Goal: Task Accomplishment & Management: Use online tool/utility

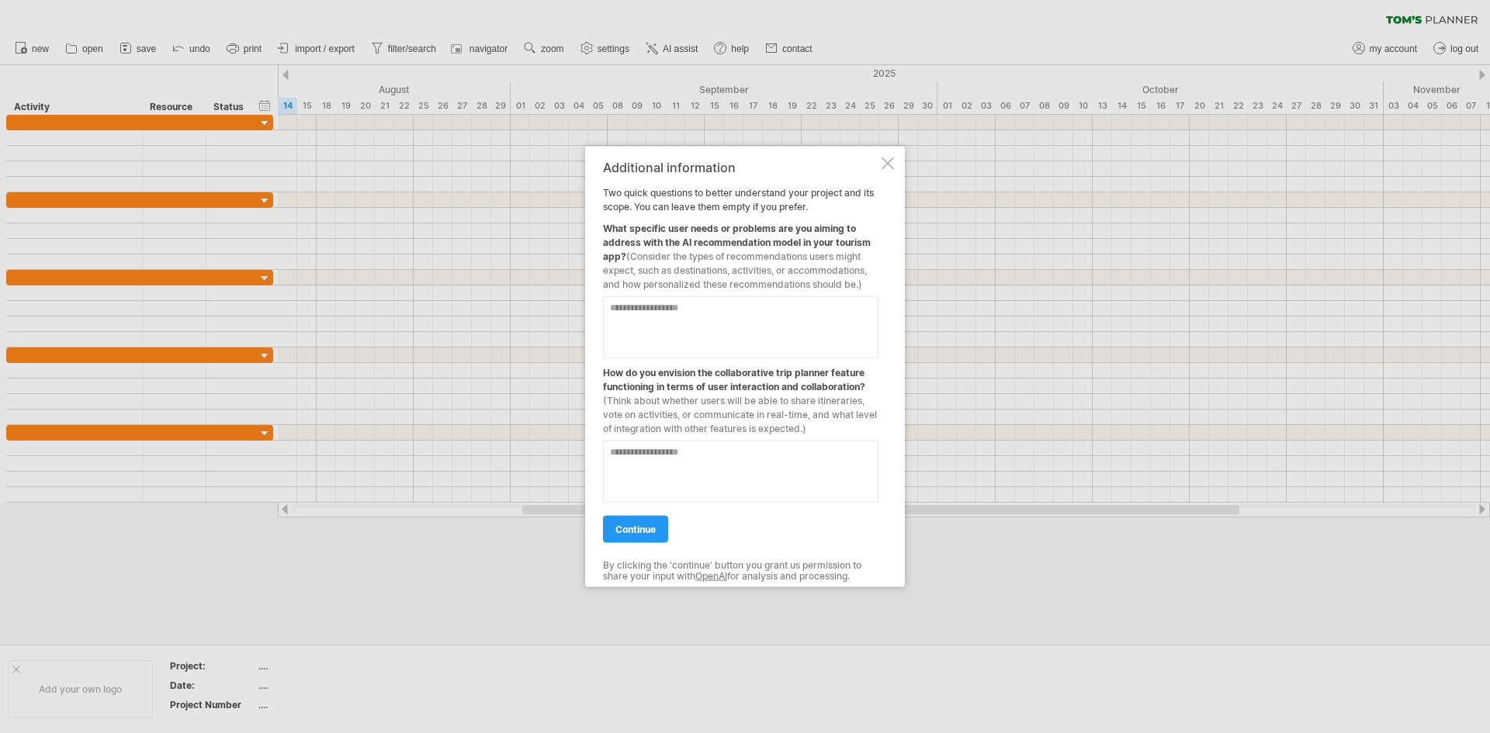
click at [684, 320] on textarea at bounding box center [740, 327] width 275 height 62
click at [683, 472] on textarea at bounding box center [740, 471] width 275 height 62
click at [730, 319] on textarea "**********" at bounding box center [740, 327] width 275 height 62
type textarea "**********"
click at [711, 466] on textarea at bounding box center [740, 471] width 275 height 62
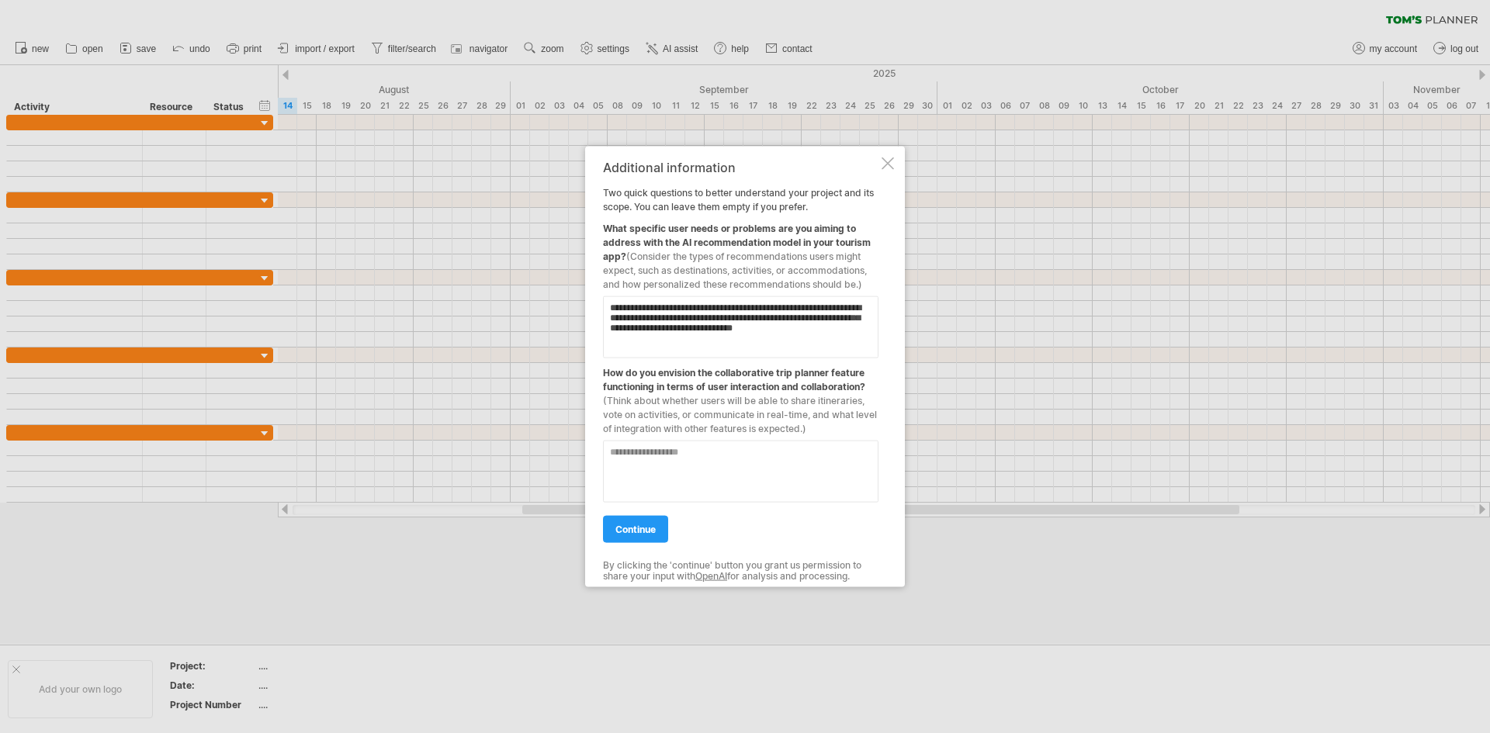
drag, startPoint x: 684, startPoint y: 478, endPoint x: 667, endPoint y: 472, distance: 18.2
click at [682, 478] on textarea at bounding box center [740, 471] width 275 height 62
click at [663, 457] on textarea at bounding box center [740, 471] width 275 height 62
type textarea "*"
type textarea "**********"
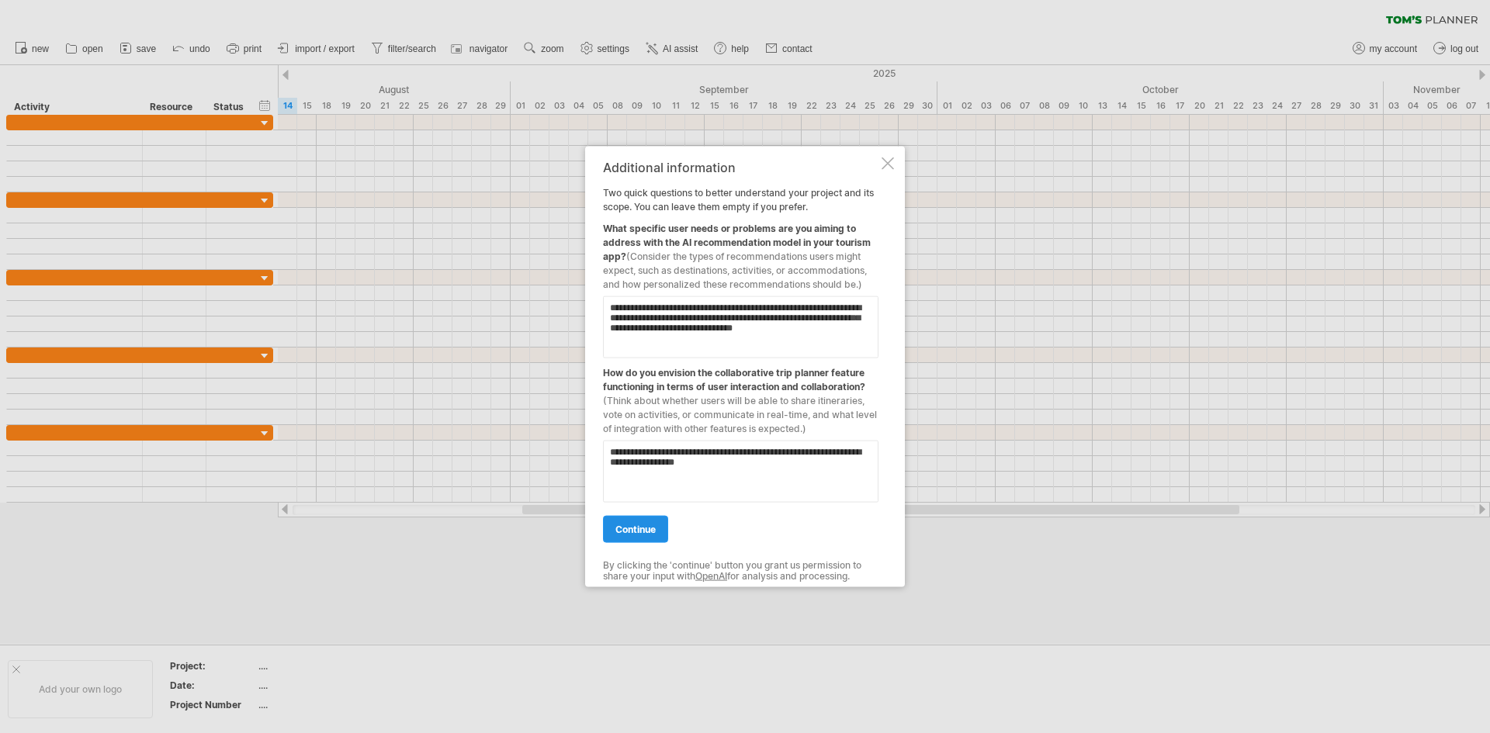
click at [641, 530] on span "continue" at bounding box center [635, 529] width 40 height 12
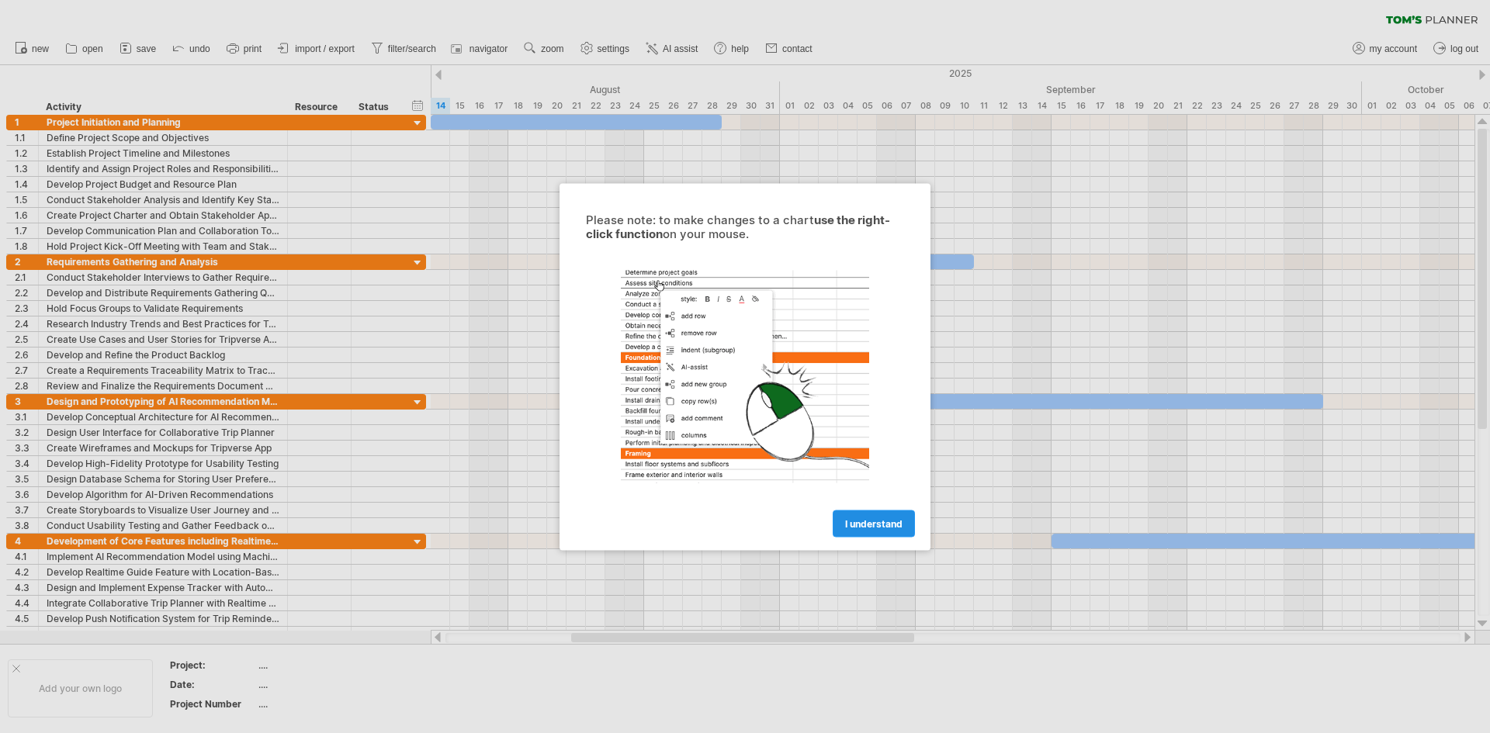
click at [867, 520] on span "I understand" at bounding box center [873, 523] width 57 height 12
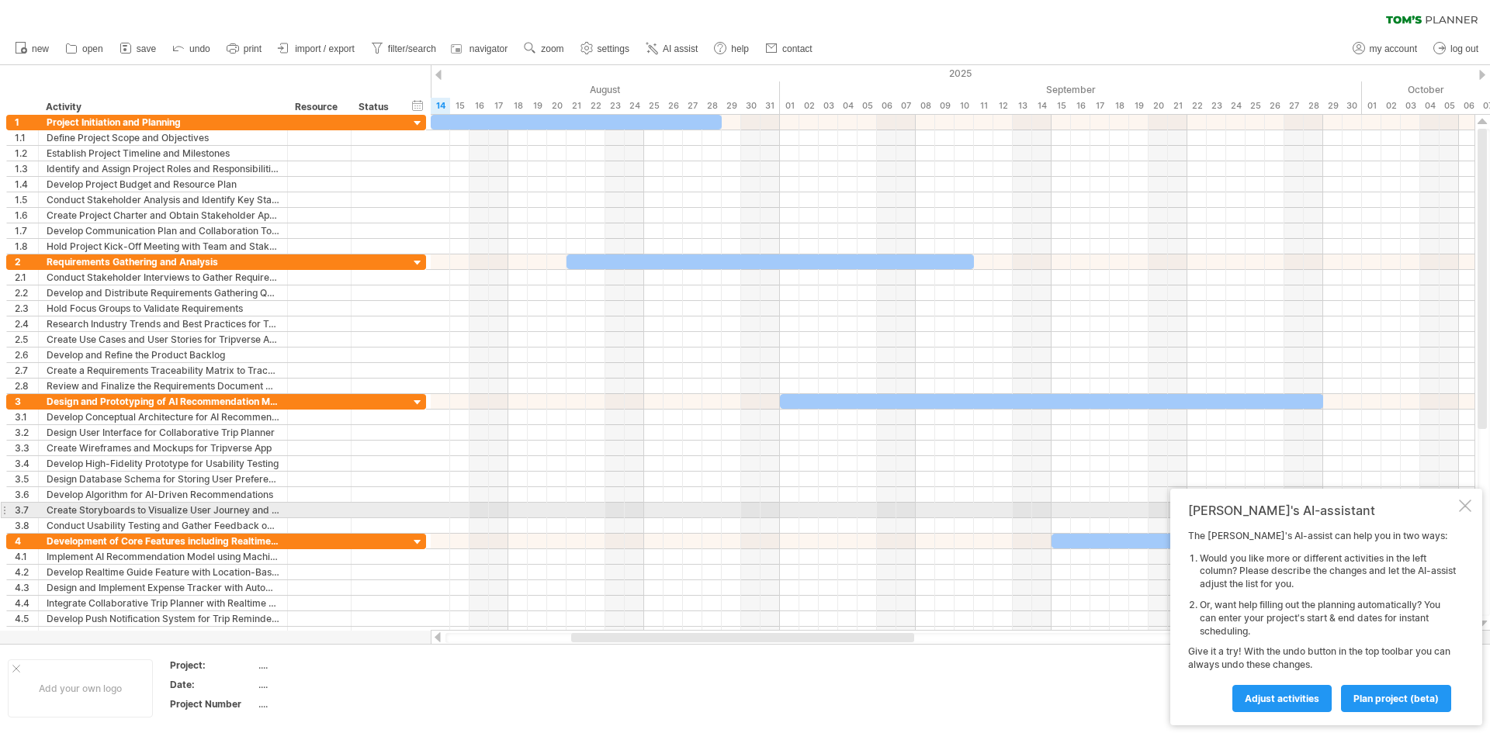
click at [1464, 507] on div at bounding box center [1465, 506] width 12 height 12
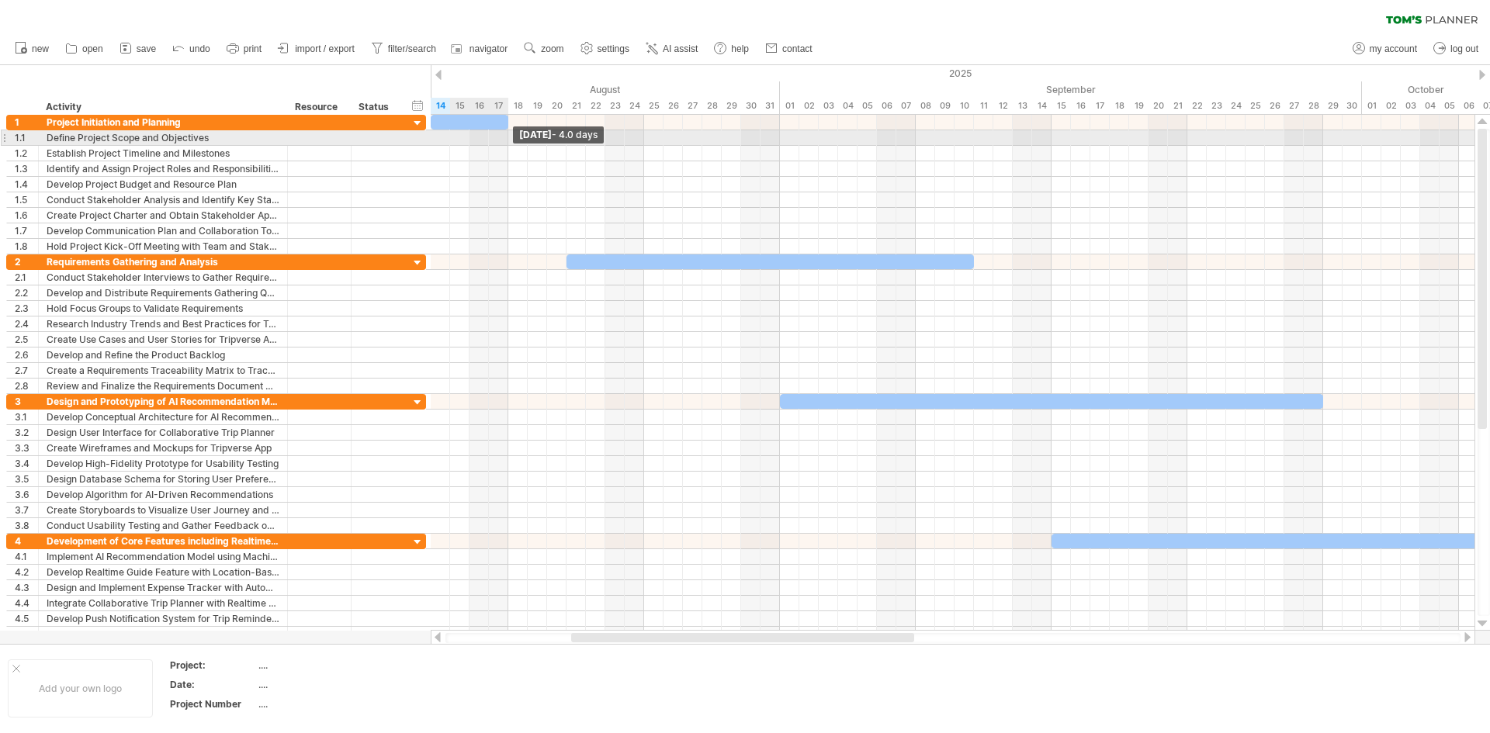
drag, startPoint x: 720, startPoint y: 123, endPoint x: 509, endPoint y: 143, distance: 211.9
click at [509, 143] on div "[DATE] - 4.0 days" at bounding box center [953, 373] width 1044 height 516
click at [489, 137] on div at bounding box center [953, 138] width 1044 height 16
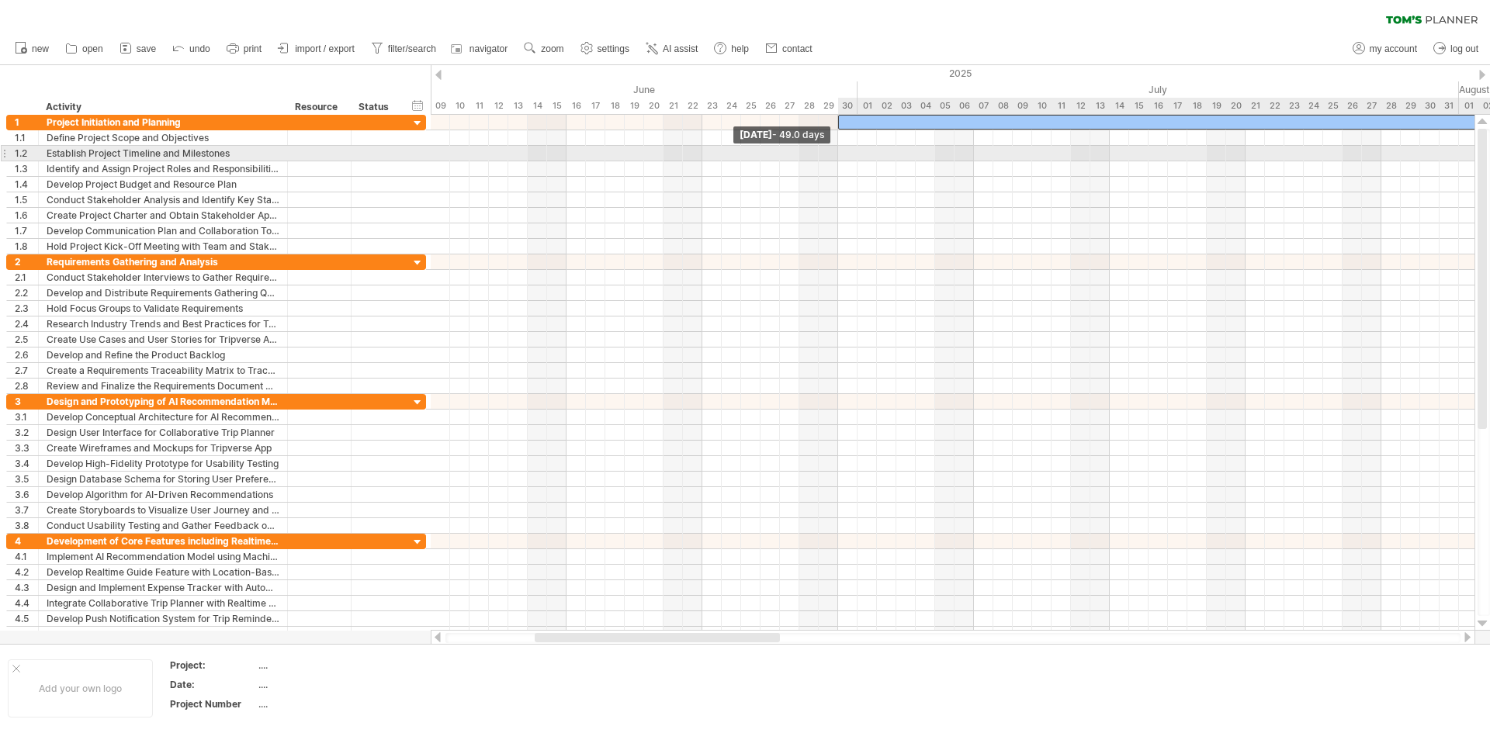
drag, startPoint x: 431, startPoint y: 120, endPoint x: 841, endPoint y: 148, distance: 411.4
click at [841, 148] on div "[DATE] - 4.0 days [DATE] - 49.0 days" at bounding box center [953, 373] width 1044 height 516
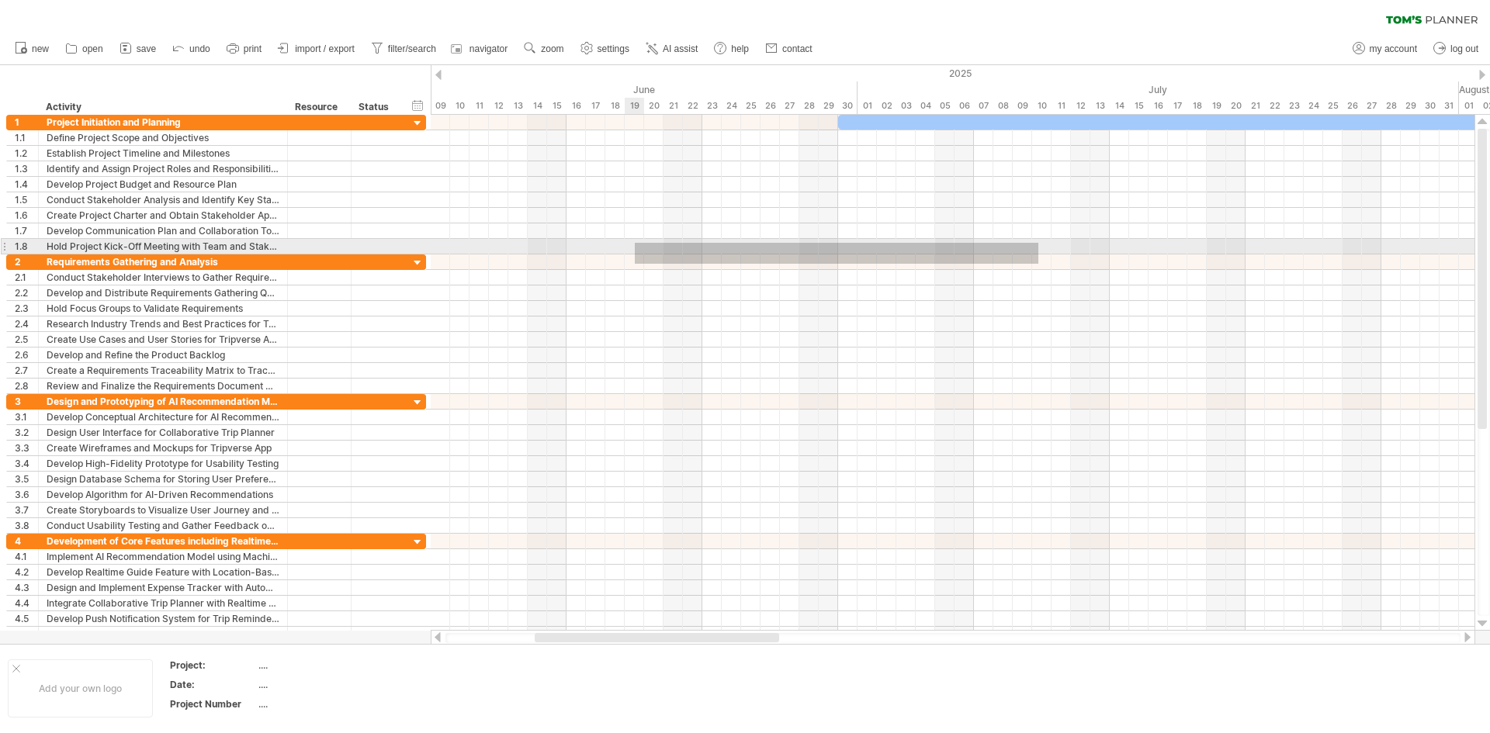
drag, startPoint x: 1038, startPoint y: 264, endPoint x: 736, endPoint y: 251, distance: 302.1
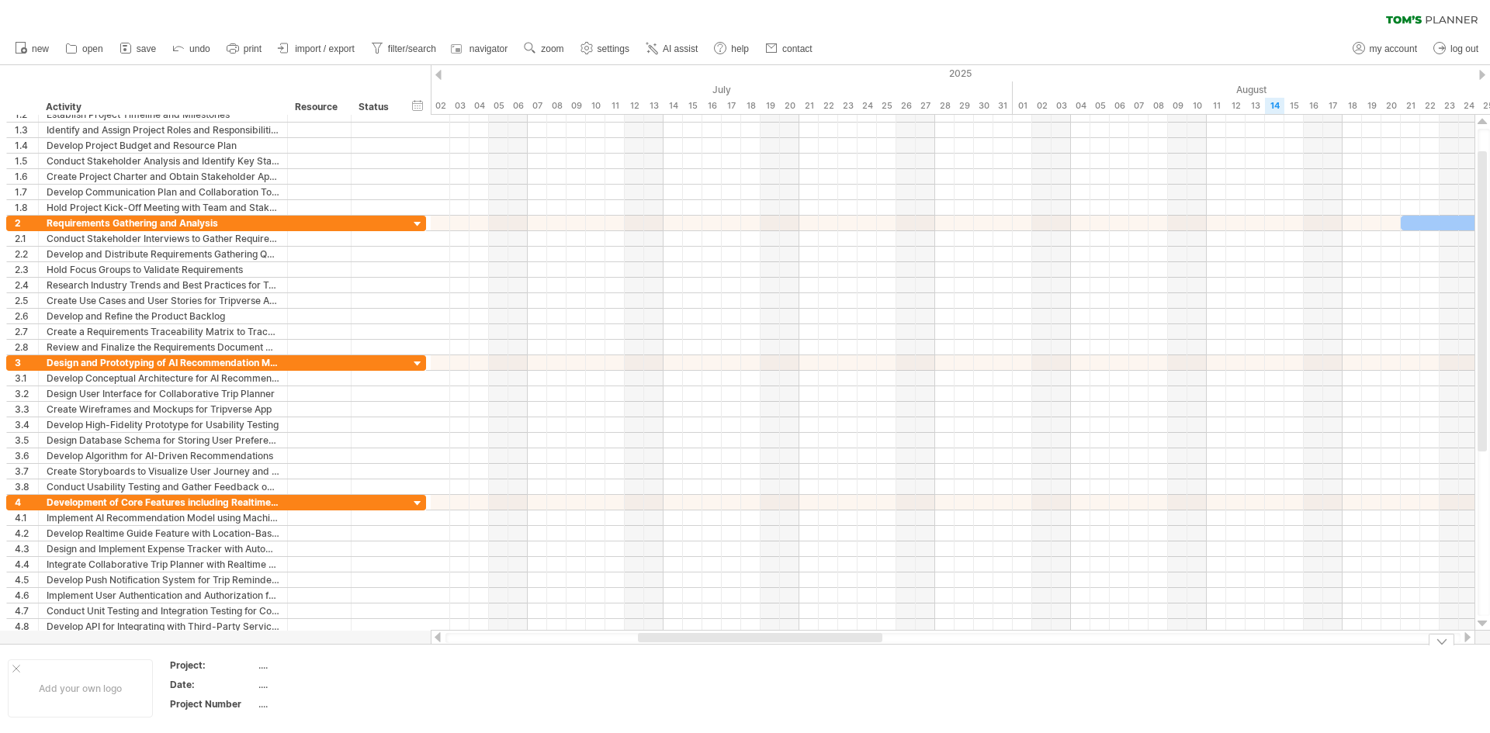
drag, startPoint x: 656, startPoint y: 636, endPoint x: 760, endPoint y: 651, distance: 104.2
click at [760, 651] on div "Trying to reach [DOMAIN_NAME] Connected again... 0% clear filter new 1" at bounding box center [745, 366] width 1490 height 733
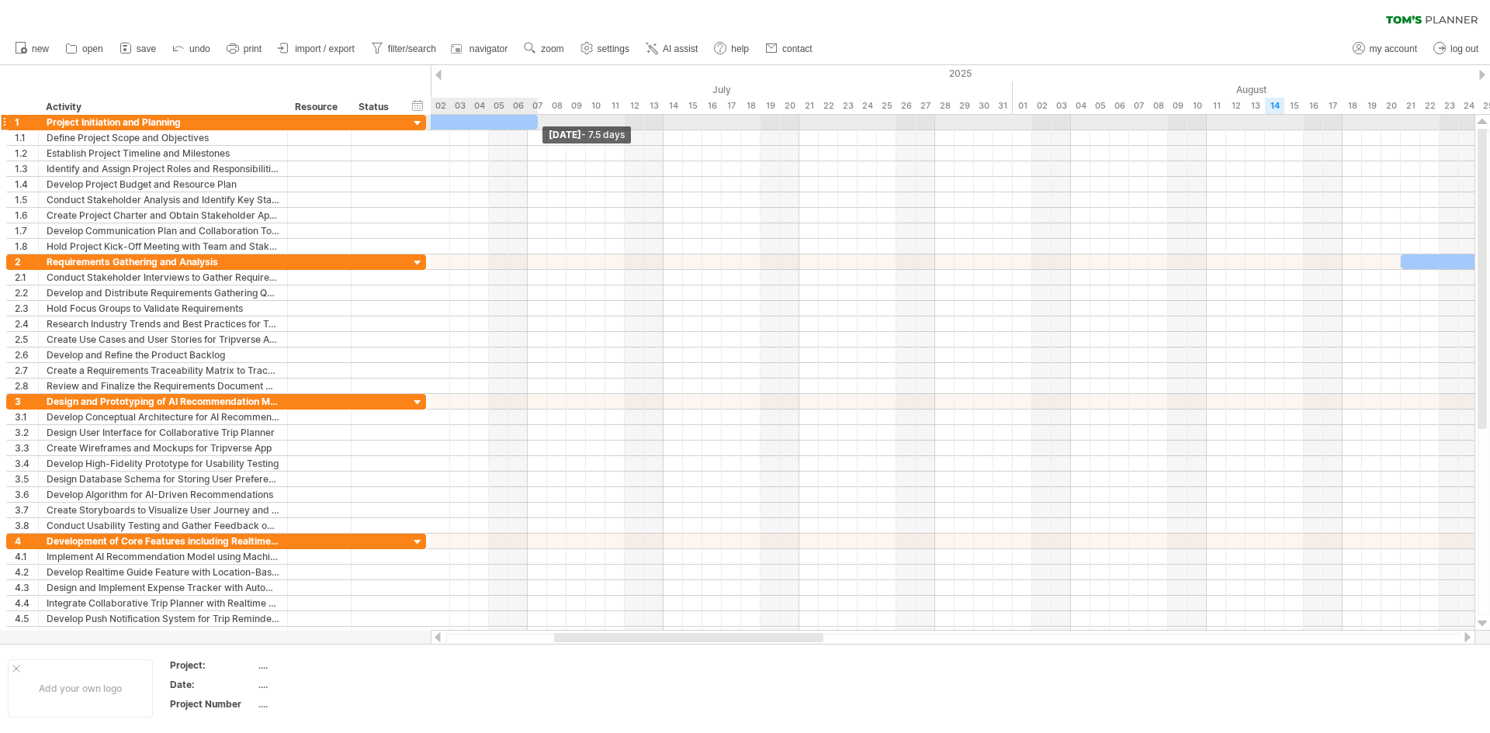
drag, startPoint x: 1341, startPoint y: 123, endPoint x: 538, endPoint y: 123, distance: 803.0
click at [538, 123] on span at bounding box center [538, 122] width 6 height 15
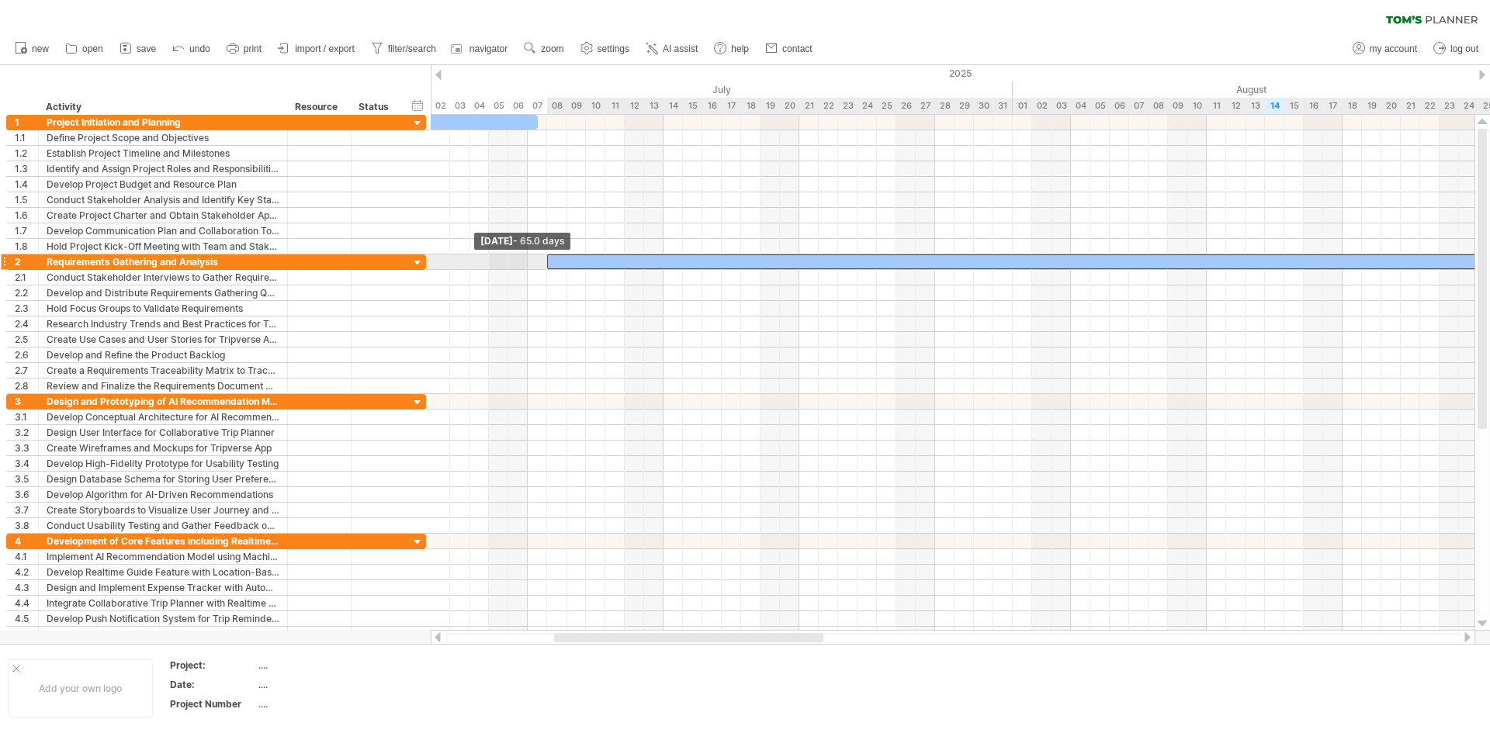
drag, startPoint x: 1401, startPoint y: 265, endPoint x: 545, endPoint y: 257, distance: 855.8
click at [545, 257] on span at bounding box center [547, 261] width 6 height 15
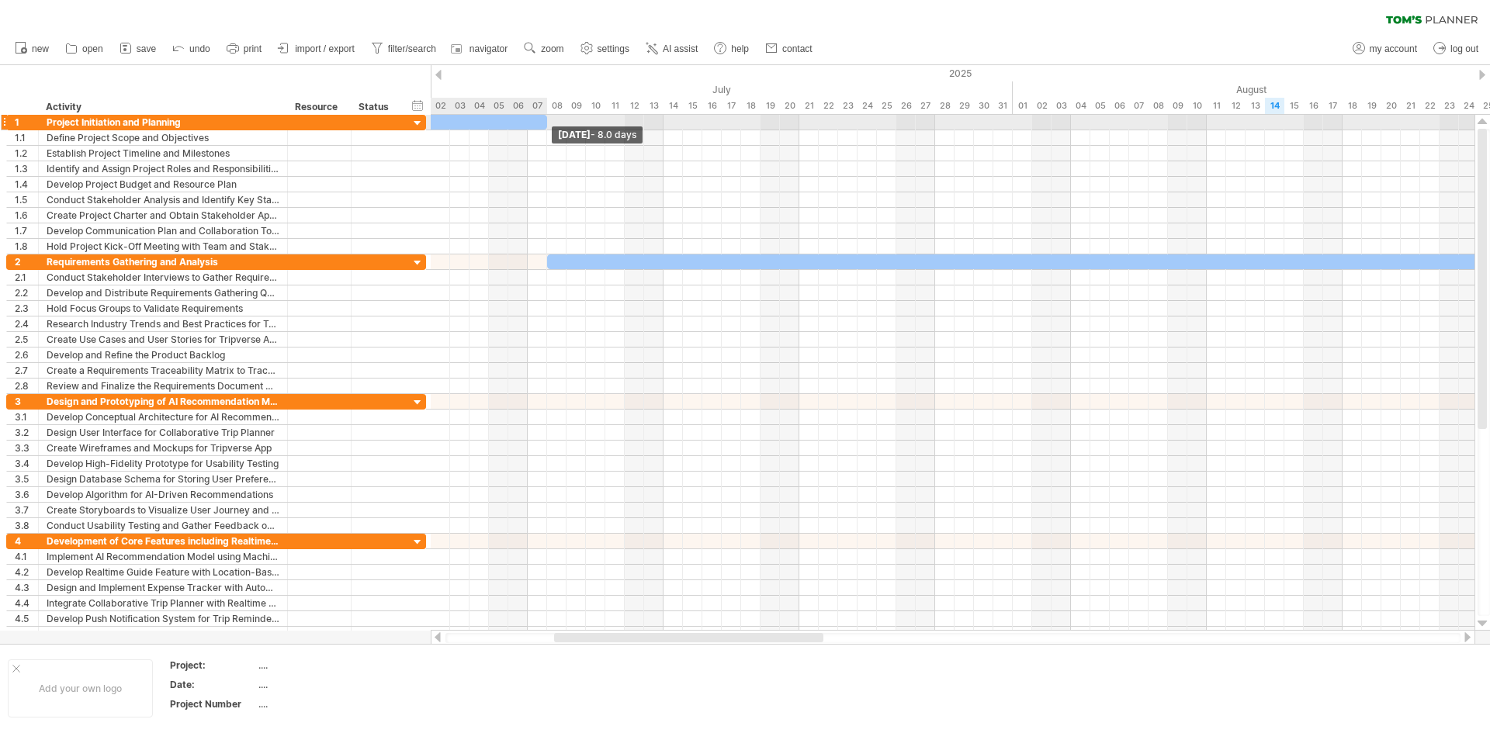
drag, startPoint x: 535, startPoint y: 123, endPoint x: 545, endPoint y: 123, distance: 10.1
click at [545, 123] on span at bounding box center [547, 122] width 6 height 15
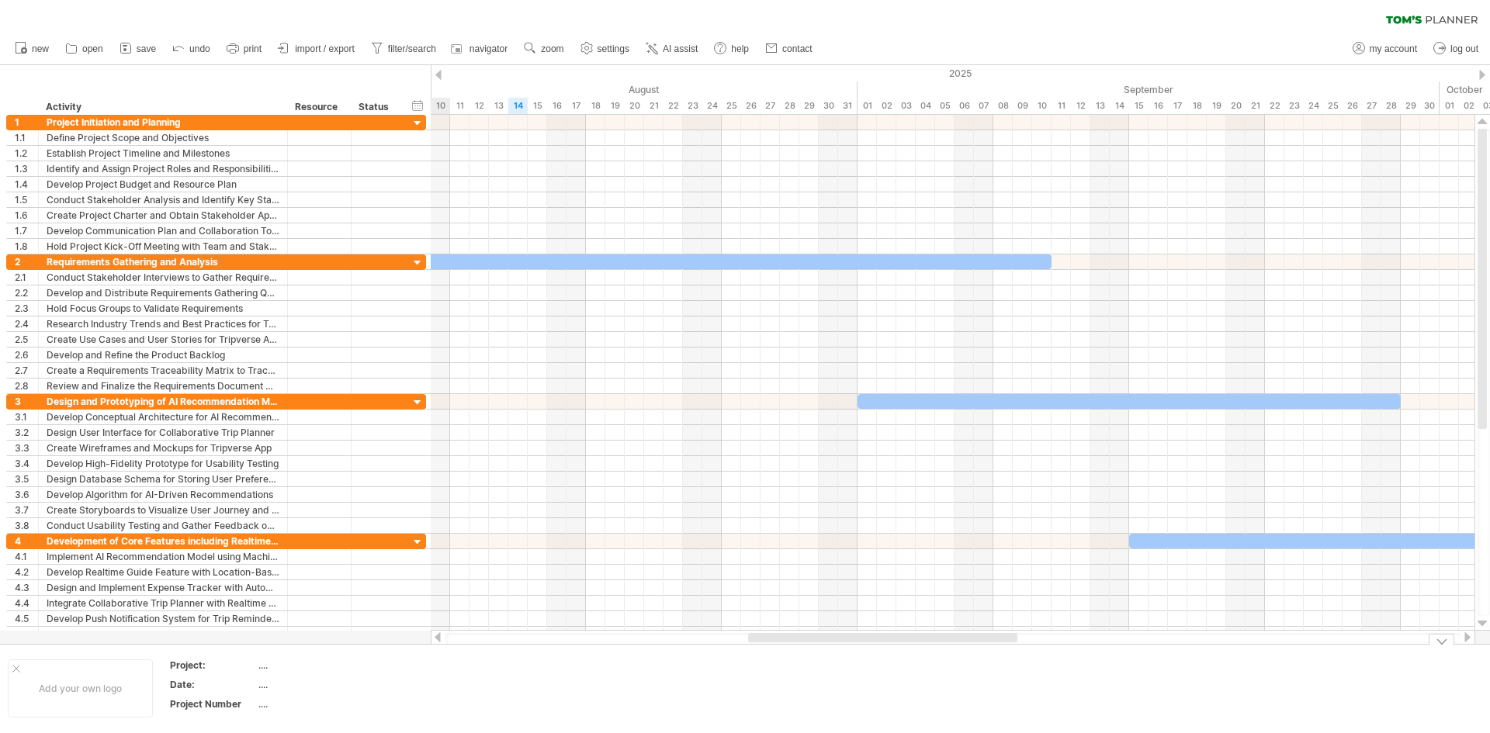
drag, startPoint x: 722, startPoint y: 635, endPoint x: 916, endPoint y: 650, distance: 194.5
click at [916, 650] on div "Trying to reach [DOMAIN_NAME] Connected again... 0% clear filter new 1" at bounding box center [745, 366] width 1490 height 733
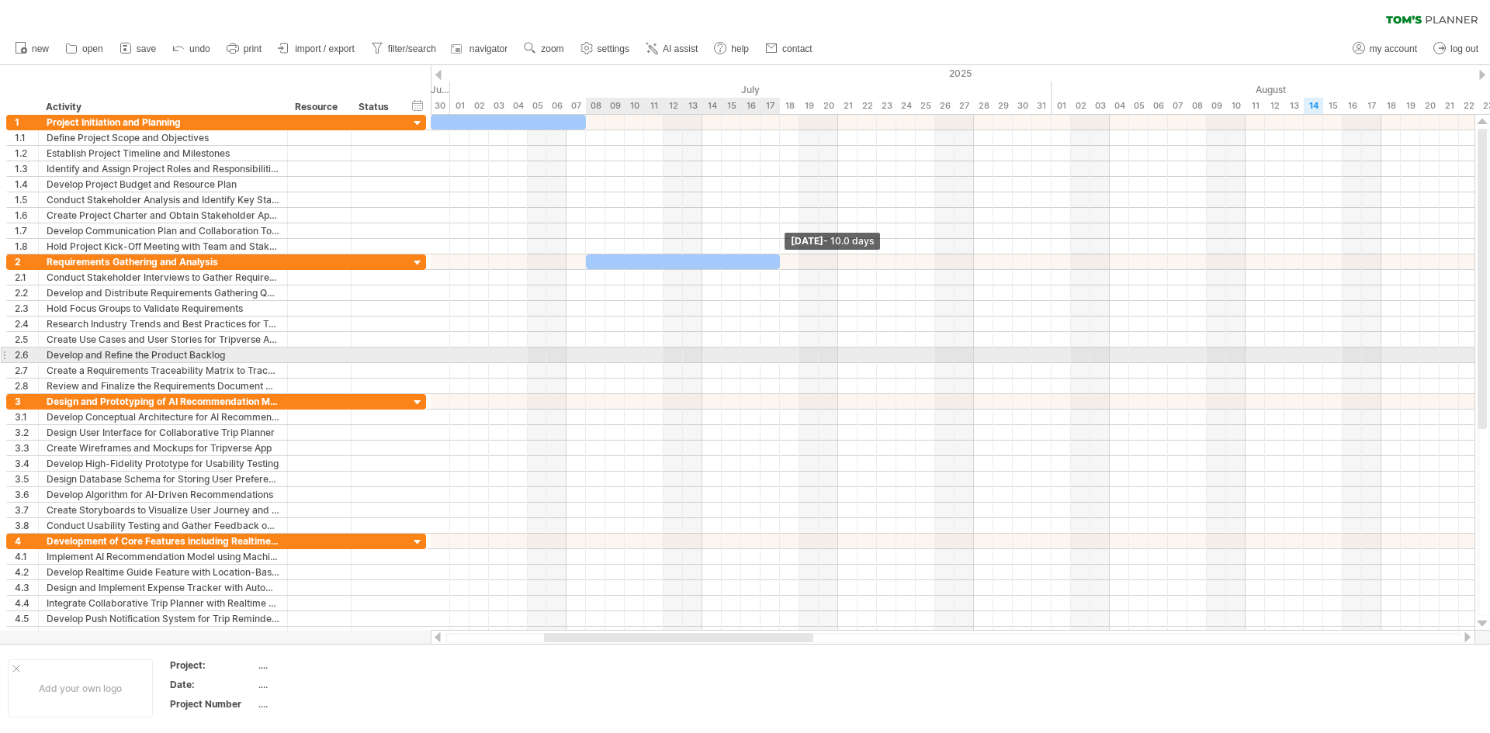
drag, startPoint x: 1051, startPoint y: 263, endPoint x: 783, endPoint y: 355, distance: 283.1
click at [783, 355] on div "[DATE] - 10.0 days [DATE] - 65.0 days" at bounding box center [953, 373] width 1044 height 516
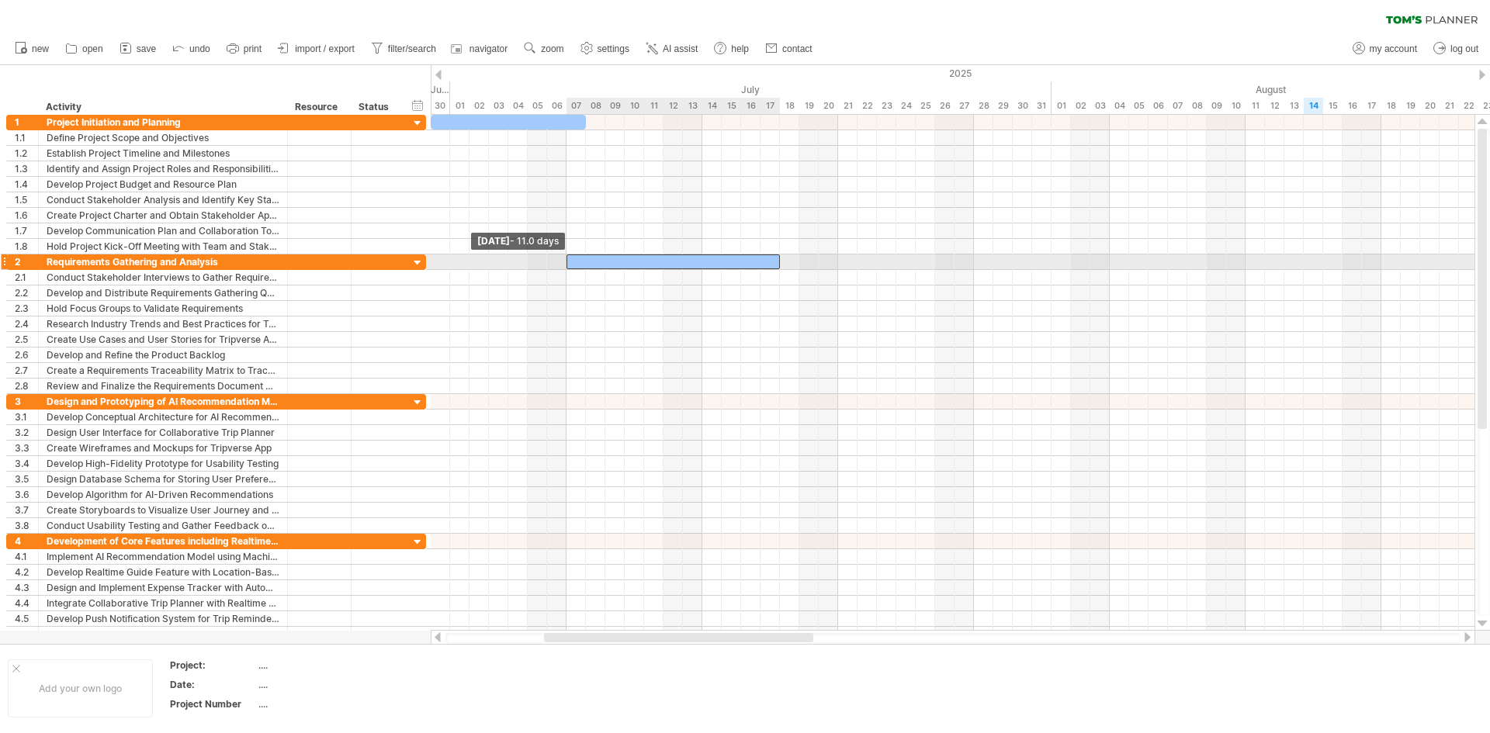
drag, startPoint x: 585, startPoint y: 263, endPoint x: 564, endPoint y: 268, distance: 21.6
click at [564, 268] on span at bounding box center [566, 261] width 6 height 15
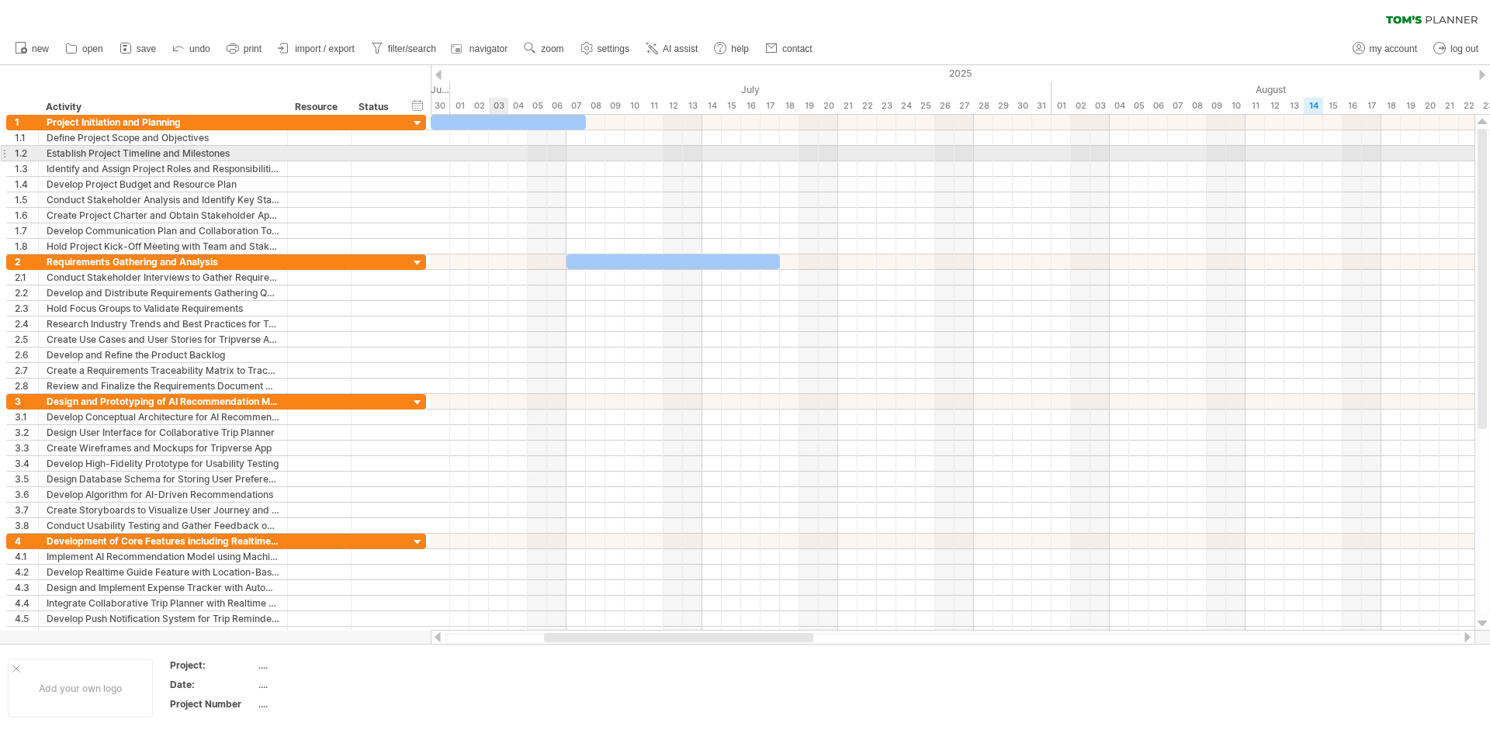
click at [507, 147] on div at bounding box center [953, 154] width 1044 height 16
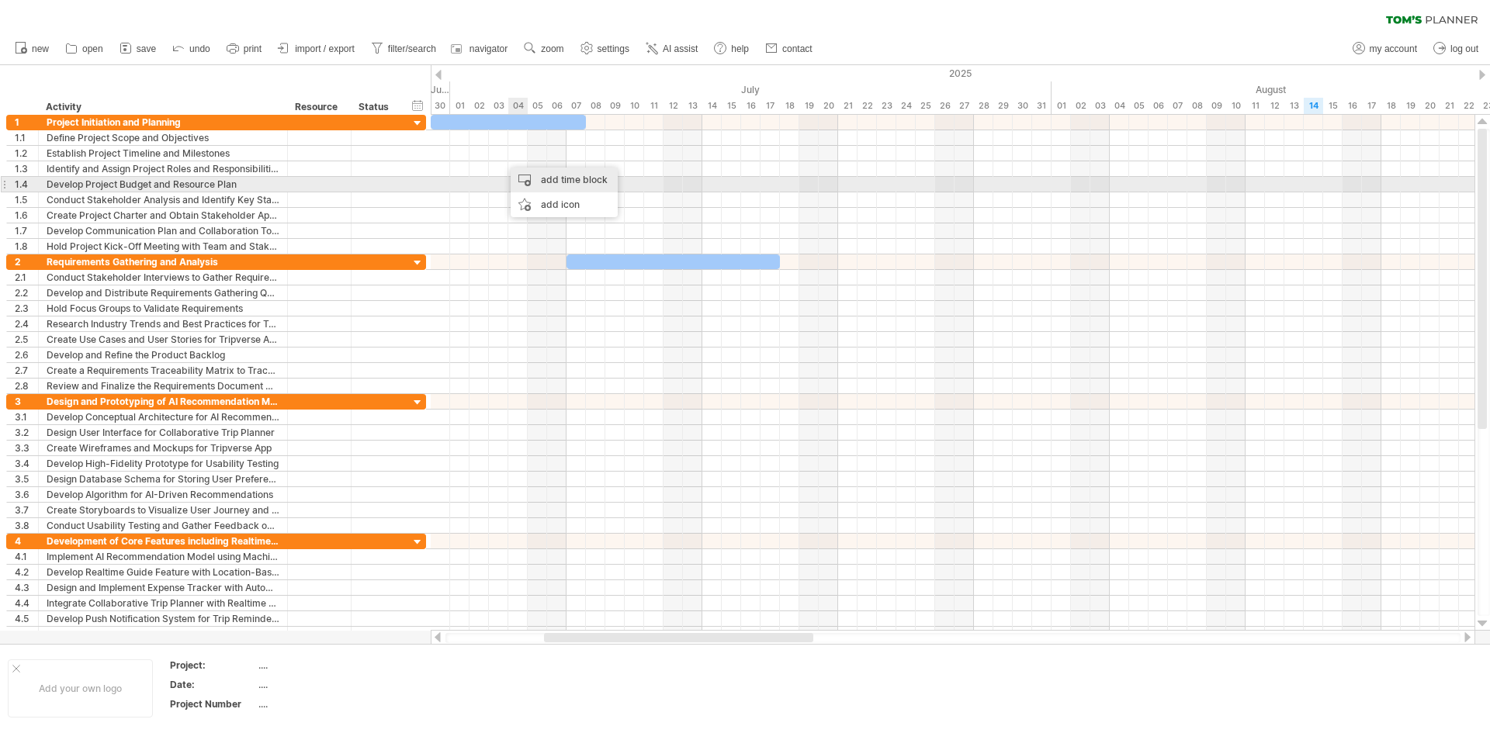
click at [532, 178] on div "add time block" at bounding box center [564, 180] width 107 height 25
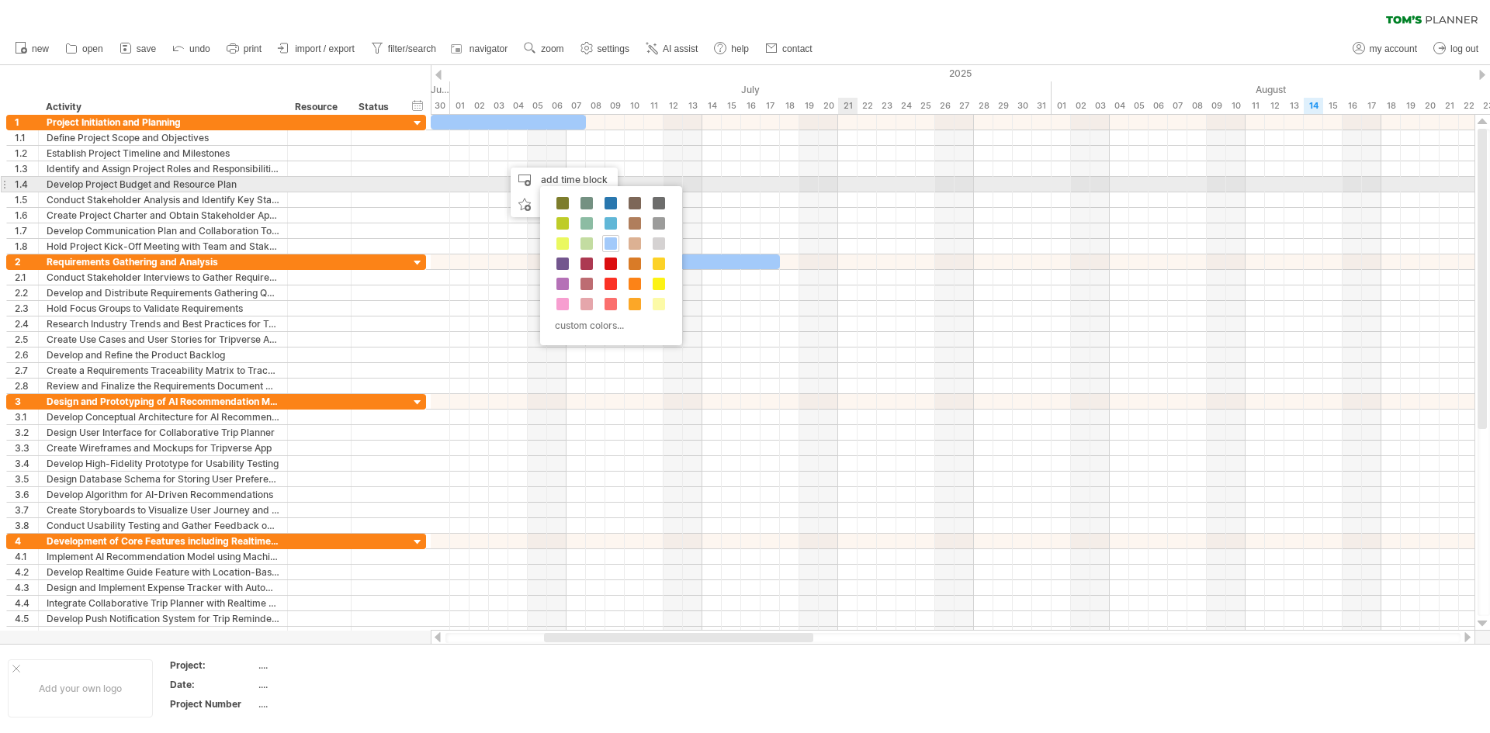
click at [848, 189] on div at bounding box center [953, 185] width 1044 height 16
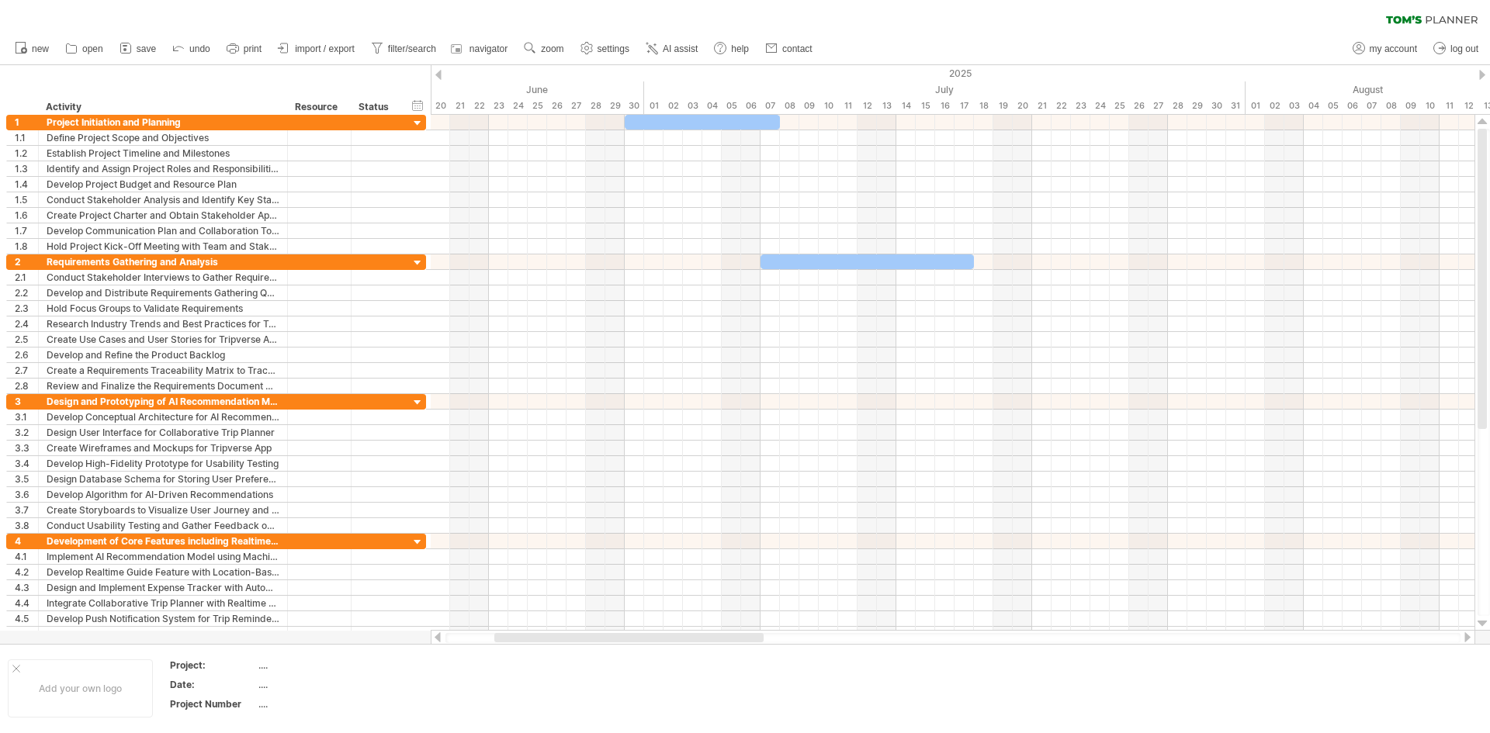
drag, startPoint x: 573, startPoint y: 639, endPoint x: 524, endPoint y: 633, distance: 50.0
click at [524, 633] on div at bounding box center [628, 637] width 269 height 9
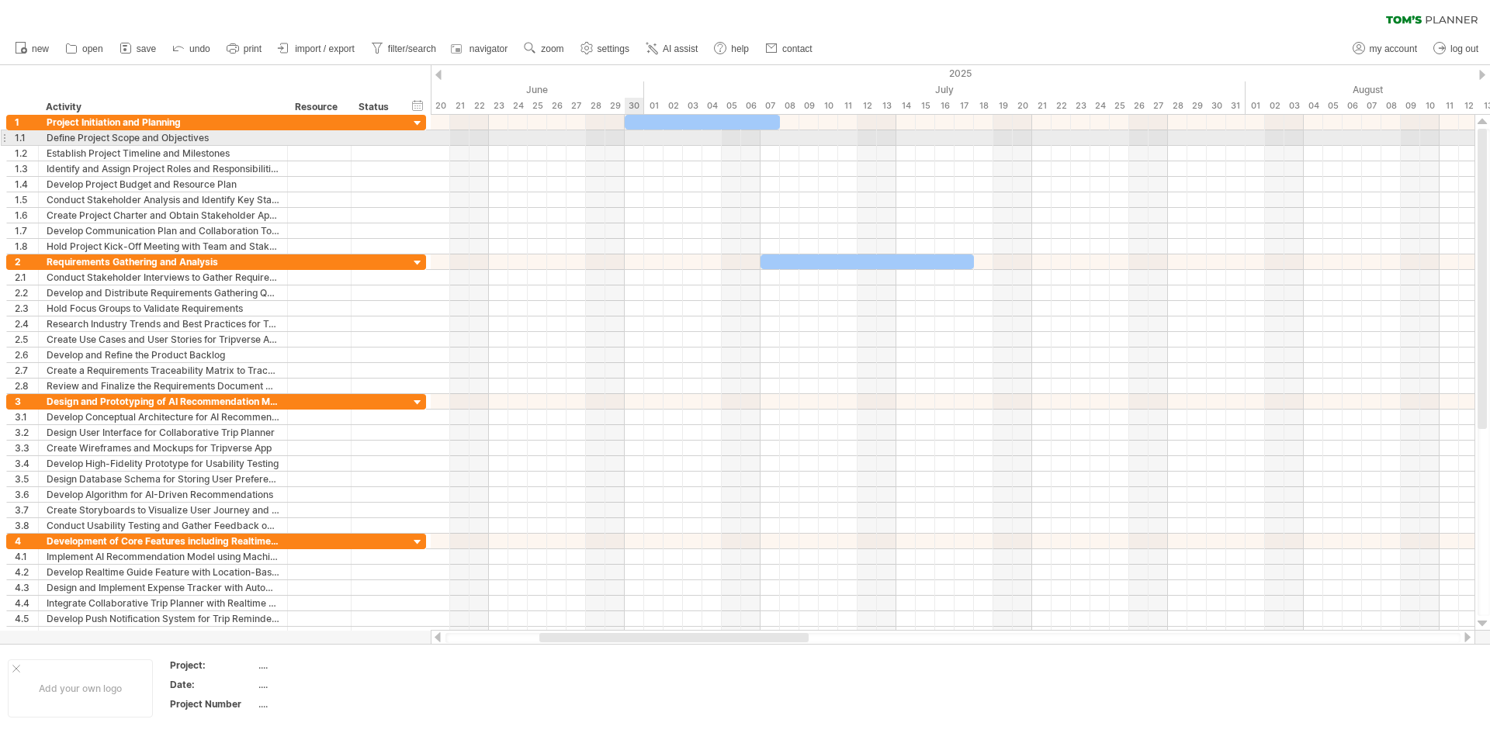
click at [638, 140] on div at bounding box center [953, 138] width 1044 height 16
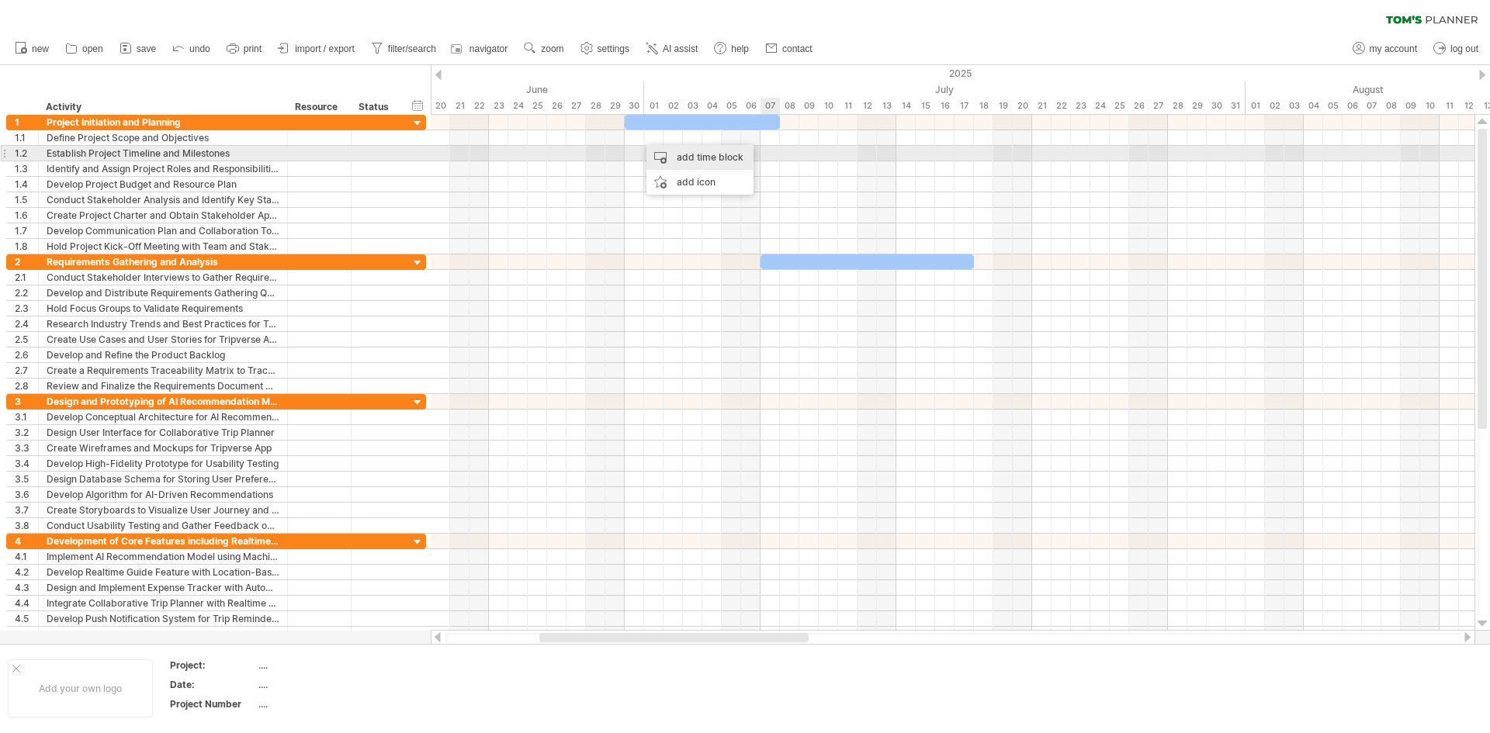
click at [717, 151] on div "add time block" at bounding box center [699, 157] width 107 height 25
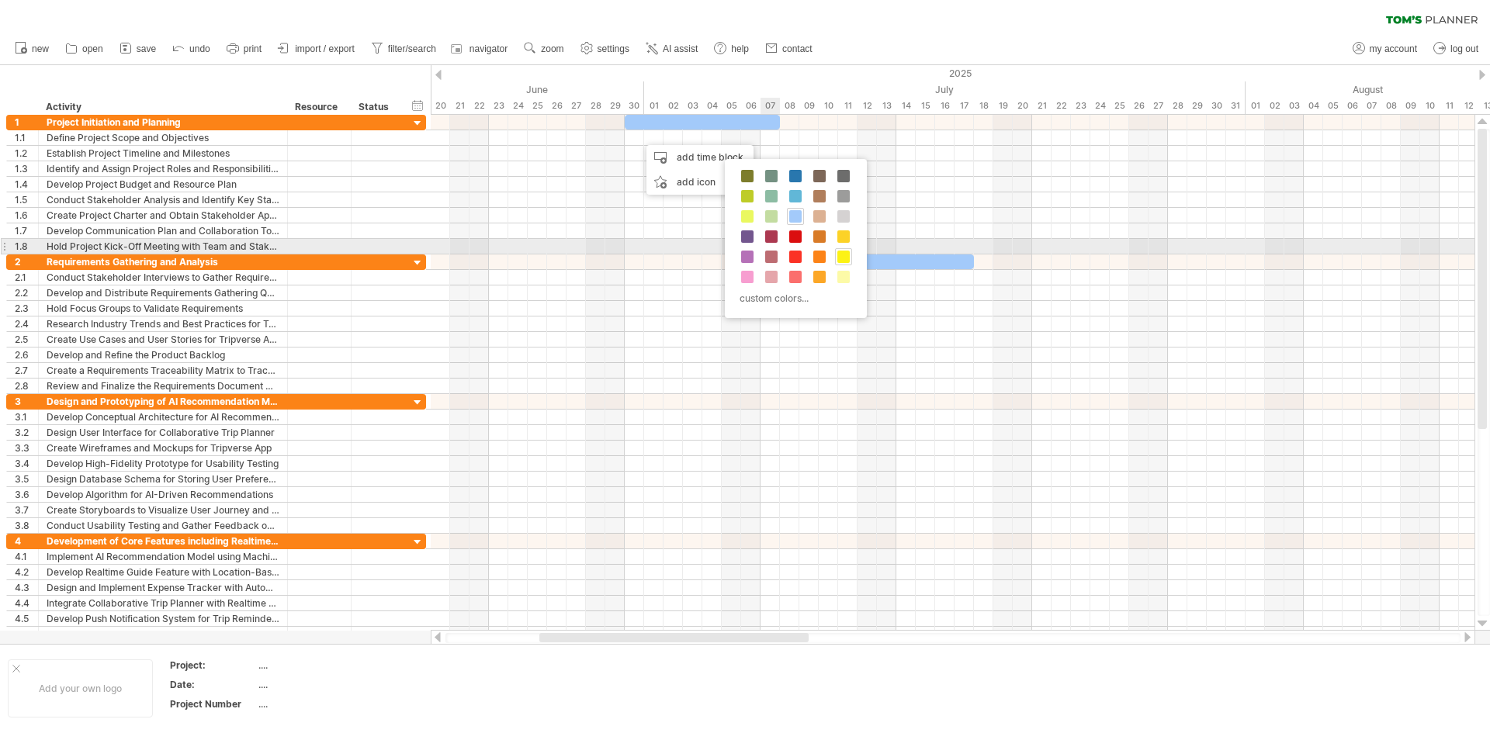
click at [843, 251] on span at bounding box center [843, 257] width 12 height 12
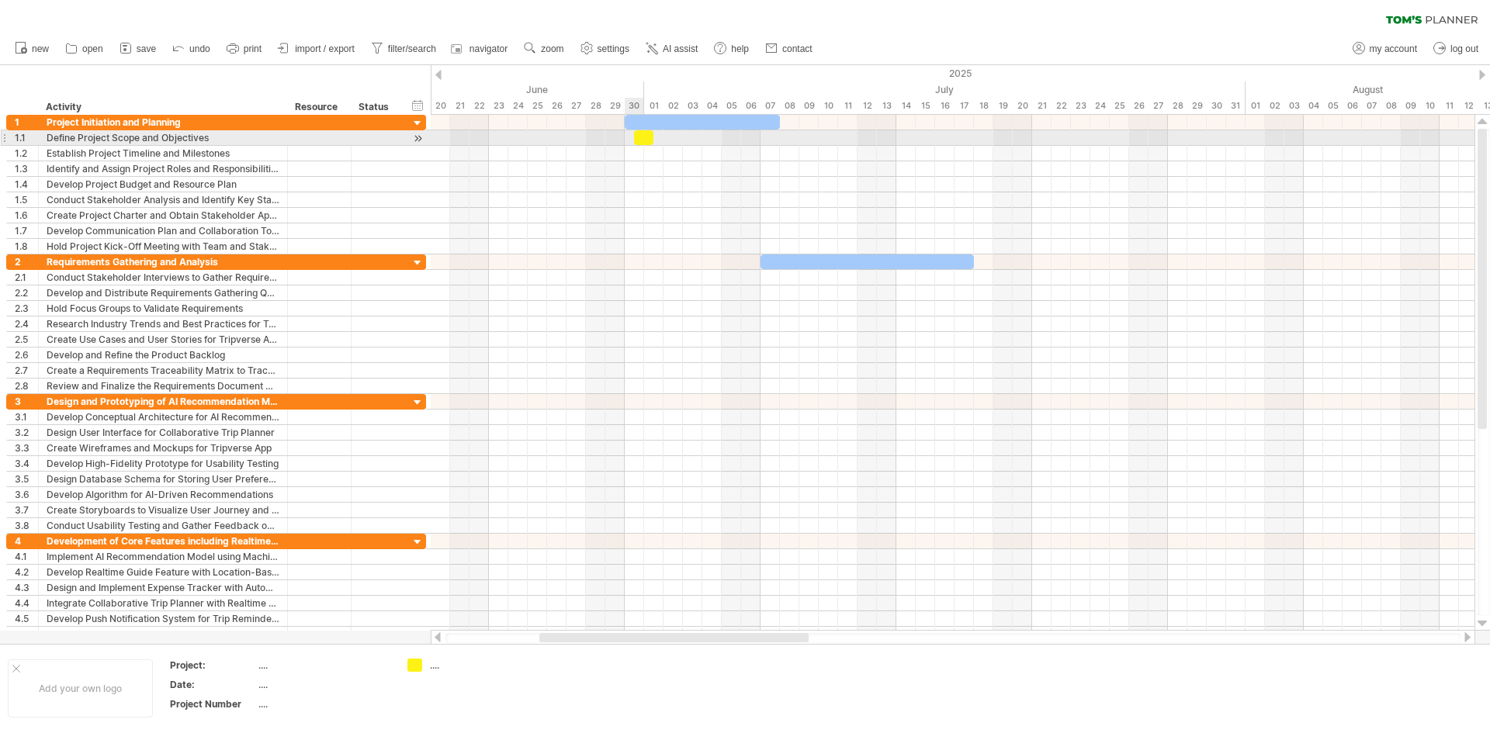
click at [640, 138] on div at bounding box center [643, 137] width 19 height 15
drag, startPoint x: 635, startPoint y: 138, endPoint x: 627, endPoint y: 135, distance: 9.1
click at [627, 135] on span at bounding box center [624, 137] width 6 height 15
drag, startPoint x: 654, startPoint y: 138, endPoint x: 665, endPoint y: 138, distance: 10.9
click at [665, 138] on span at bounding box center [663, 137] width 6 height 15
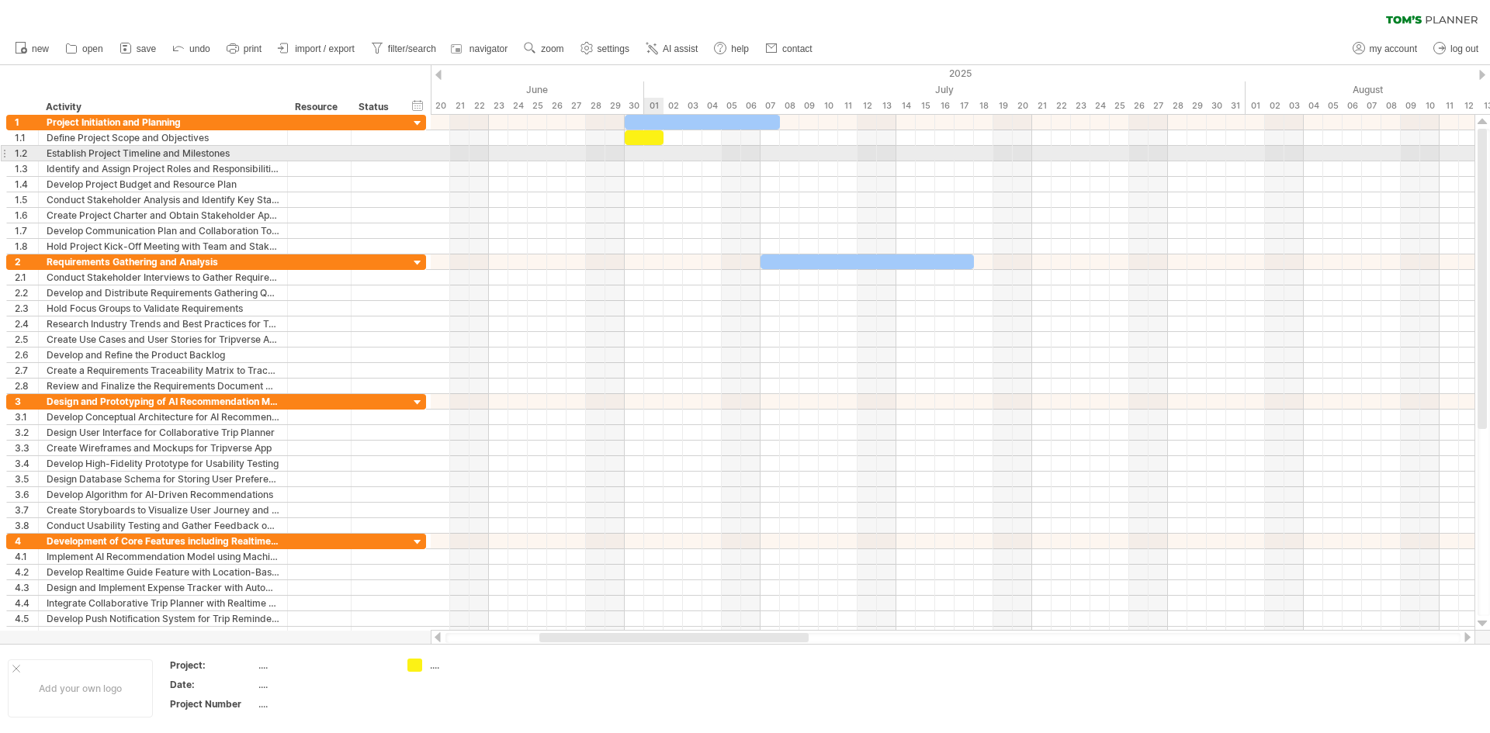
click at [649, 154] on div at bounding box center [953, 154] width 1044 height 16
click at [651, 153] on div at bounding box center [953, 154] width 1044 height 16
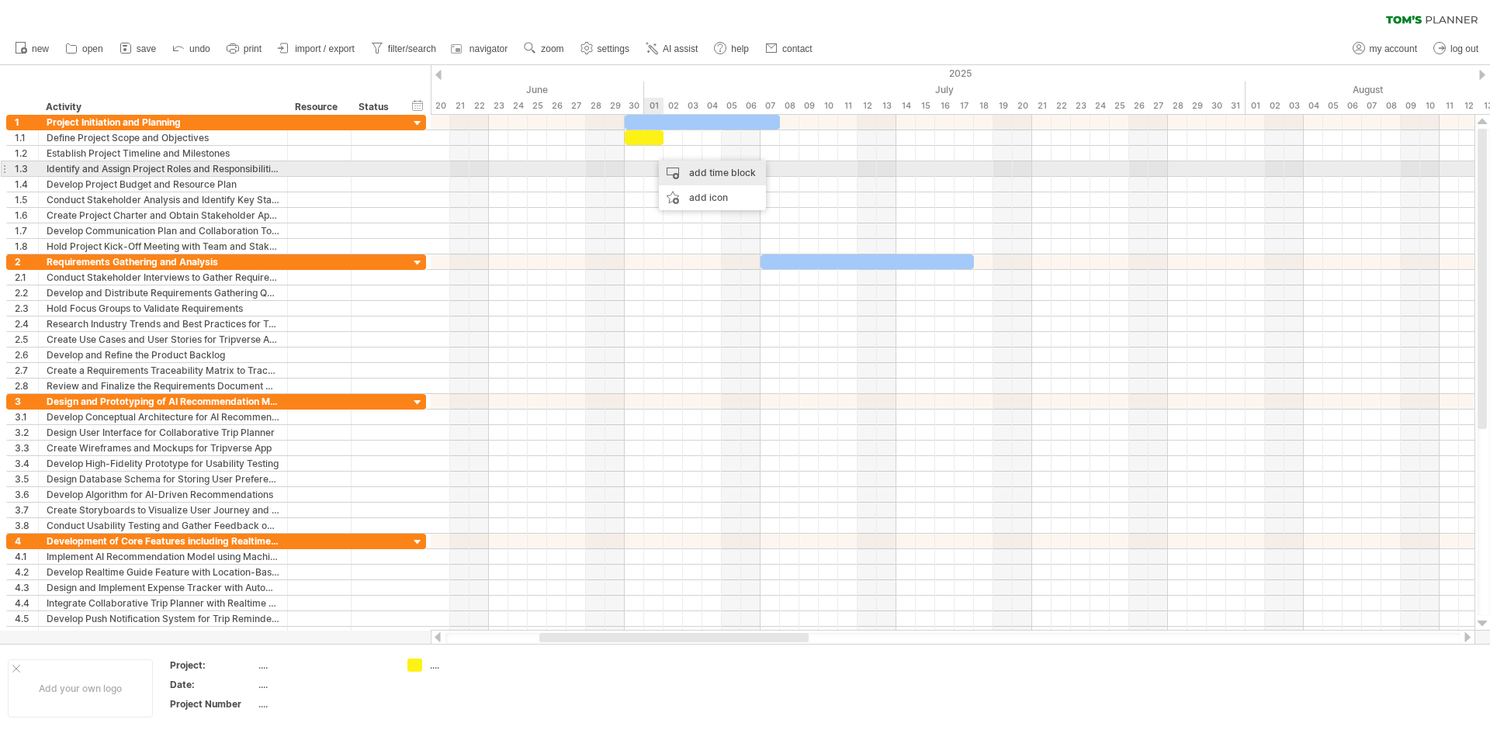
click at [688, 168] on div "add time block" at bounding box center [712, 173] width 107 height 25
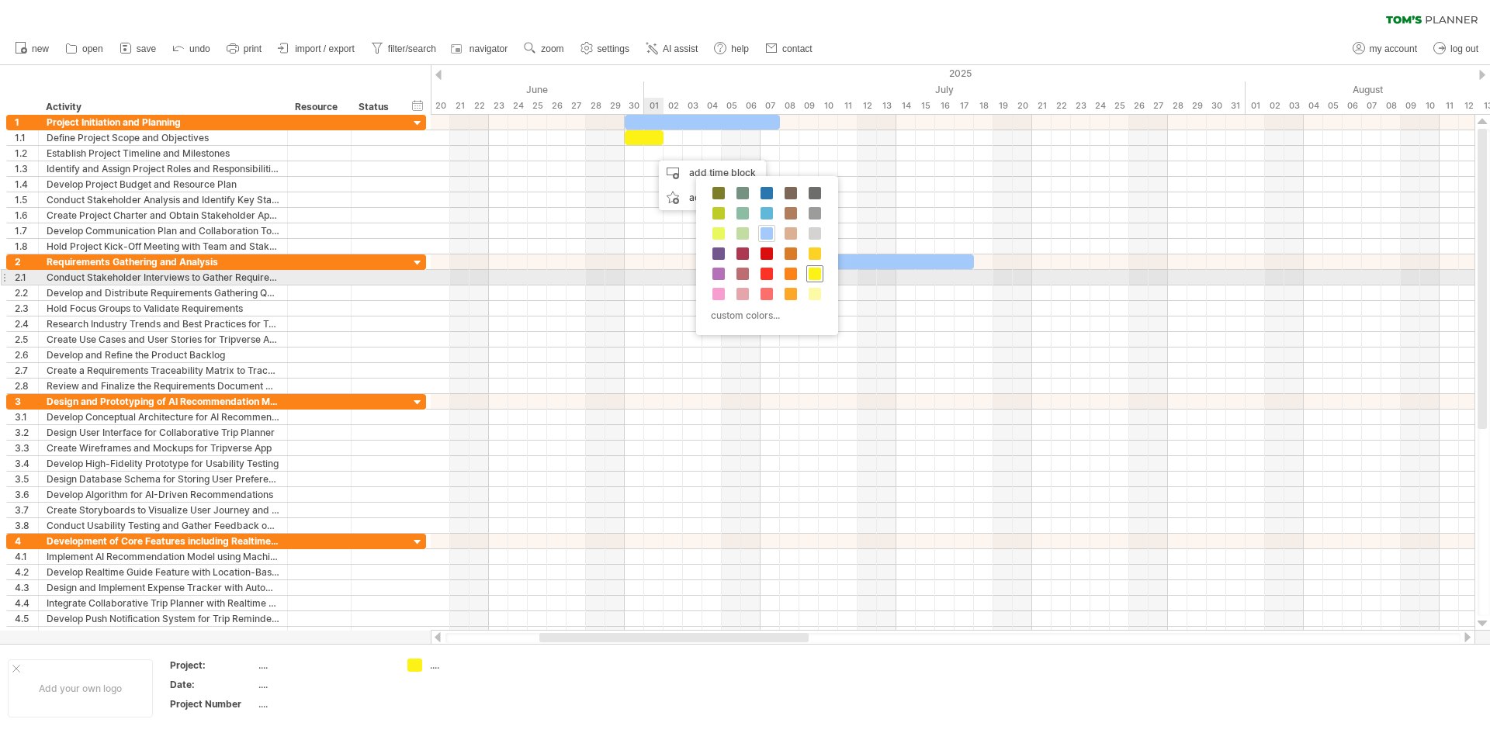
click at [819, 271] on span at bounding box center [814, 274] width 12 height 12
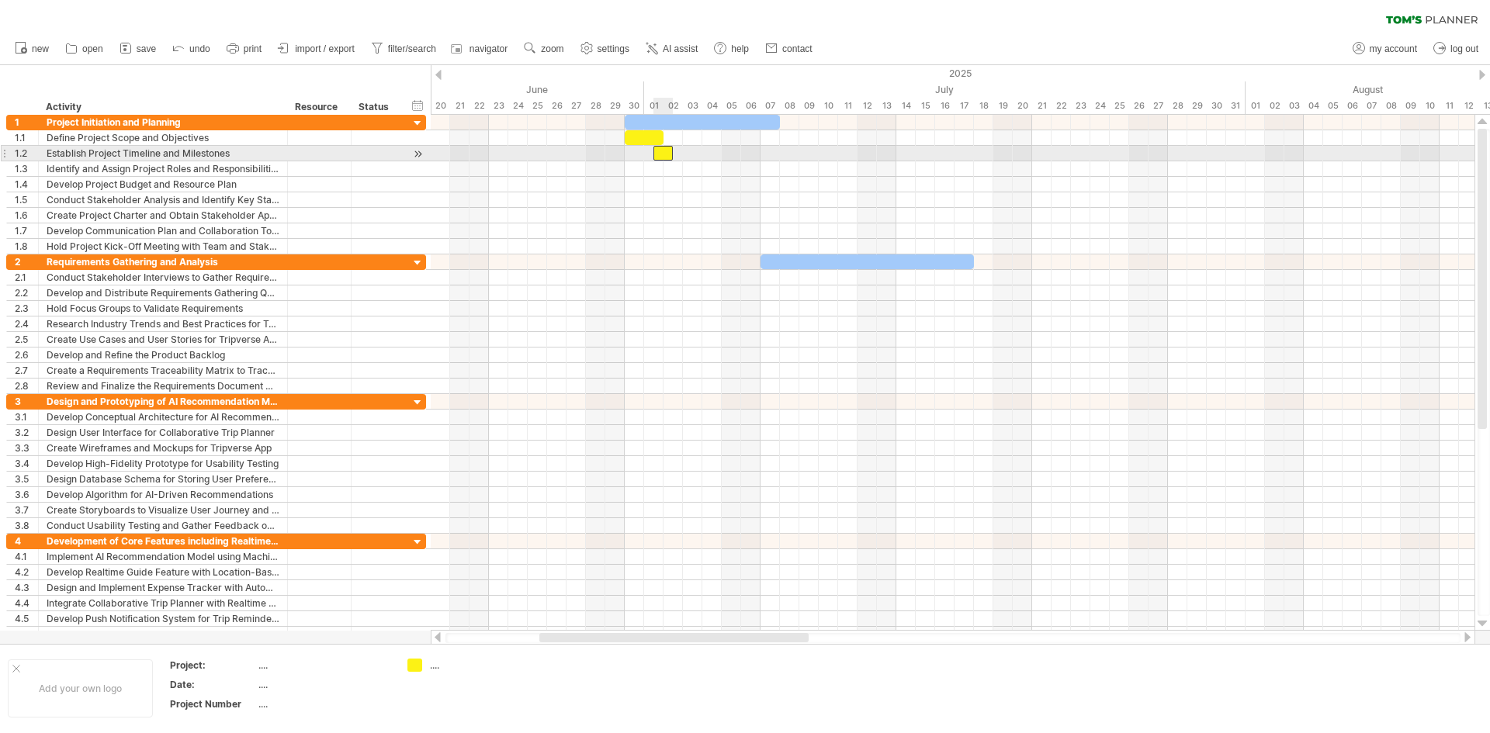
click at [668, 154] on div at bounding box center [662, 153] width 19 height 15
drag, startPoint x: 656, startPoint y: 154, endPoint x: 673, endPoint y: 153, distance: 17.9
click at [673, 153] on div at bounding box center [668, 153] width 10 height 15
click at [677, 154] on span at bounding box center [673, 153] width 6 height 15
click at [680, 154] on span at bounding box center [683, 153] width 6 height 15
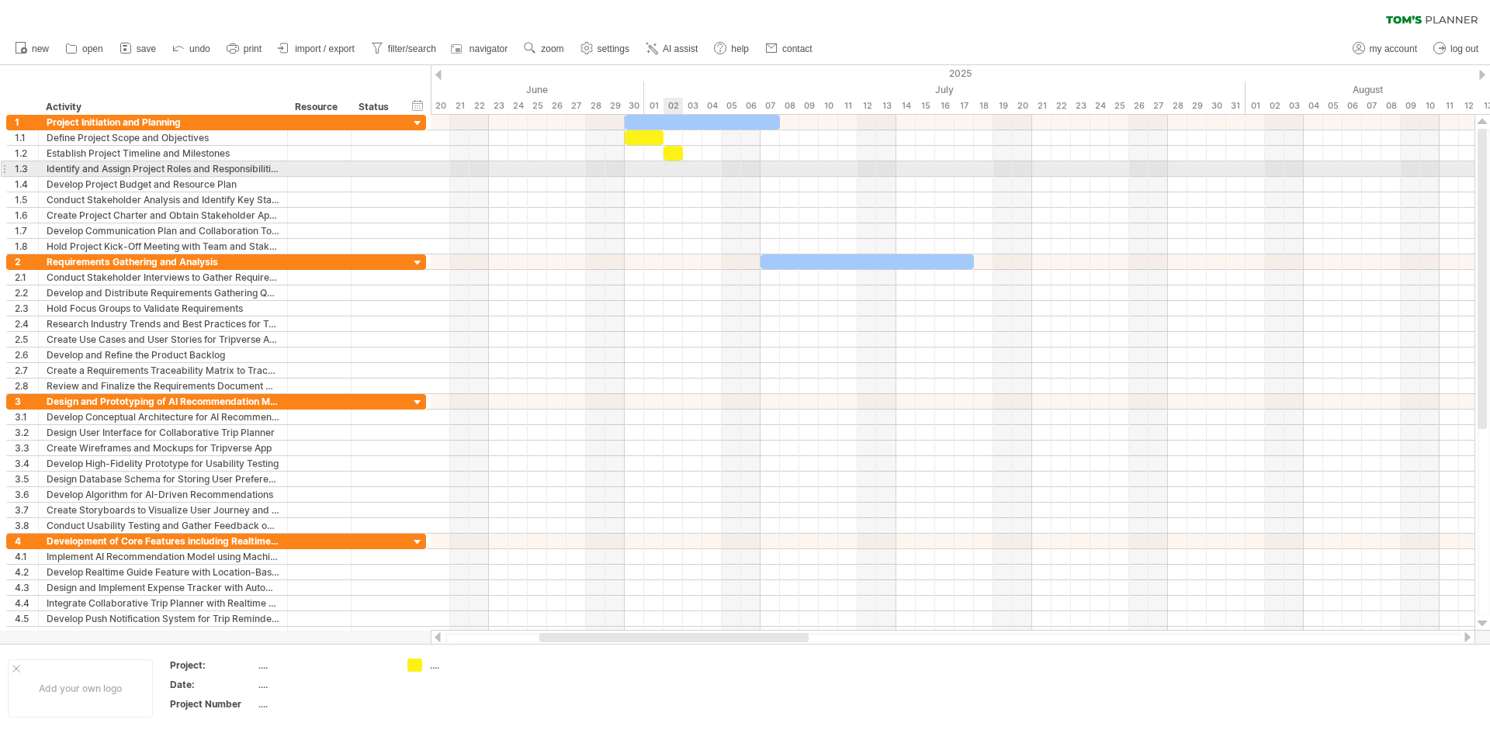
click at [668, 167] on div at bounding box center [953, 169] width 1044 height 16
click at [670, 167] on div at bounding box center [953, 169] width 1044 height 16
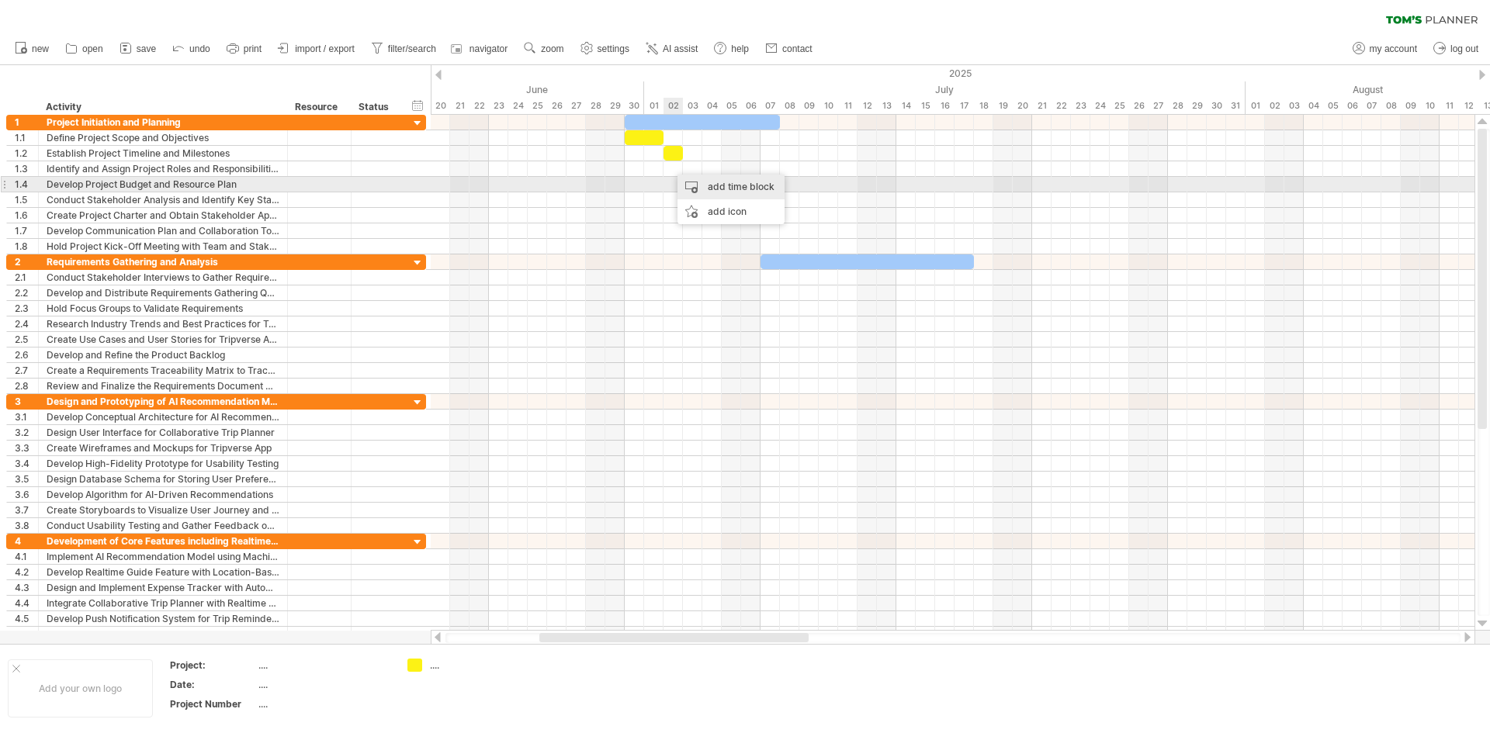
click at [680, 178] on div "add time block" at bounding box center [730, 187] width 107 height 25
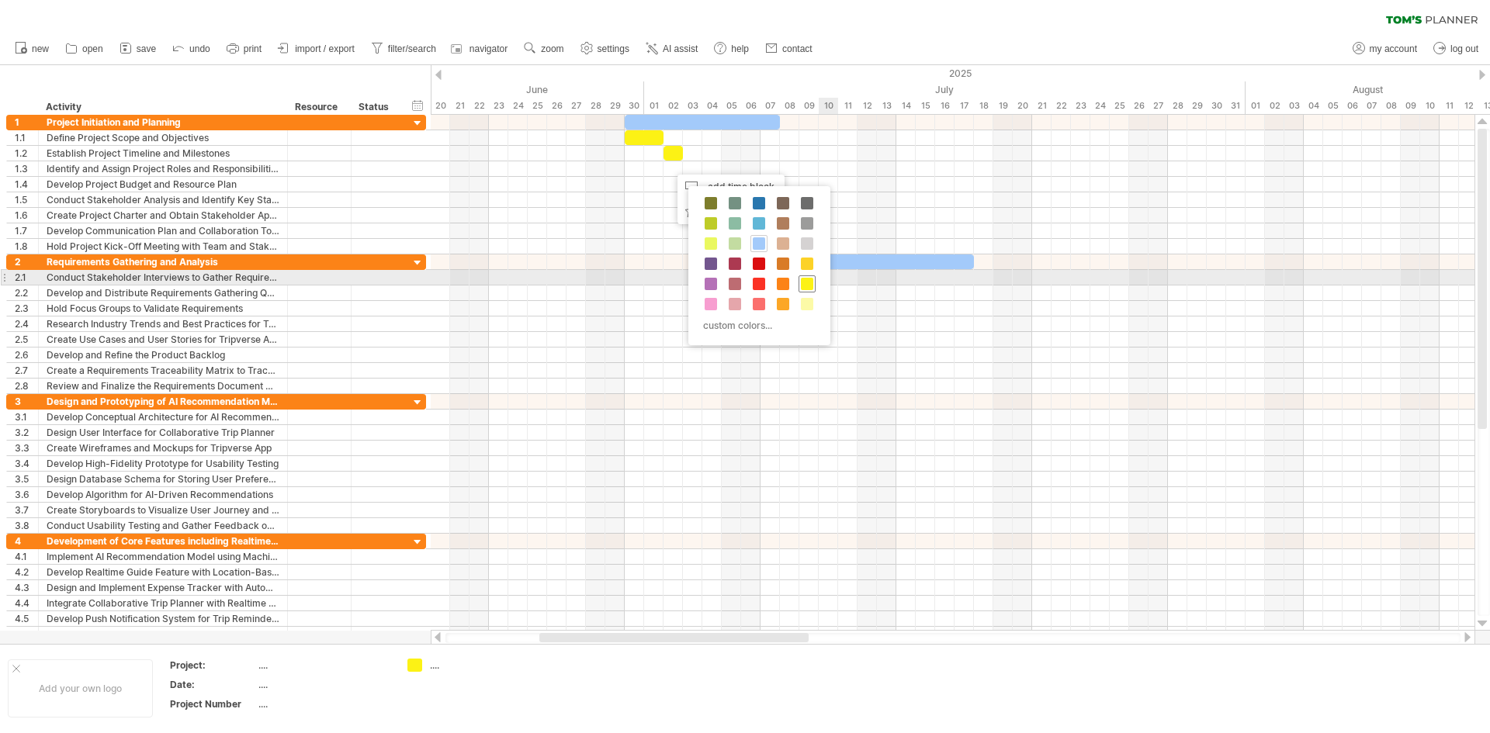
click at [808, 281] on span at bounding box center [807, 284] width 12 height 12
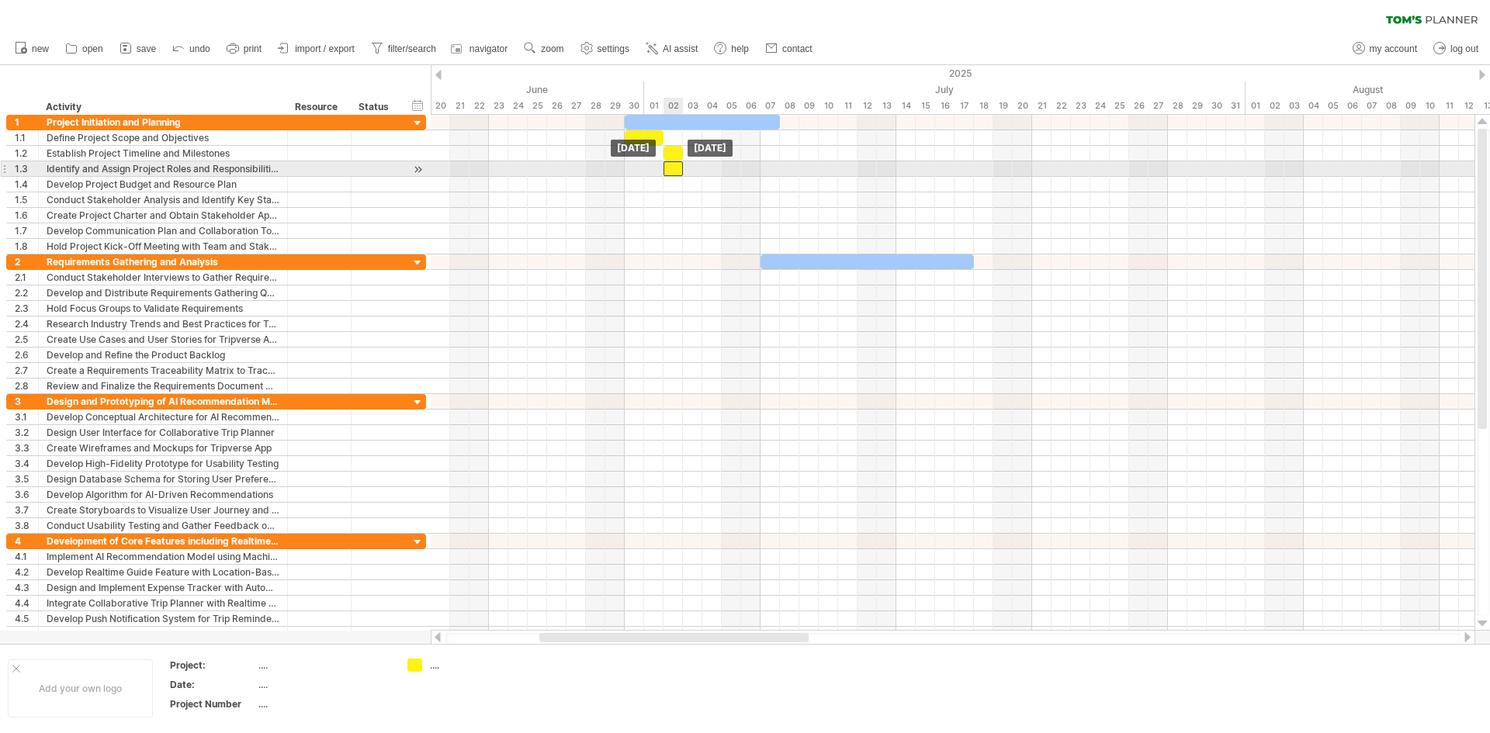
drag, startPoint x: 684, startPoint y: 168, endPoint x: 672, endPoint y: 168, distance: 11.6
click at [672, 168] on div at bounding box center [672, 168] width 19 height 15
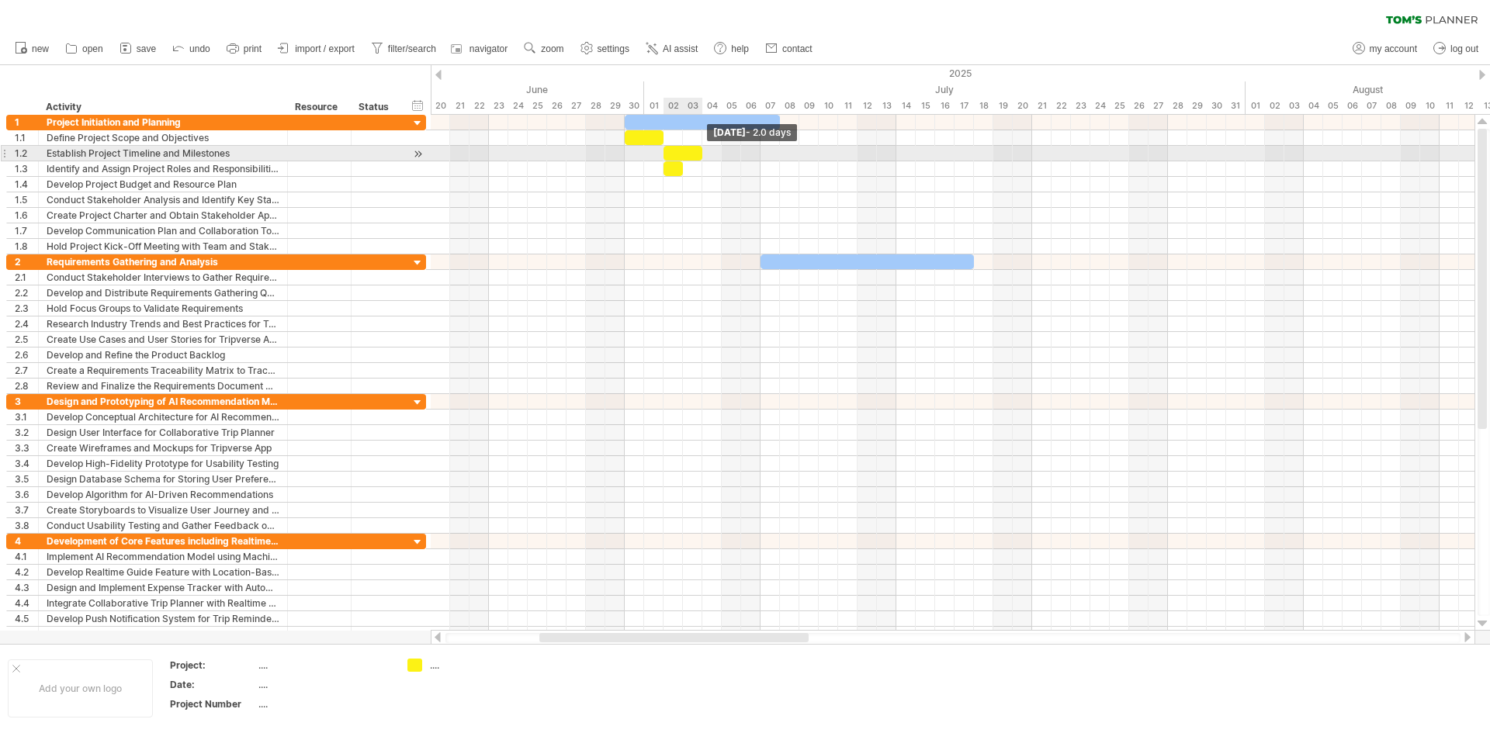
drag, startPoint x: 681, startPoint y: 155, endPoint x: 699, endPoint y: 154, distance: 17.9
click at [699, 154] on span at bounding box center [702, 153] width 6 height 15
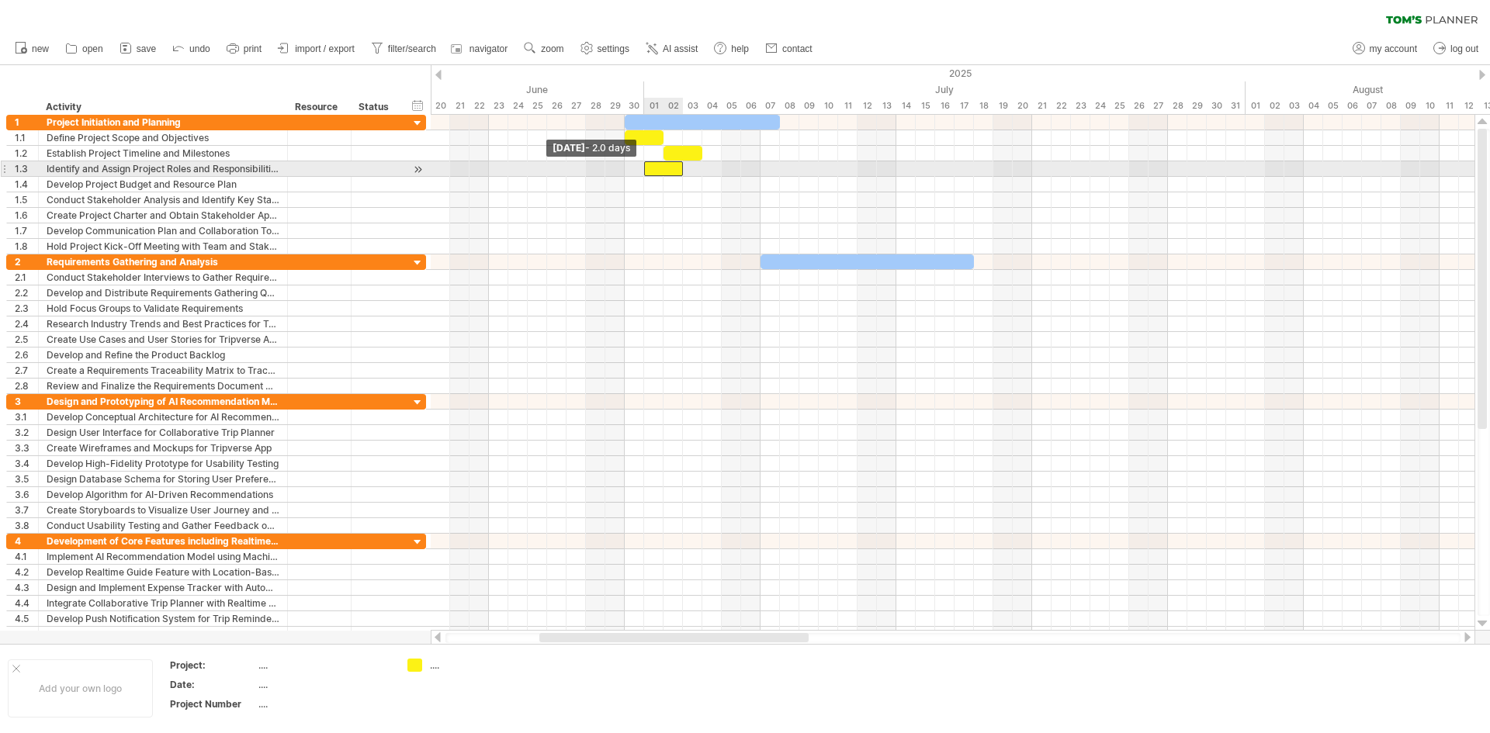
drag, startPoint x: 663, startPoint y: 168, endPoint x: 646, endPoint y: 171, distance: 17.2
click at [646, 171] on span at bounding box center [644, 168] width 6 height 15
drag, startPoint x: 664, startPoint y: 170, endPoint x: 698, endPoint y: 166, distance: 34.4
click at [698, 166] on div at bounding box center [702, 168] width 39 height 15
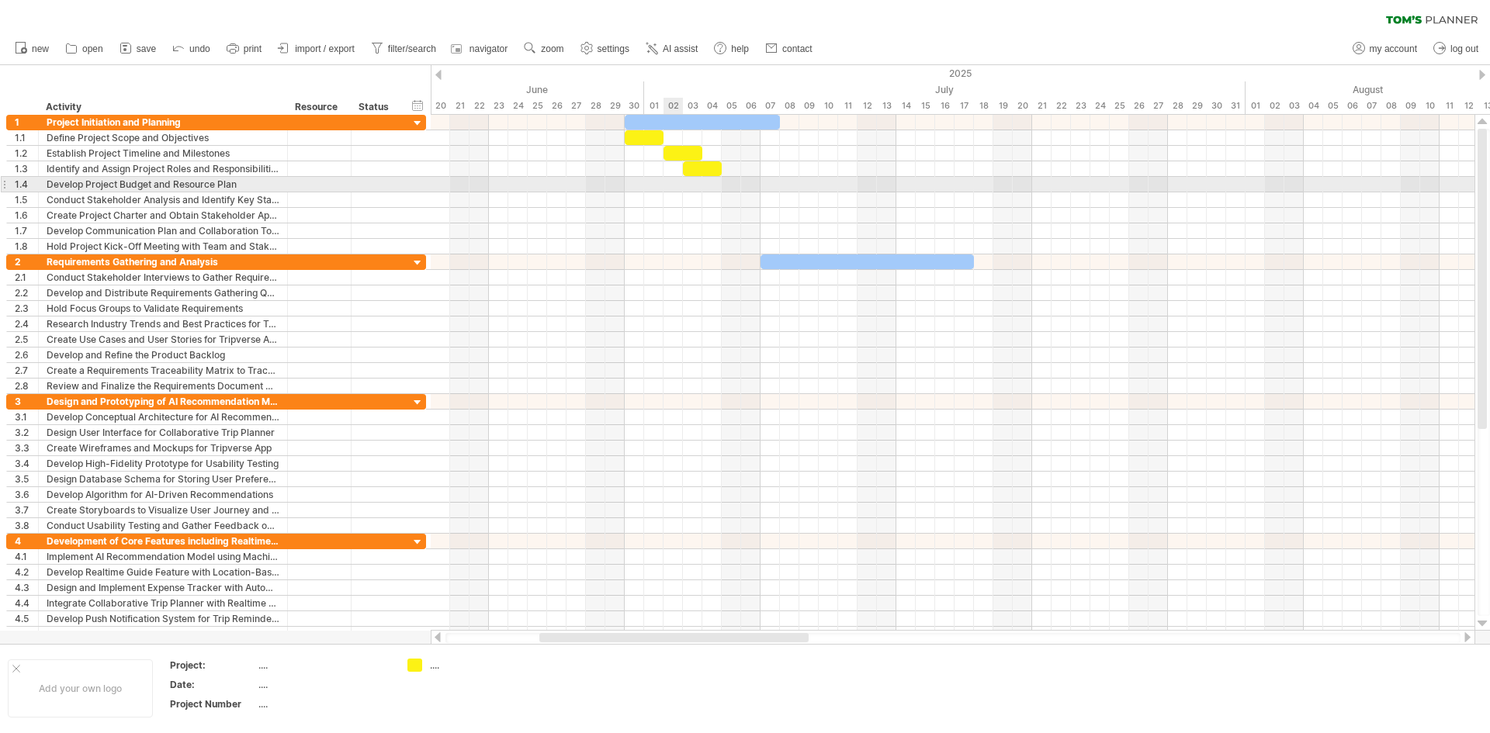
click at [675, 182] on div at bounding box center [953, 185] width 1044 height 16
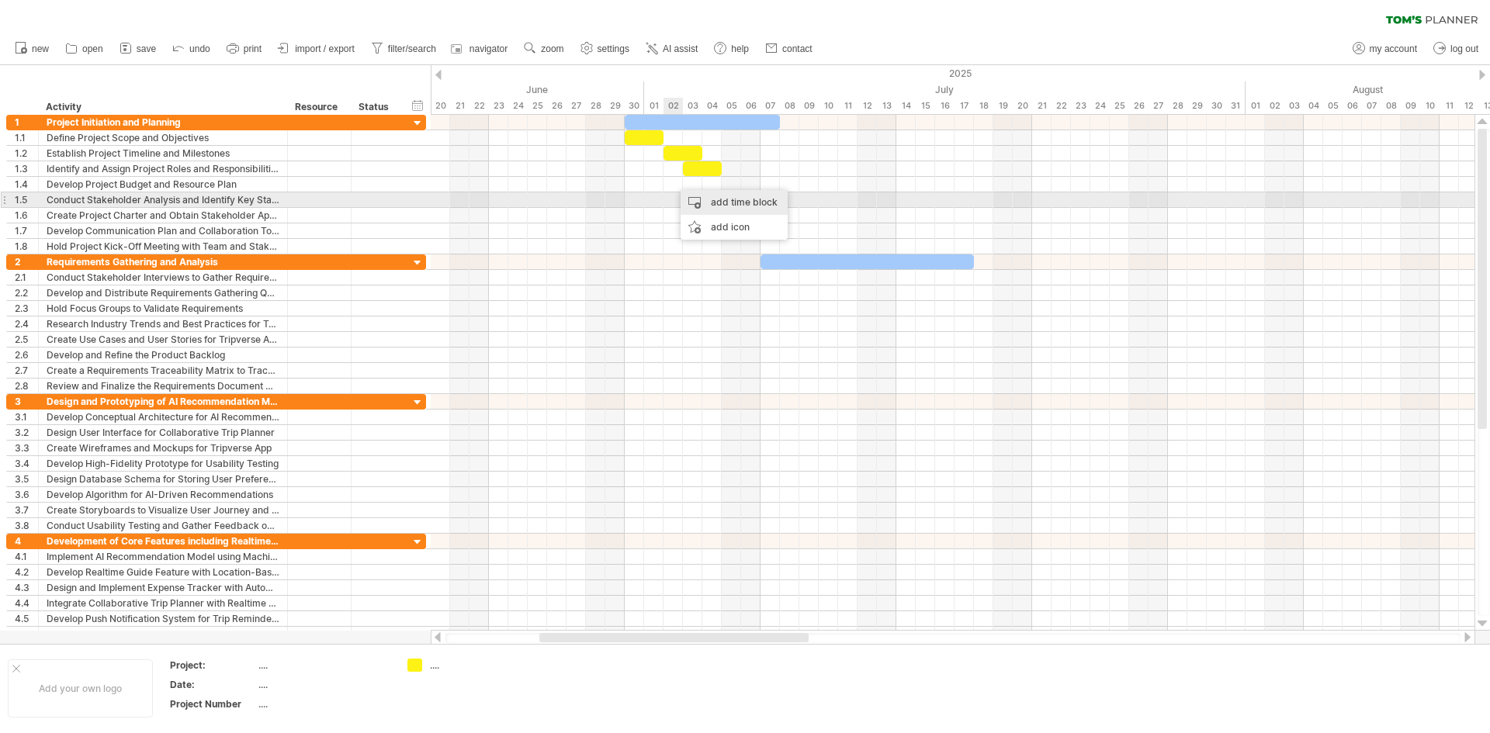
click at [689, 197] on div "add time block" at bounding box center [733, 202] width 107 height 25
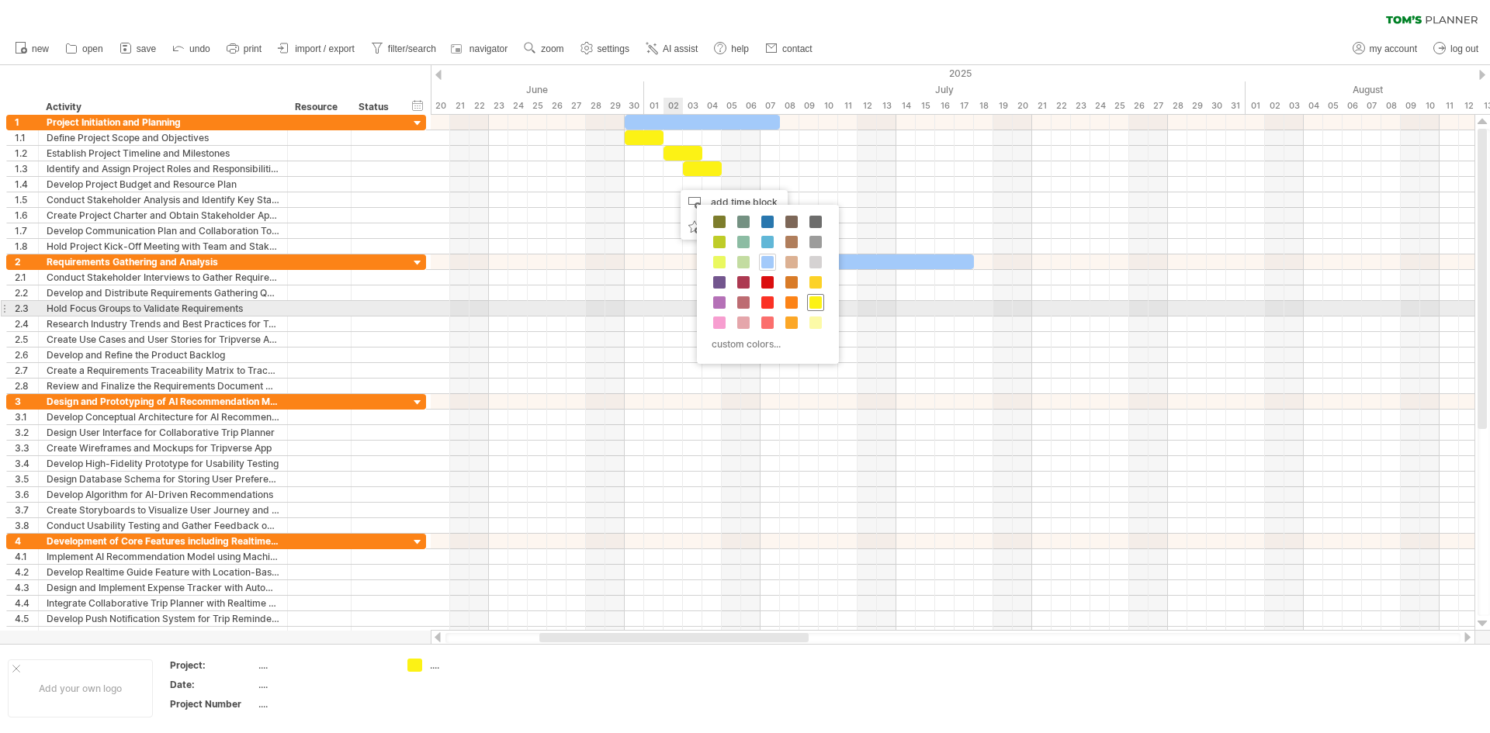
click at [817, 302] on span at bounding box center [815, 302] width 12 height 12
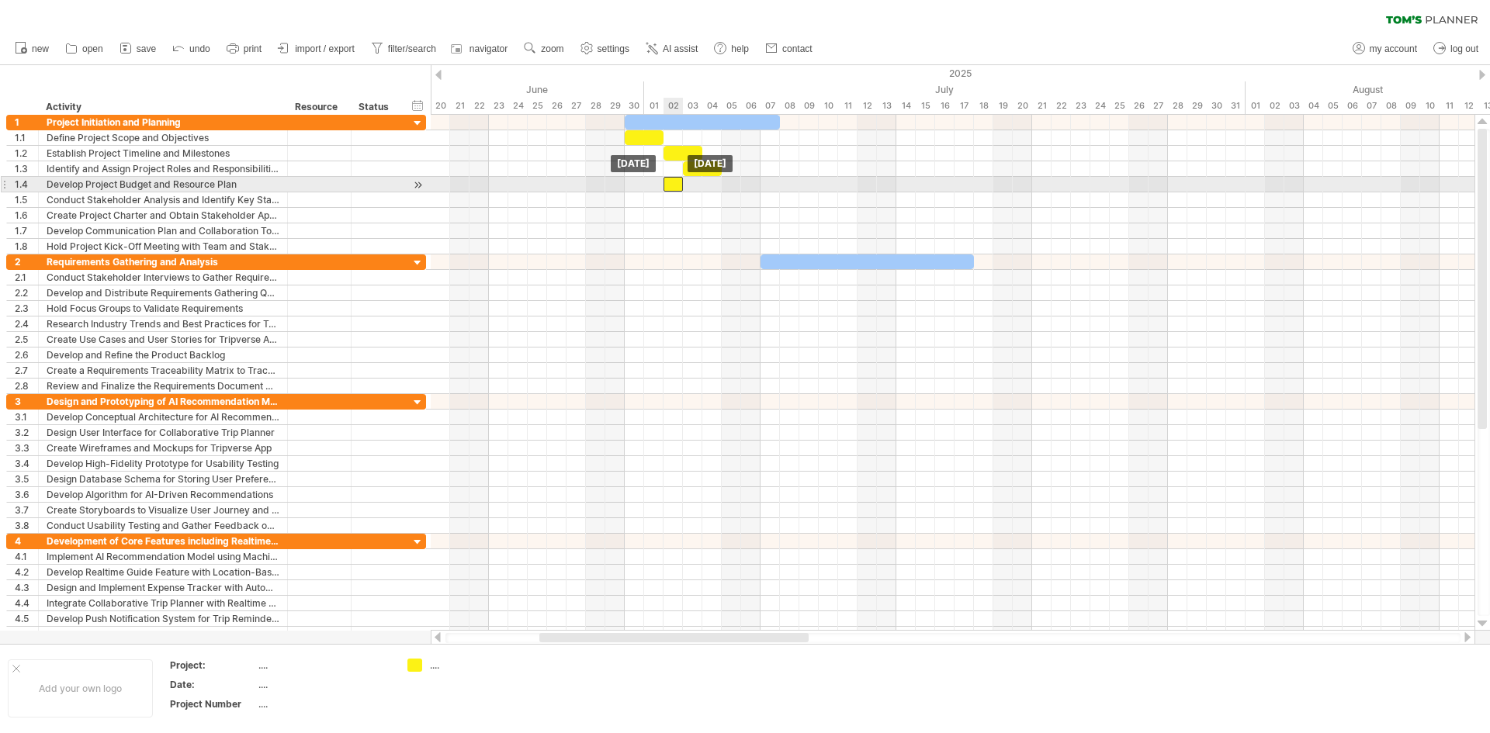
drag, startPoint x: 686, startPoint y: 183, endPoint x: 677, endPoint y: 184, distance: 8.6
click at [677, 184] on div at bounding box center [672, 184] width 19 height 15
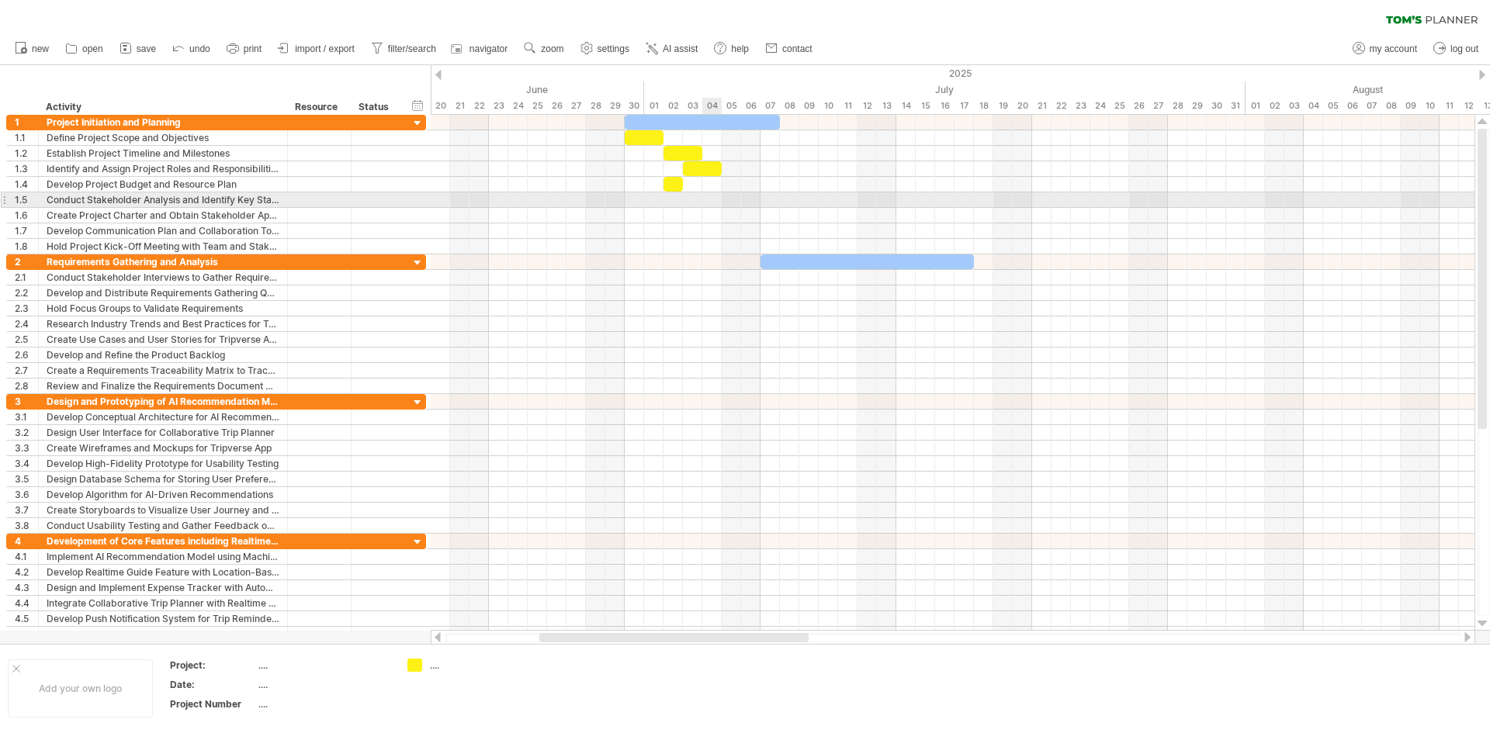
click at [714, 199] on div at bounding box center [953, 200] width 1044 height 16
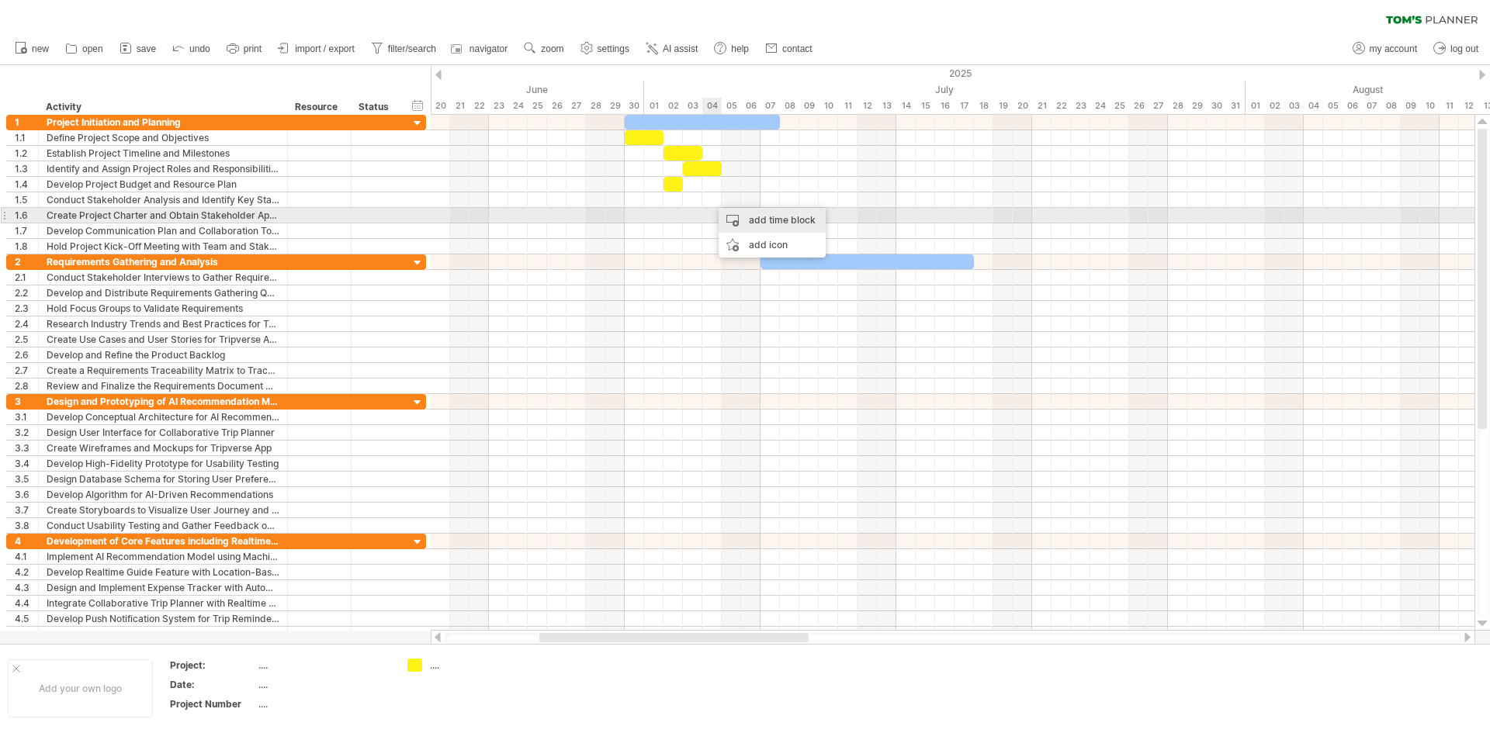
click at [725, 216] on div "add time block" at bounding box center [771, 220] width 107 height 25
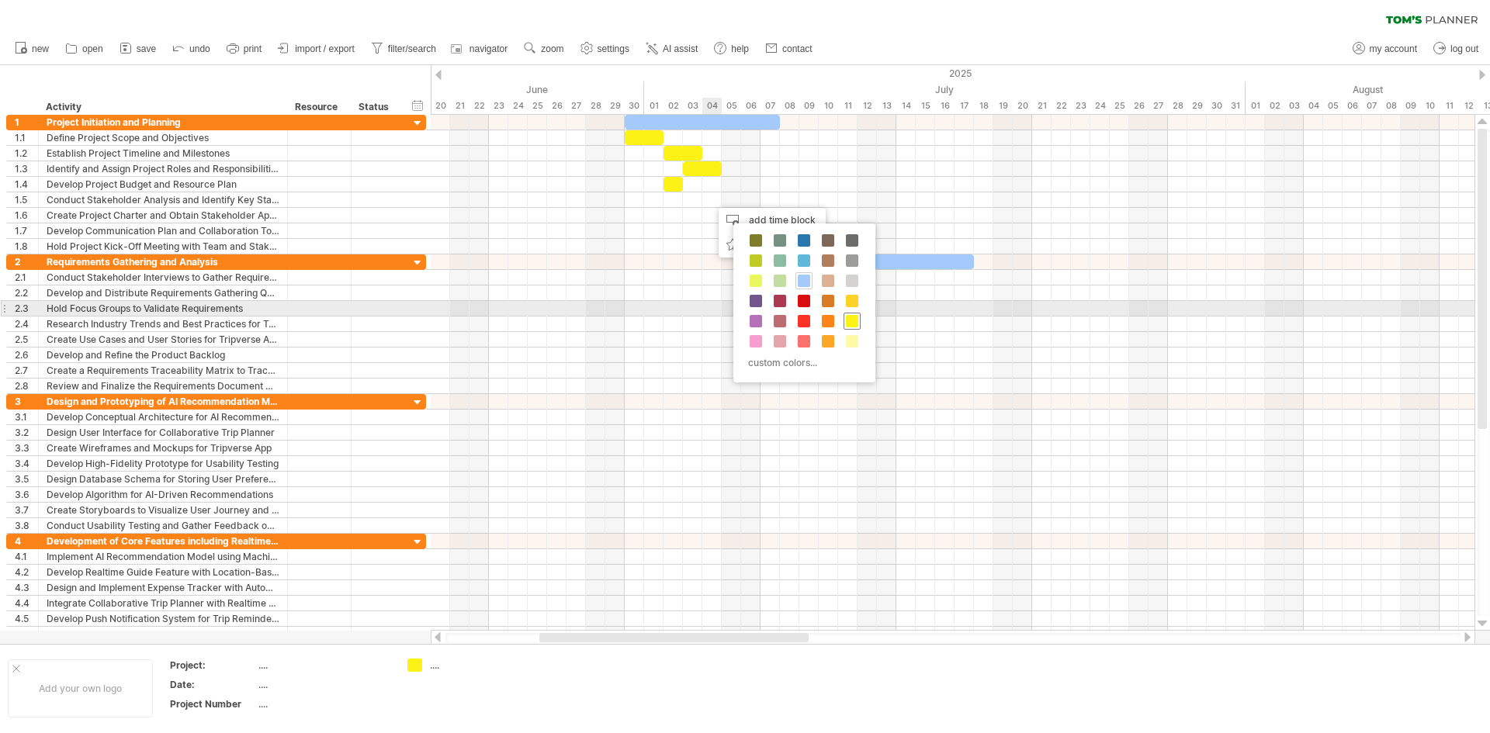
click at [853, 317] on span at bounding box center [852, 321] width 12 height 12
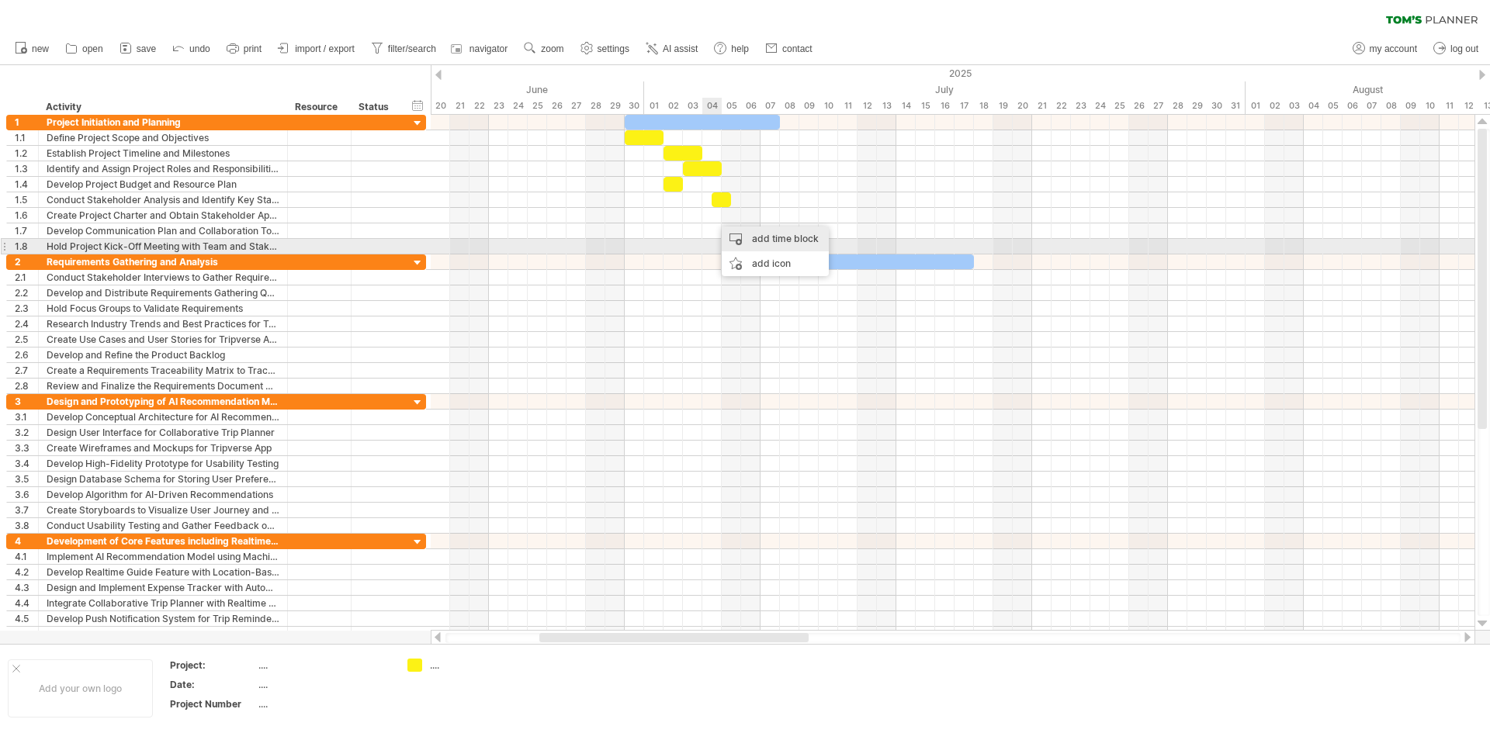
click at [753, 241] on div "add time block" at bounding box center [775, 239] width 107 height 25
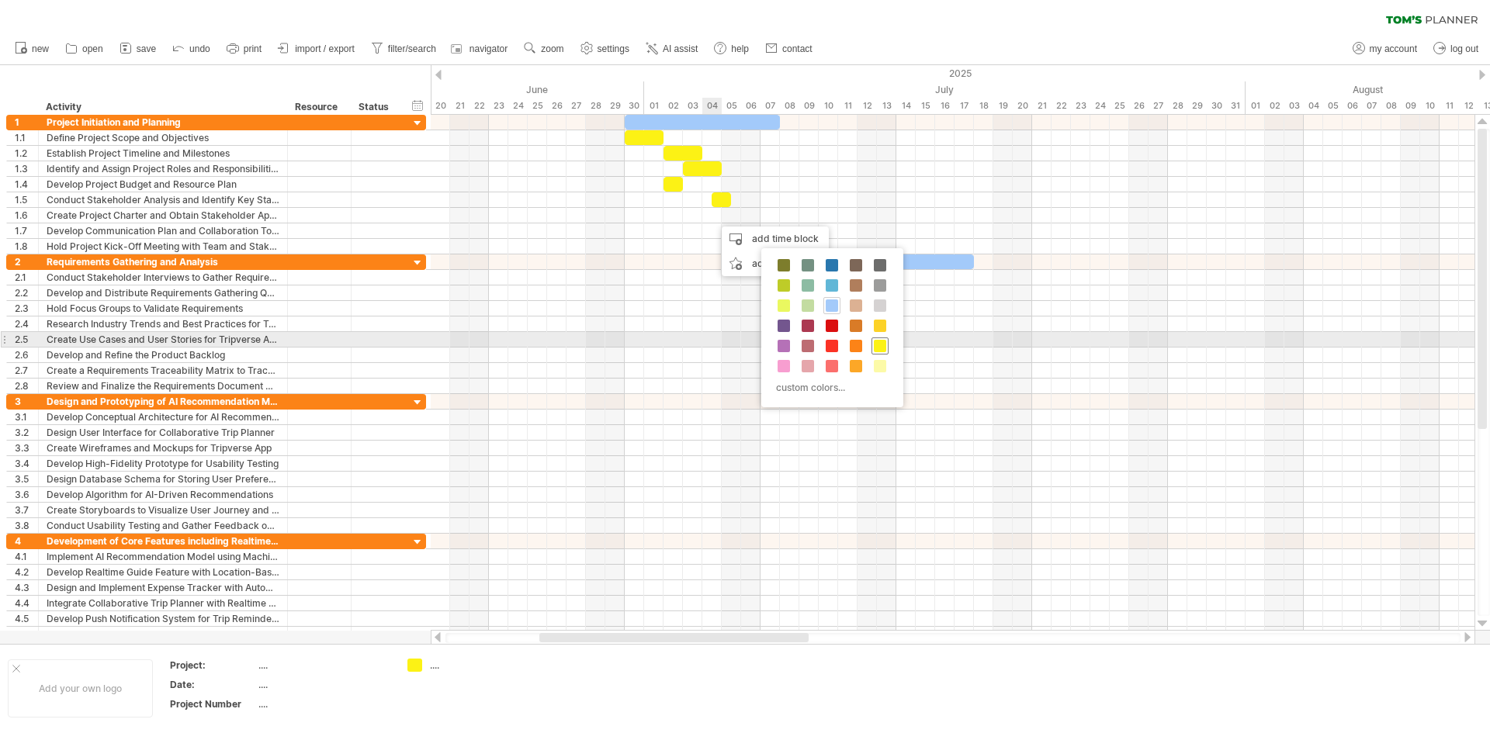
click at [877, 344] on span at bounding box center [880, 346] width 12 height 12
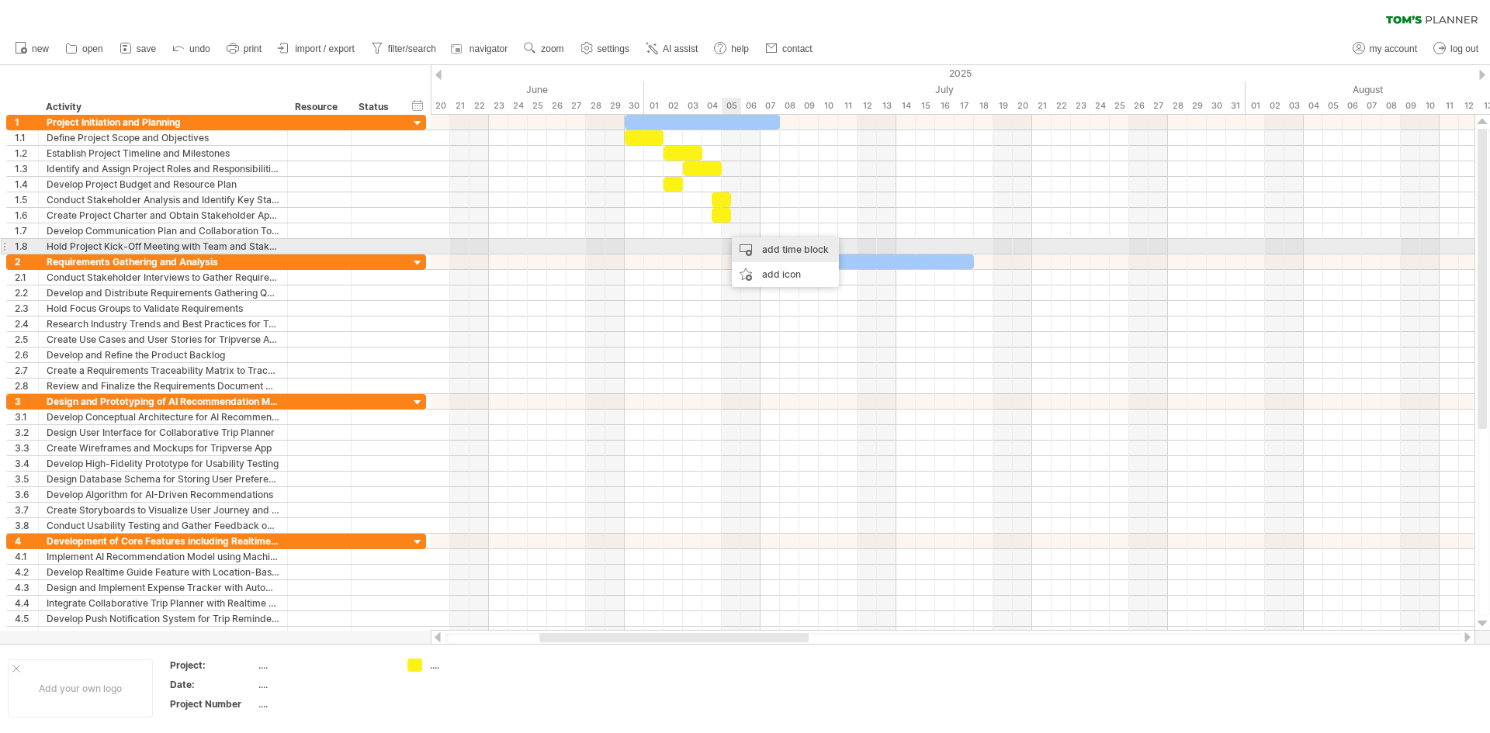
click at [791, 251] on div "add time block" at bounding box center [785, 249] width 107 height 25
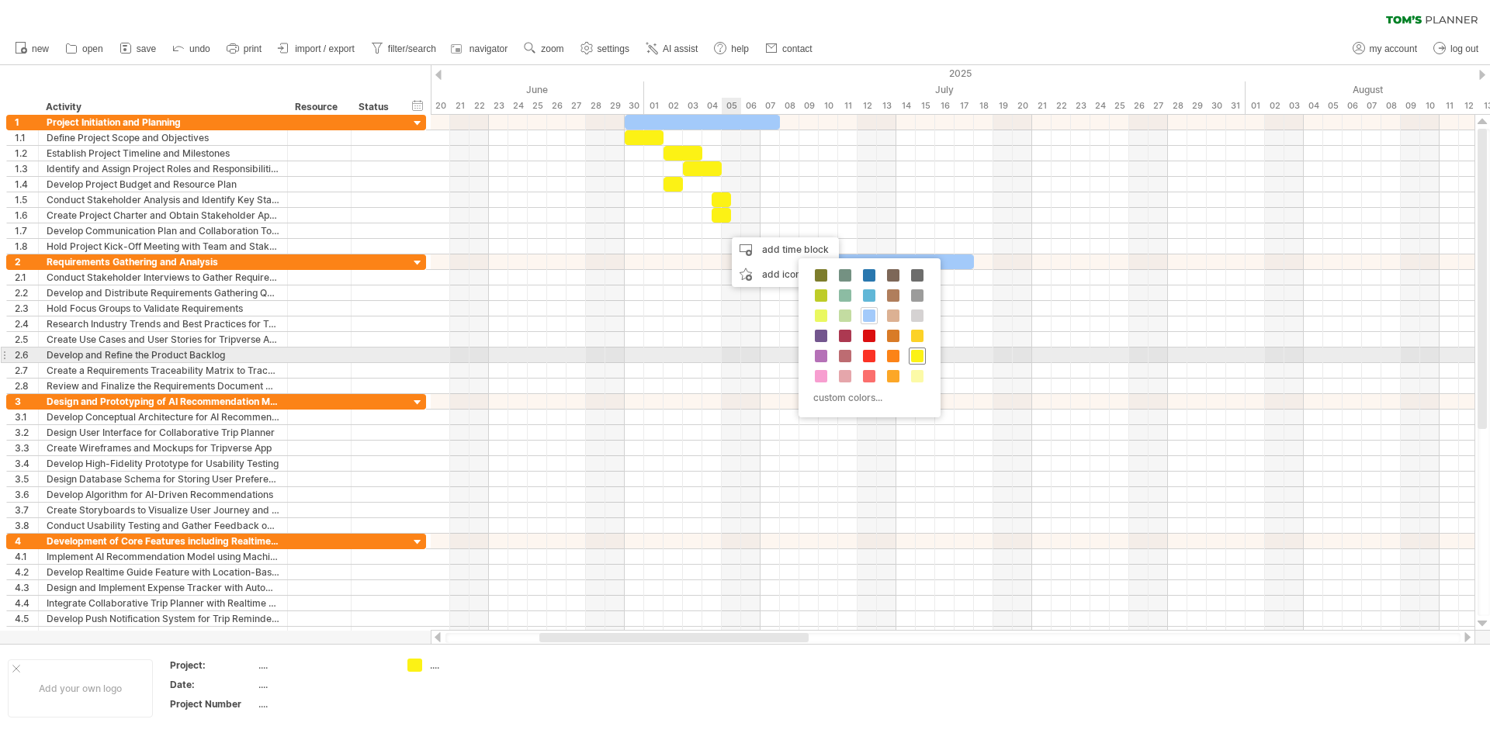
click at [913, 355] on span at bounding box center [917, 356] width 12 height 12
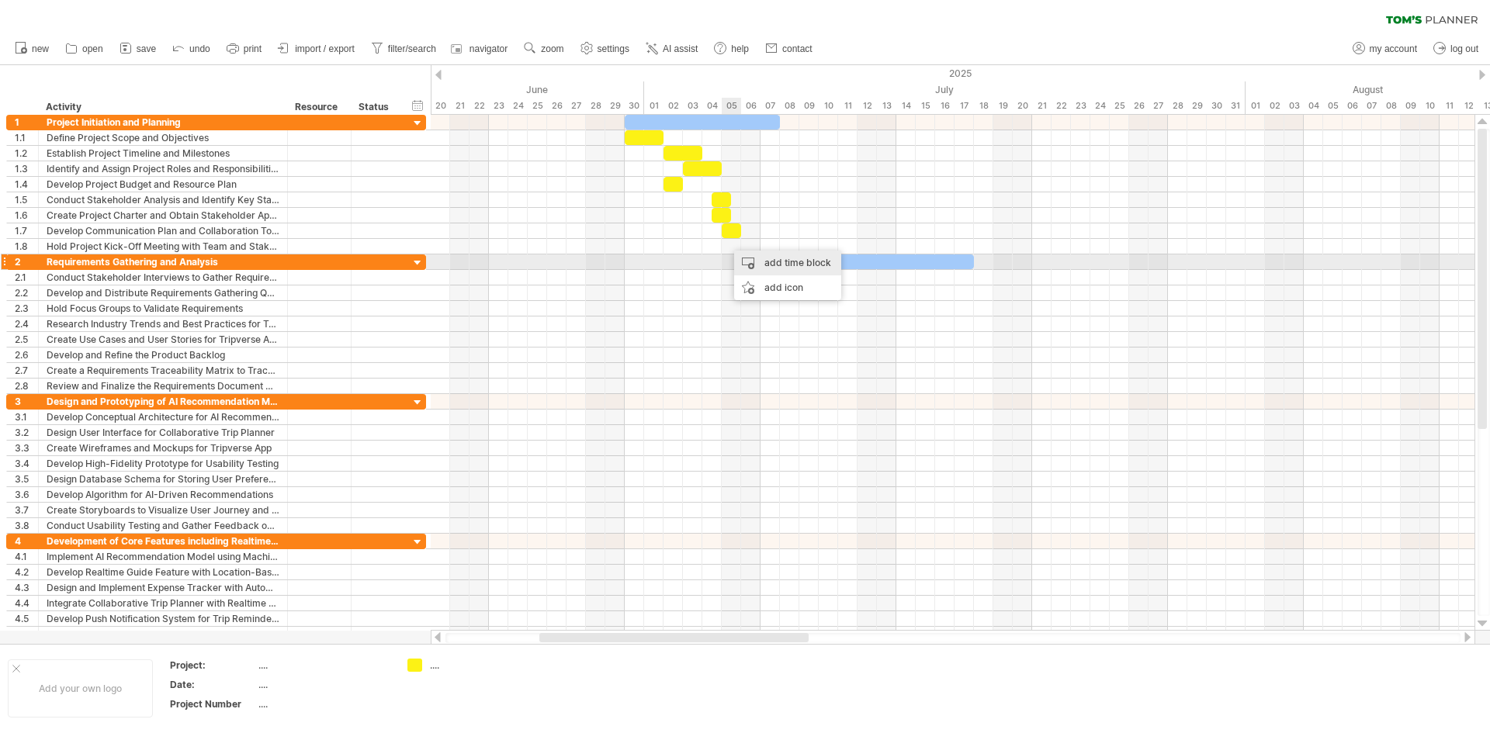
click at [784, 261] on div "add time block" at bounding box center [787, 263] width 107 height 25
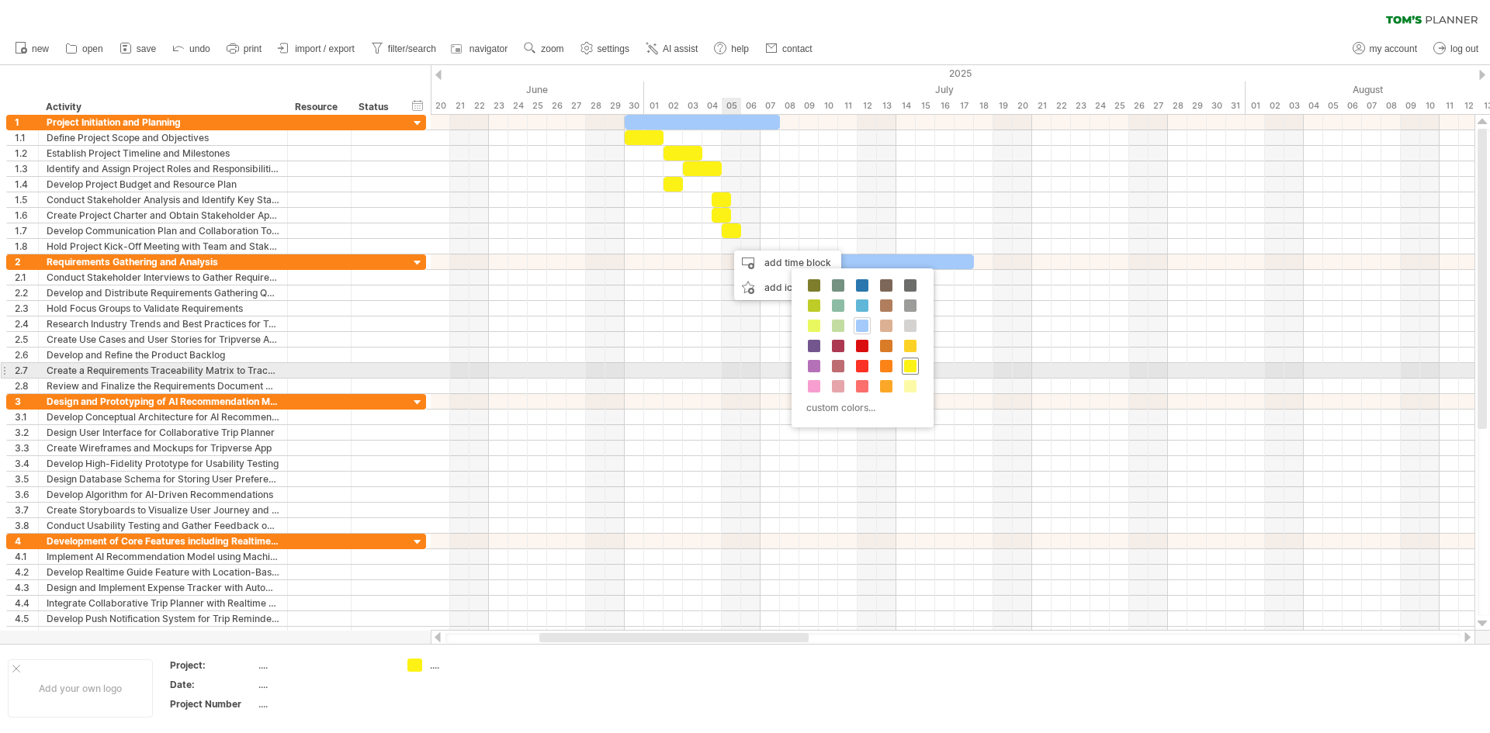
click at [912, 365] on span at bounding box center [910, 366] width 12 height 12
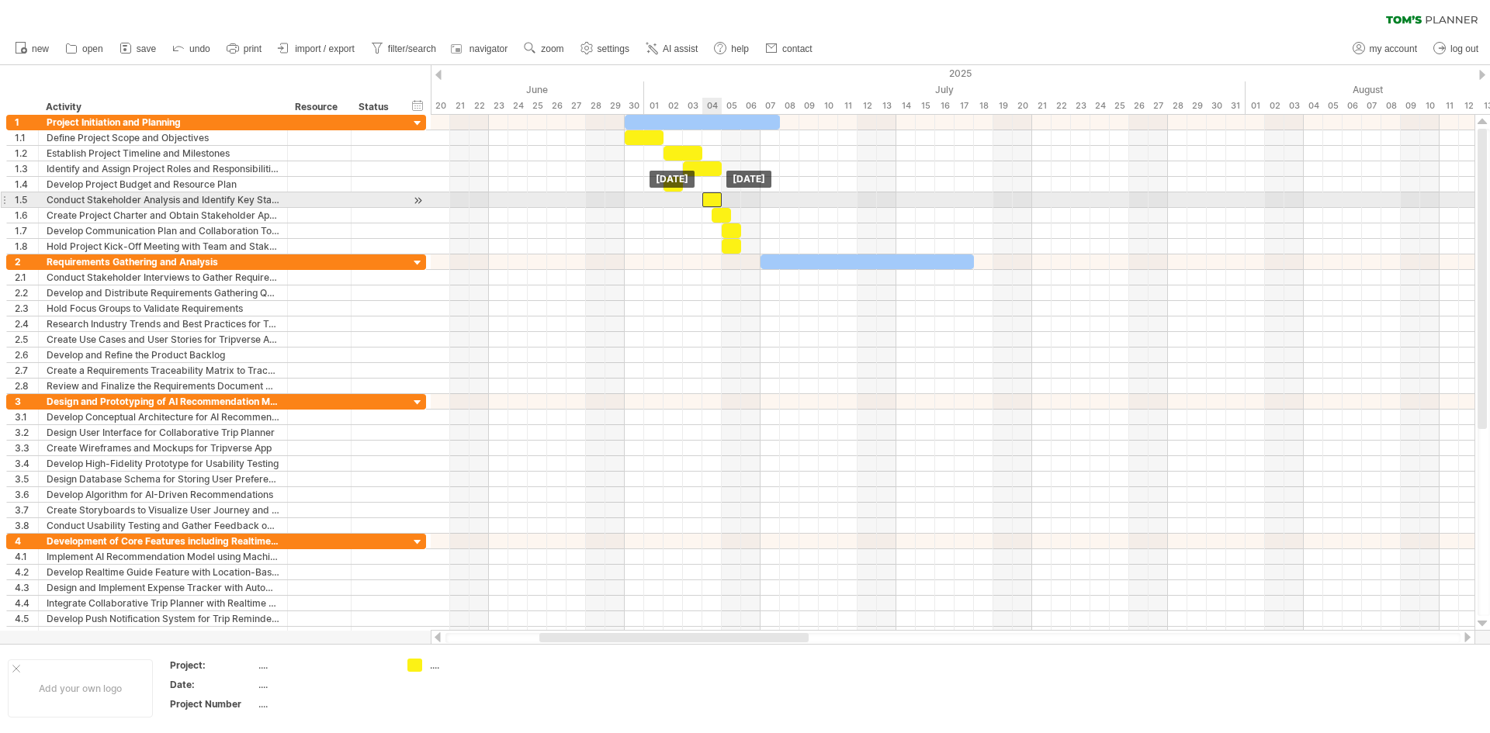
drag, startPoint x: 722, startPoint y: 200, endPoint x: 712, endPoint y: 196, distance: 10.1
click at [712, 196] on div at bounding box center [711, 199] width 19 height 15
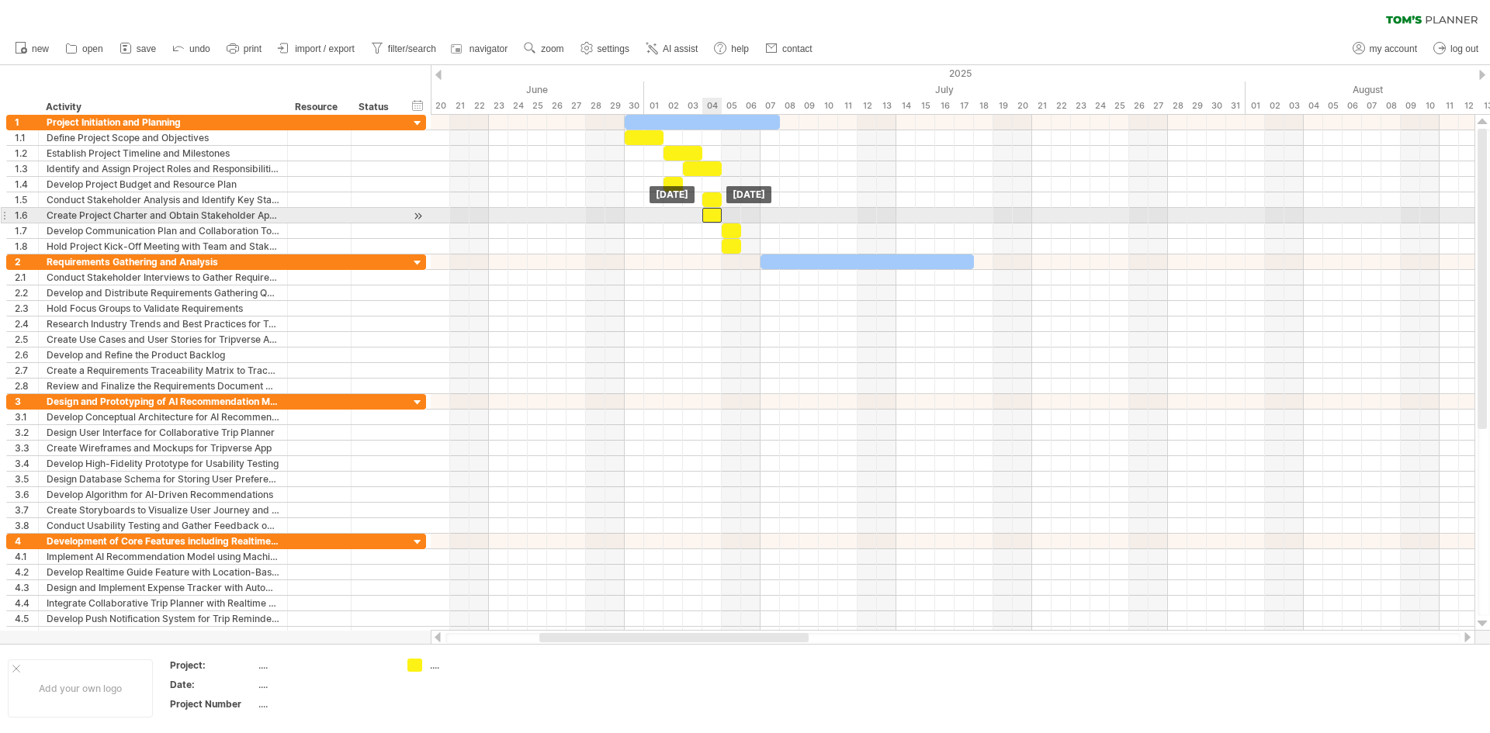
drag, startPoint x: 720, startPoint y: 216, endPoint x: 711, endPoint y: 216, distance: 9.3
click at [711, 216] on div at bounding box center [711, 215] width 19 height 15
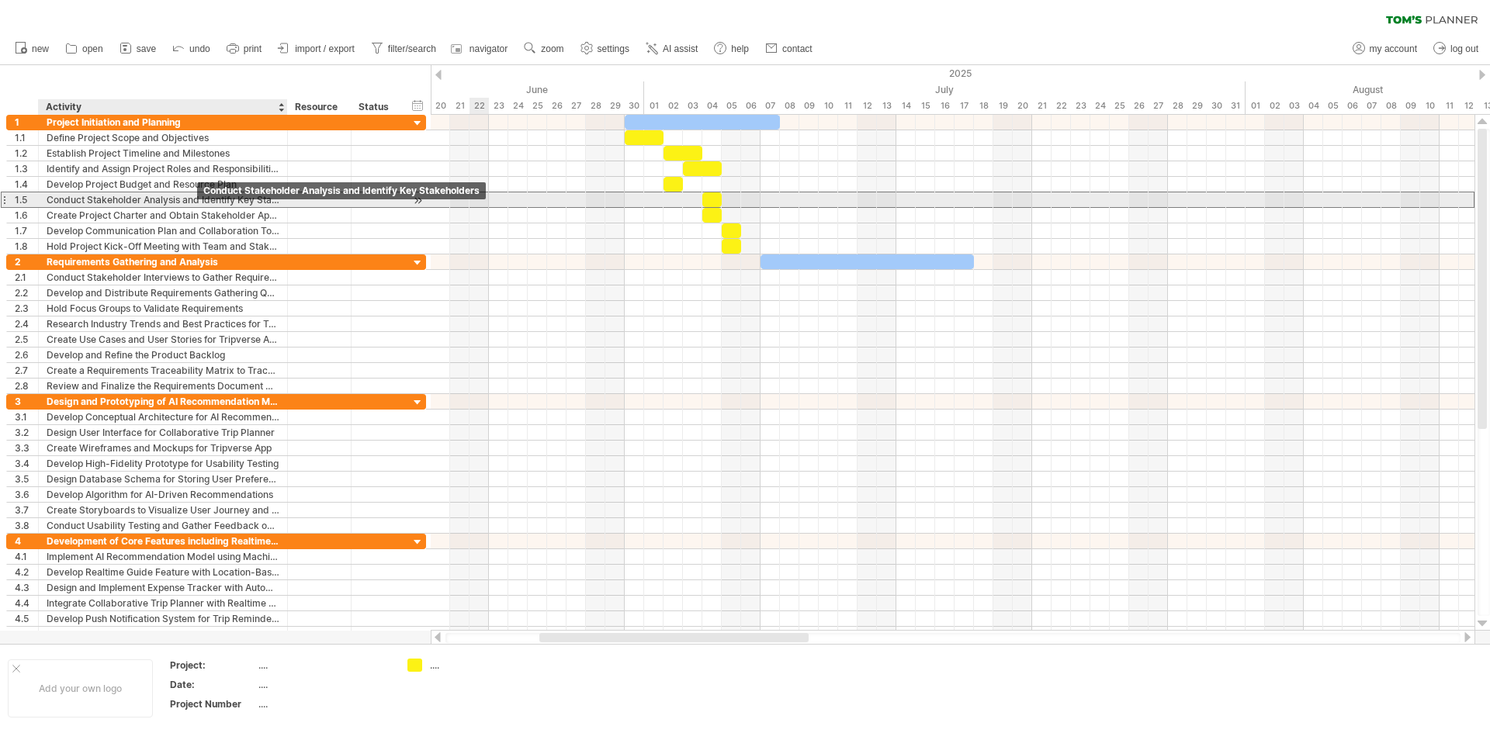
click at [168, 199] on div "Conduct Stakeholder Analysis and Identify Key Stakeholders" at bounding box center [163, 199] width 233 height 15
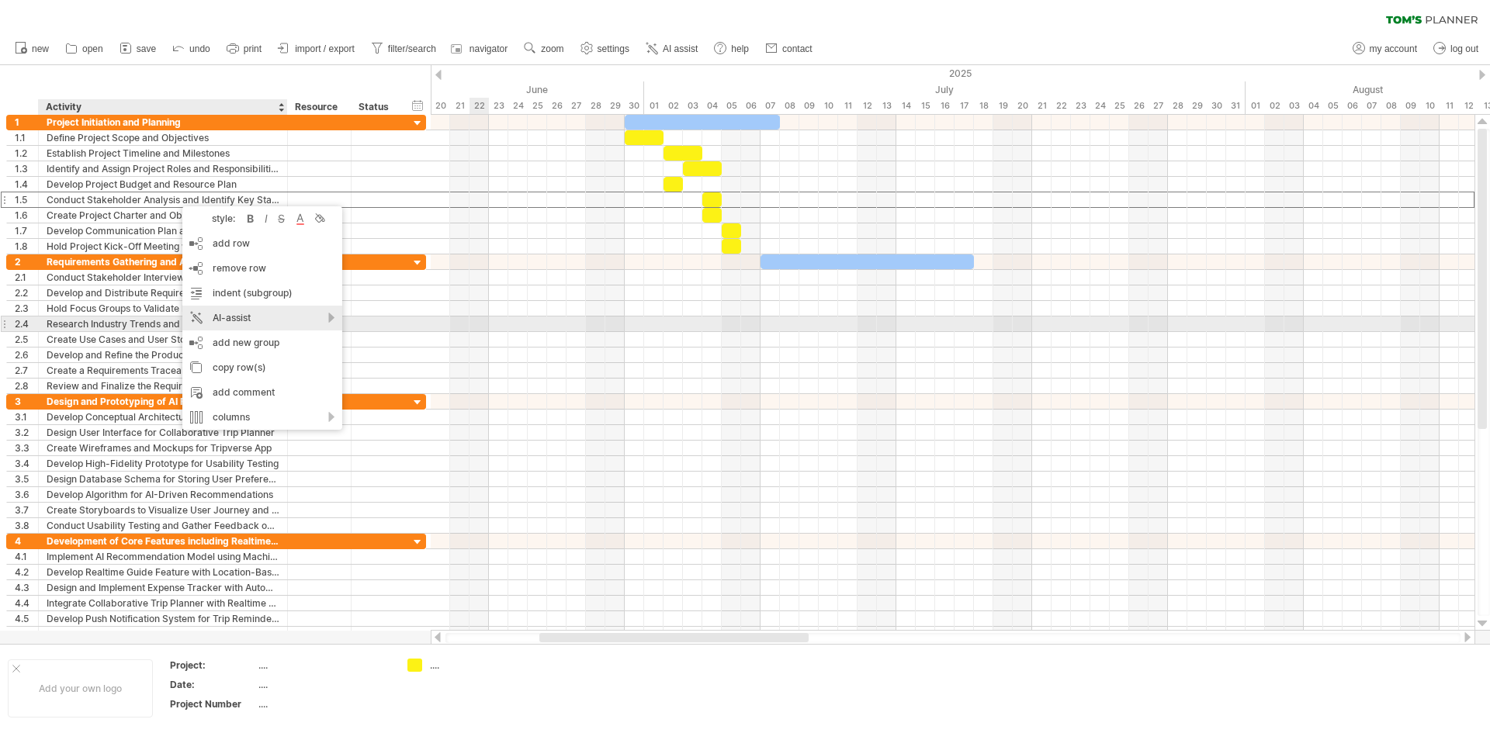
click at [329, 321] on div "AI-assist" at bounding box center [262, 318] width 160 height 25
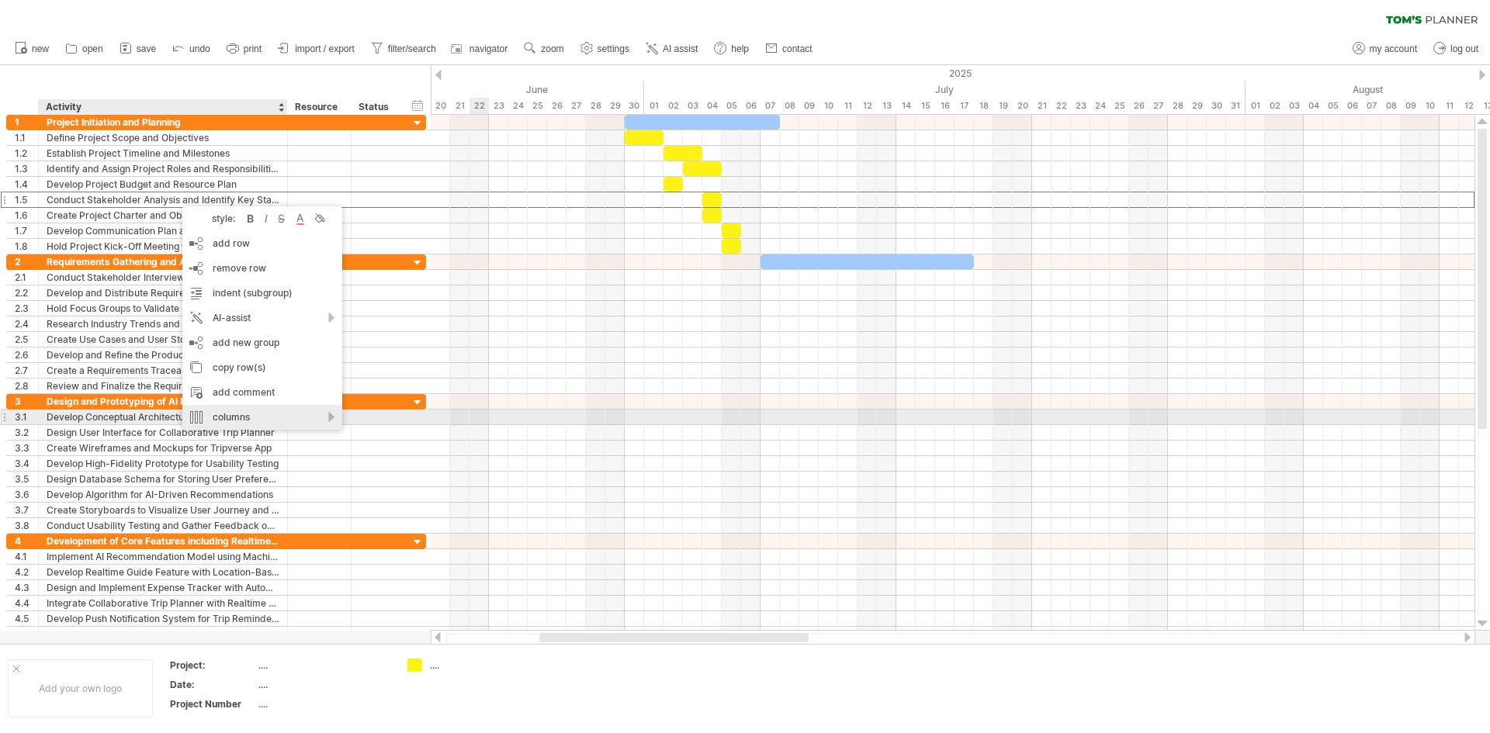
click at [328, 421] on div "columns" at bounding box center [262, 417] width 160 height 25
click at [331, 421] on div "columns" at bounding box center [262, 417] width 160 height 25
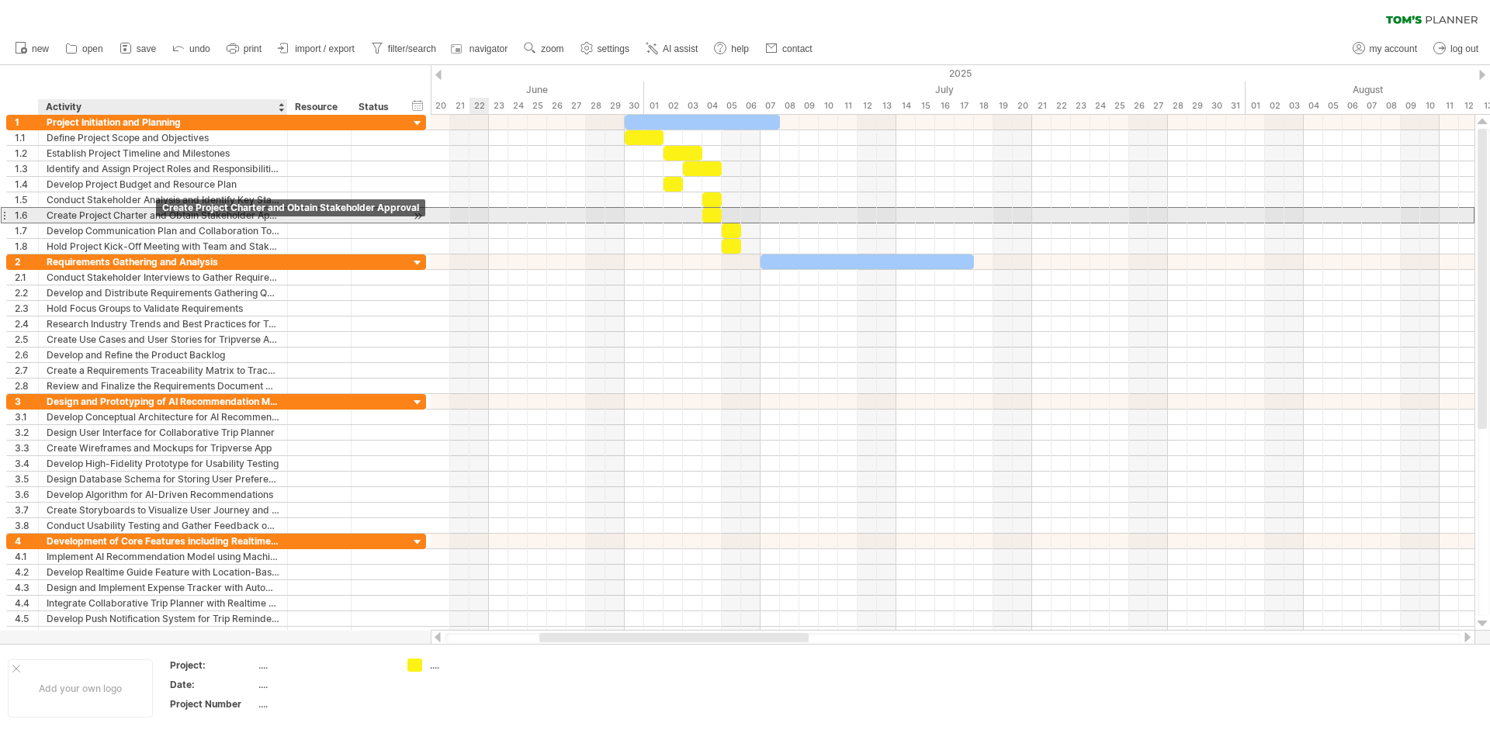
click at [144, 214] on div "Create Project Charter and Obtain Stakeholder Approval" at bounding box center [163, 215] width 233 height 15
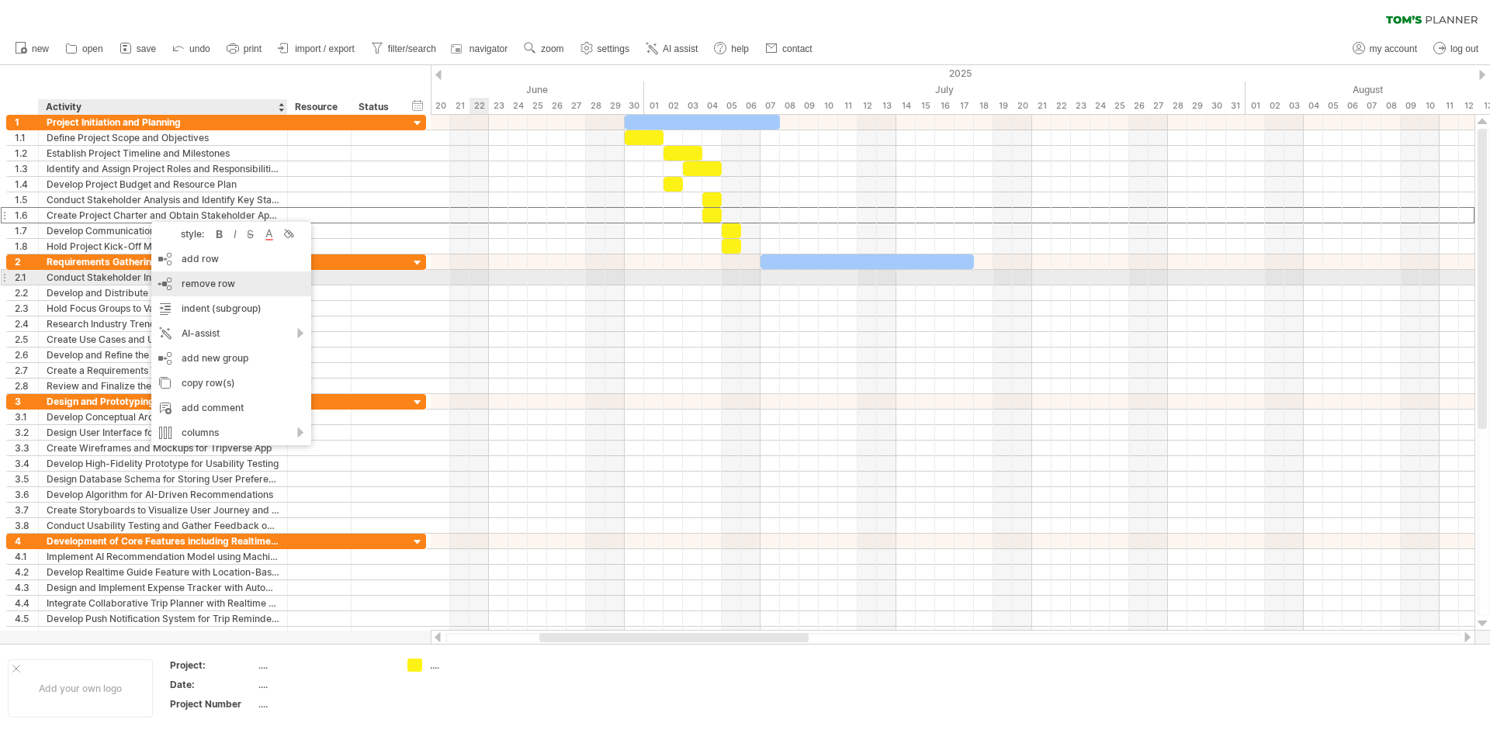
click at [220, 286] on span "remove row" at bounding box center [209, 284] width 54 height 12
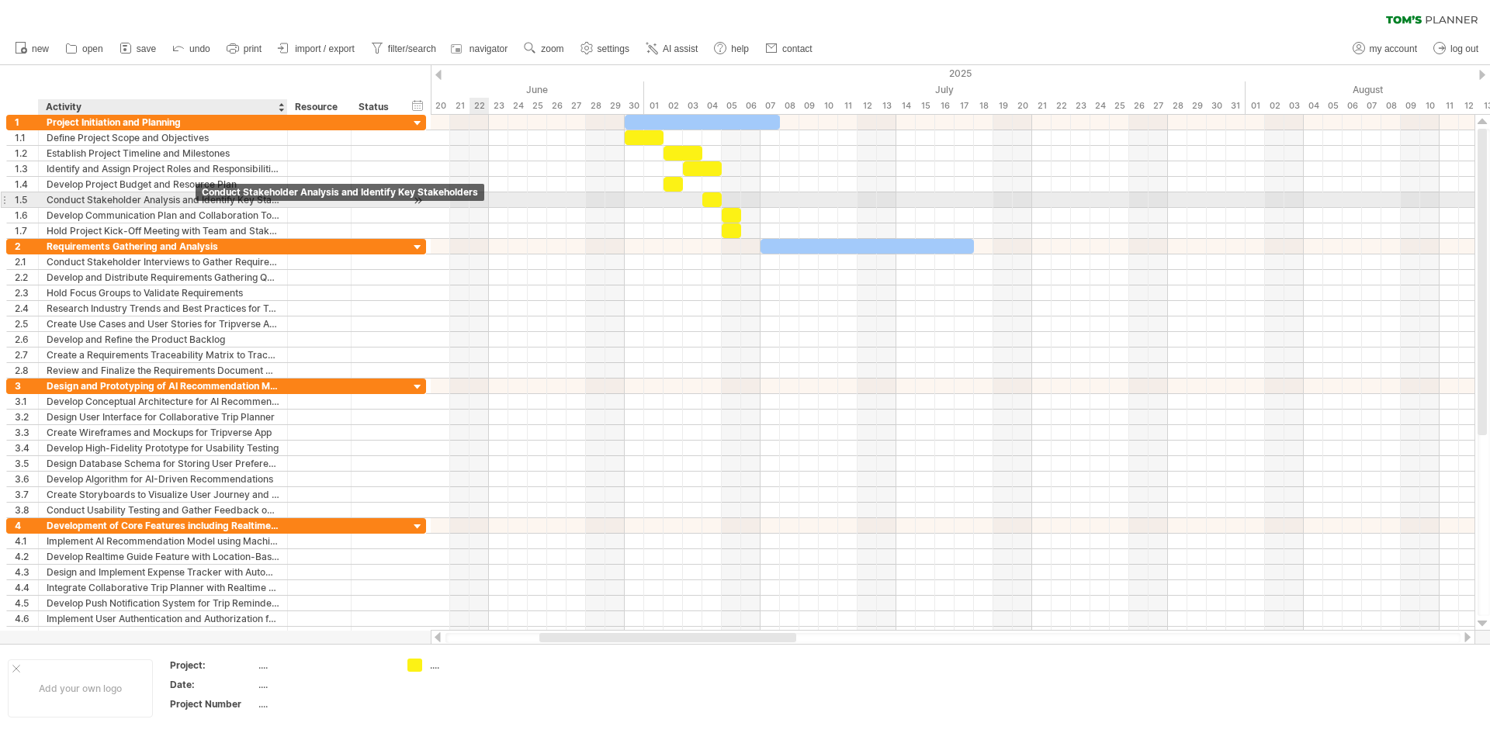
click at [188, 200] on div "Conduct Stakeholder Analysis and Identify Key Stakeholders" at bounding box center [163, 199] width 233 height 15
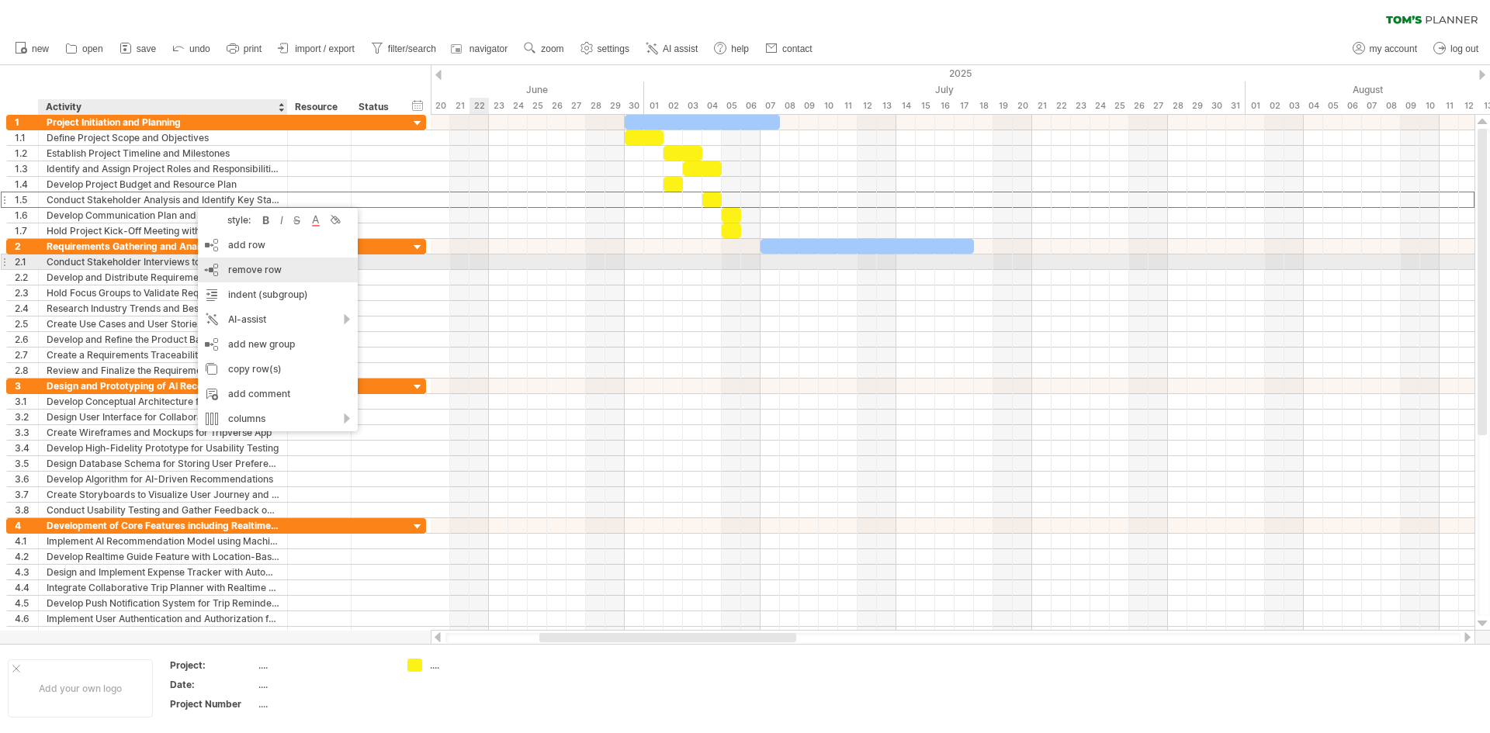
click at [253, 264] on span "remove row" at bounding box center [255, 270] width 54 height 12
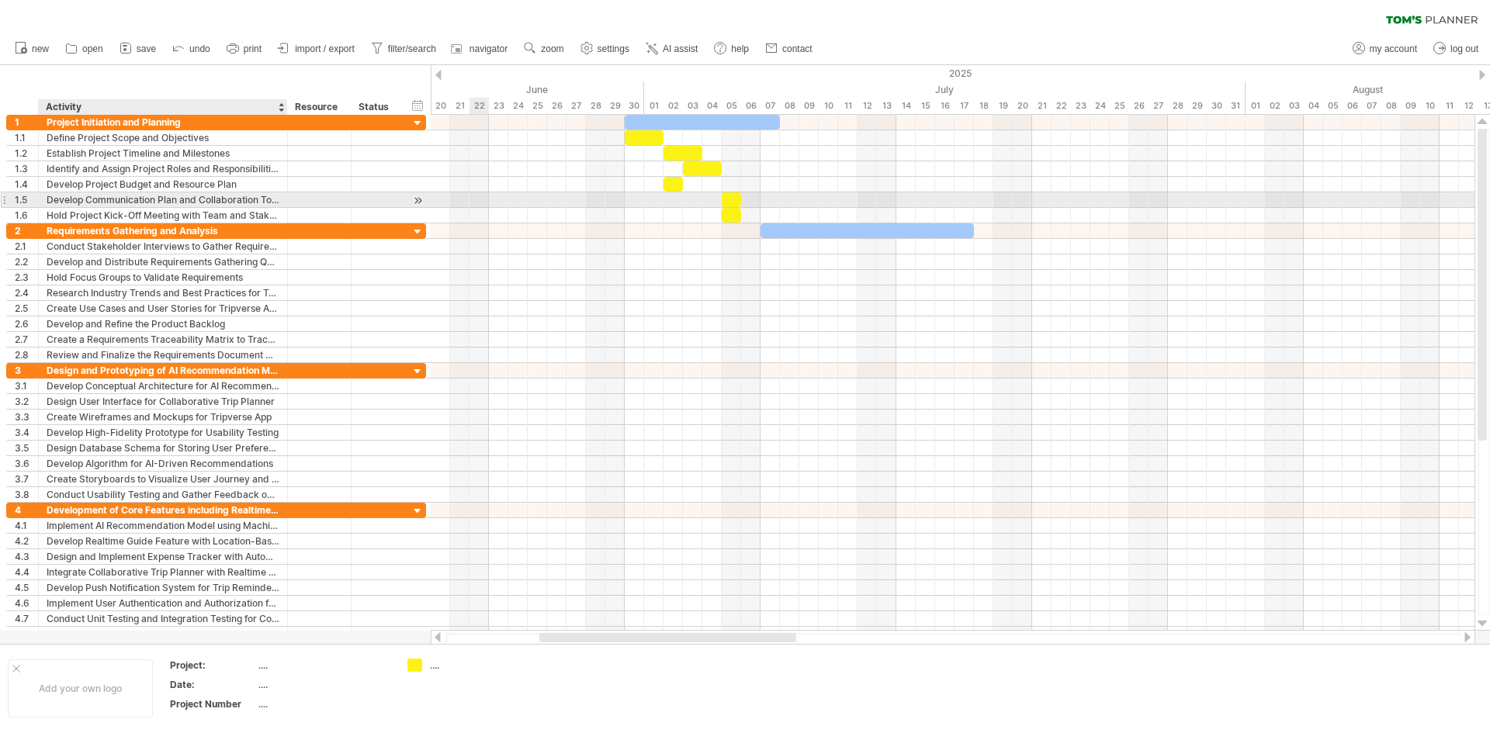
click at [178, 200] on div "Develop Communication Plan and Collaboration Tools" at bounding box center [163, 199] width 233 height 15
click at [276, 216] on div "Hold Project Kick-Off Meeting with Team and Stakeholders" at bounding box center [163, 215] width 233 height 15
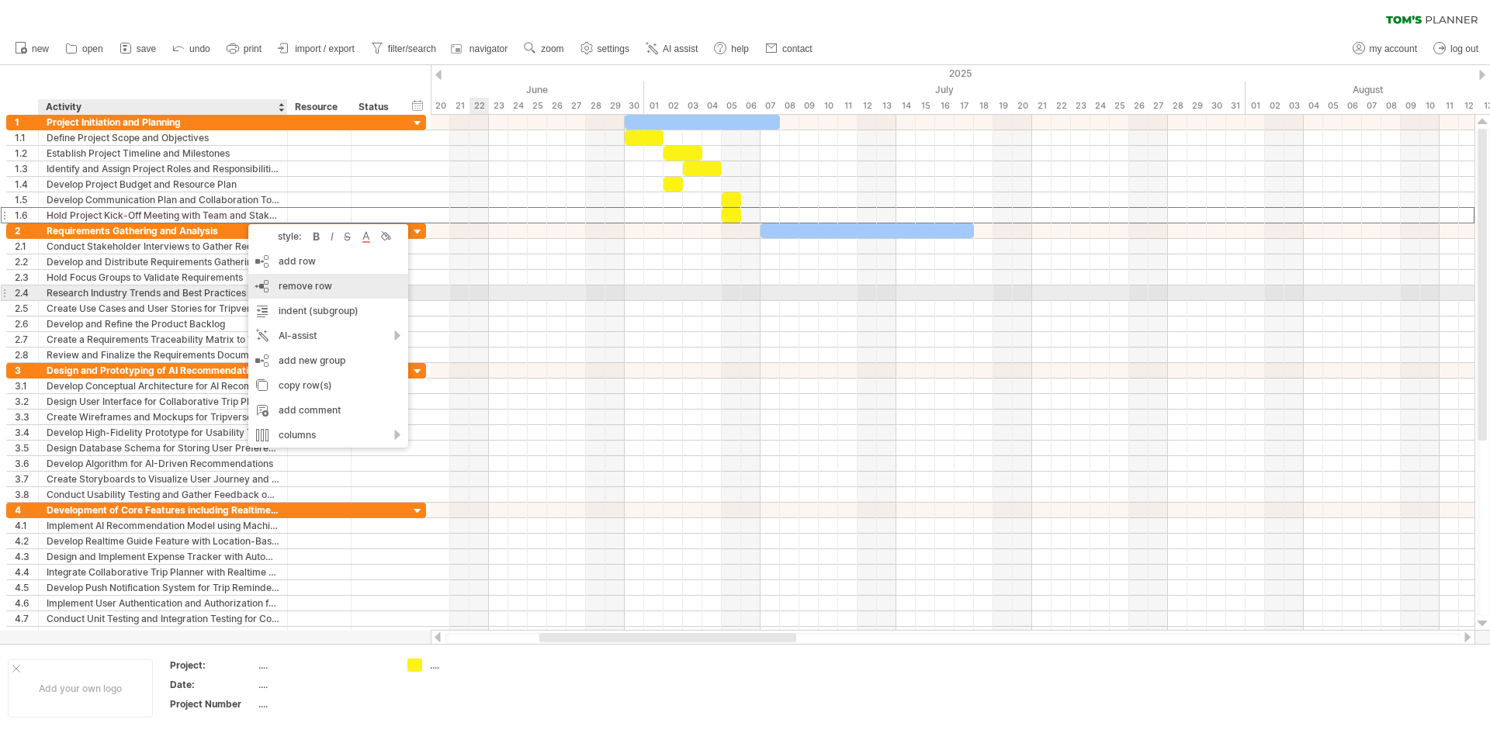
click at [296, 287] on span "remove row" at bounding box center [306, 286] width 54 height 12
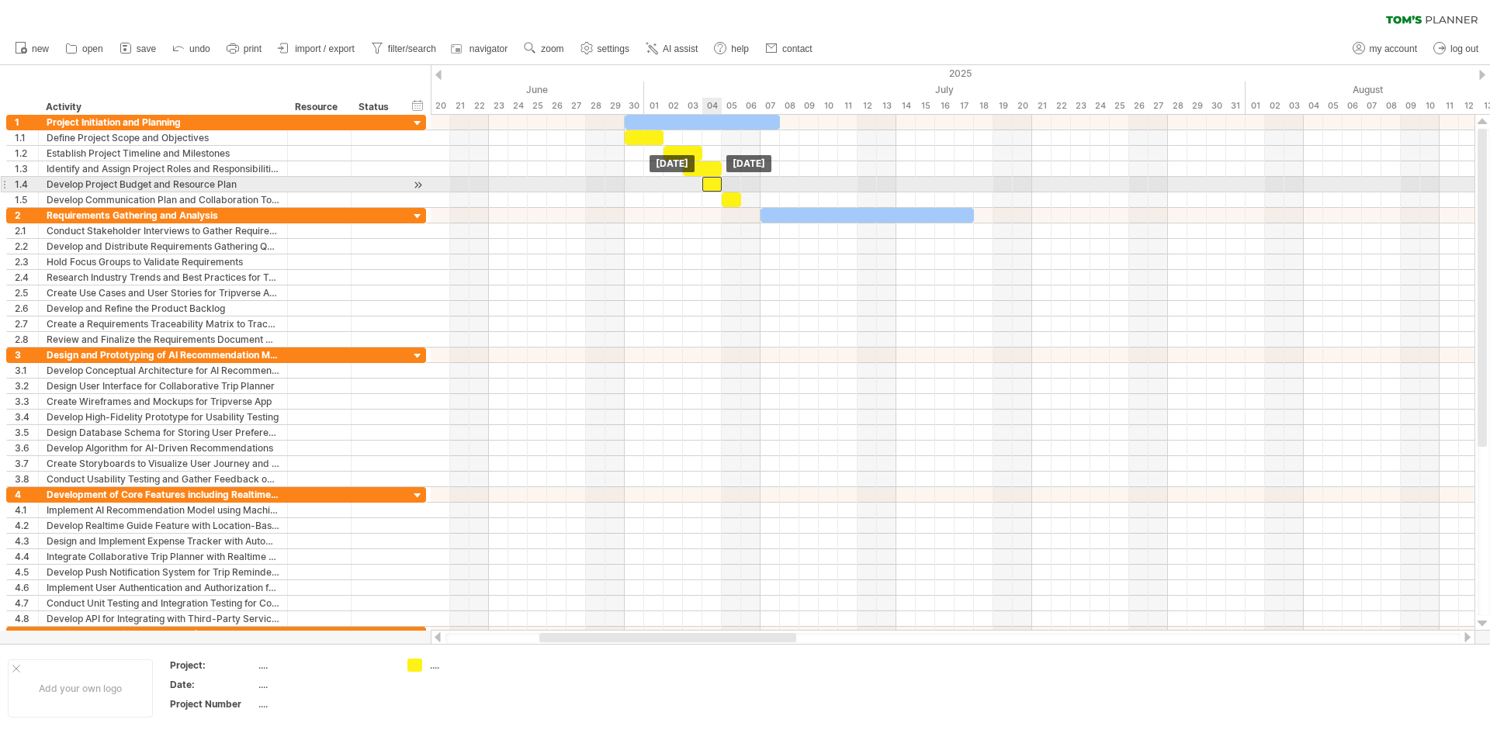
drag, startPoint x: 670, startPoint y: 187, endPoint x: 706, endPoint y: 187, distance: 36.5
click at [706, 187] on div at bounding box center [711, 184] width 19 height 15
drag, startPoint x: 723, startPoint y: 185, endPoint x: 738, endPoint y: 186, distance: 14.8
click at [738, 186] on span at bounding box center [741, 184] width 6 height 15
click at [736, 186] on div at bounding box center [721, 184] width 39 height 15
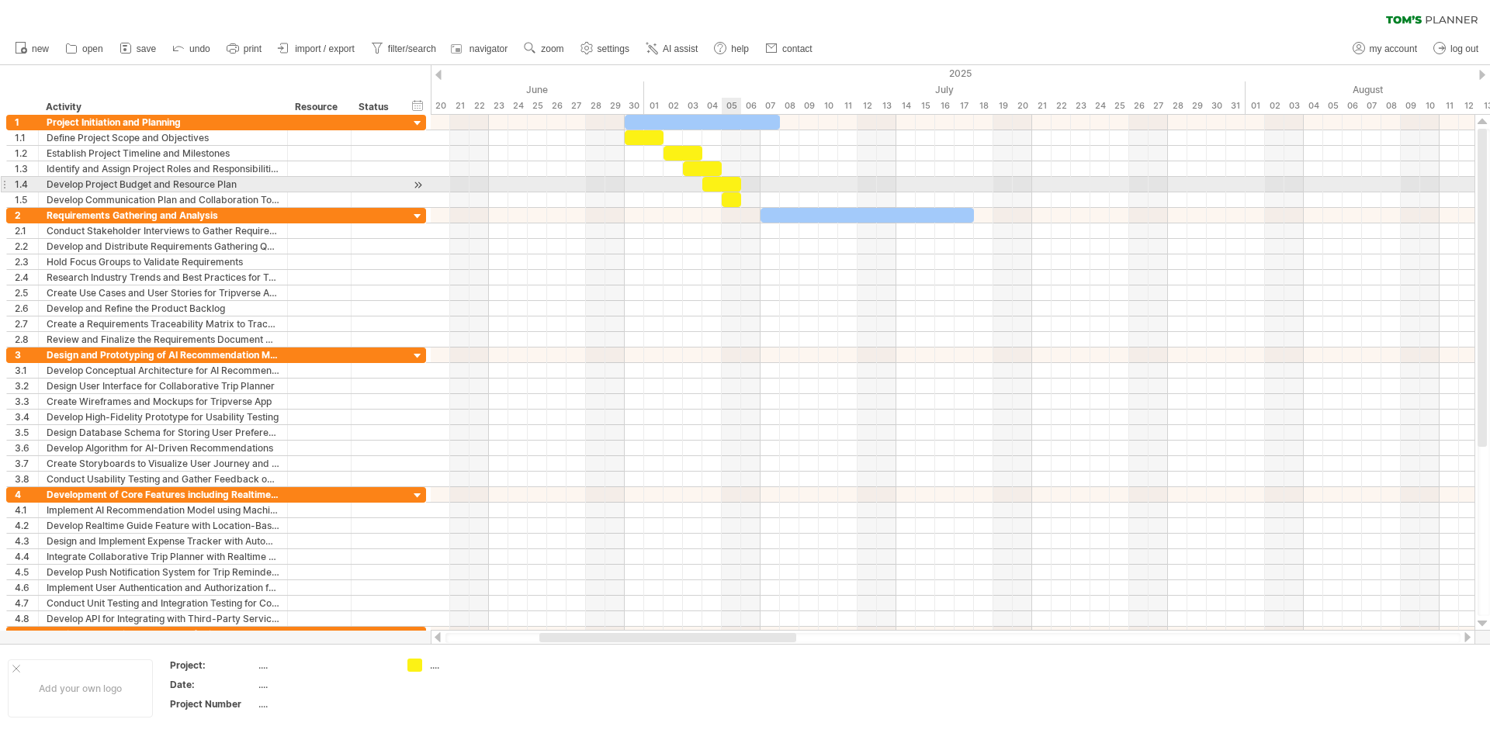
click at [732, 183] on div at bounding box center [721, 184] width 39 height 15
drag, startPoint x: 740, startPoint y: 184, endPoint x: 719, endPoint y: 181, distance: 21.2
click at [719, 181] on span at bounding box center [721, 184] width 6 height 15
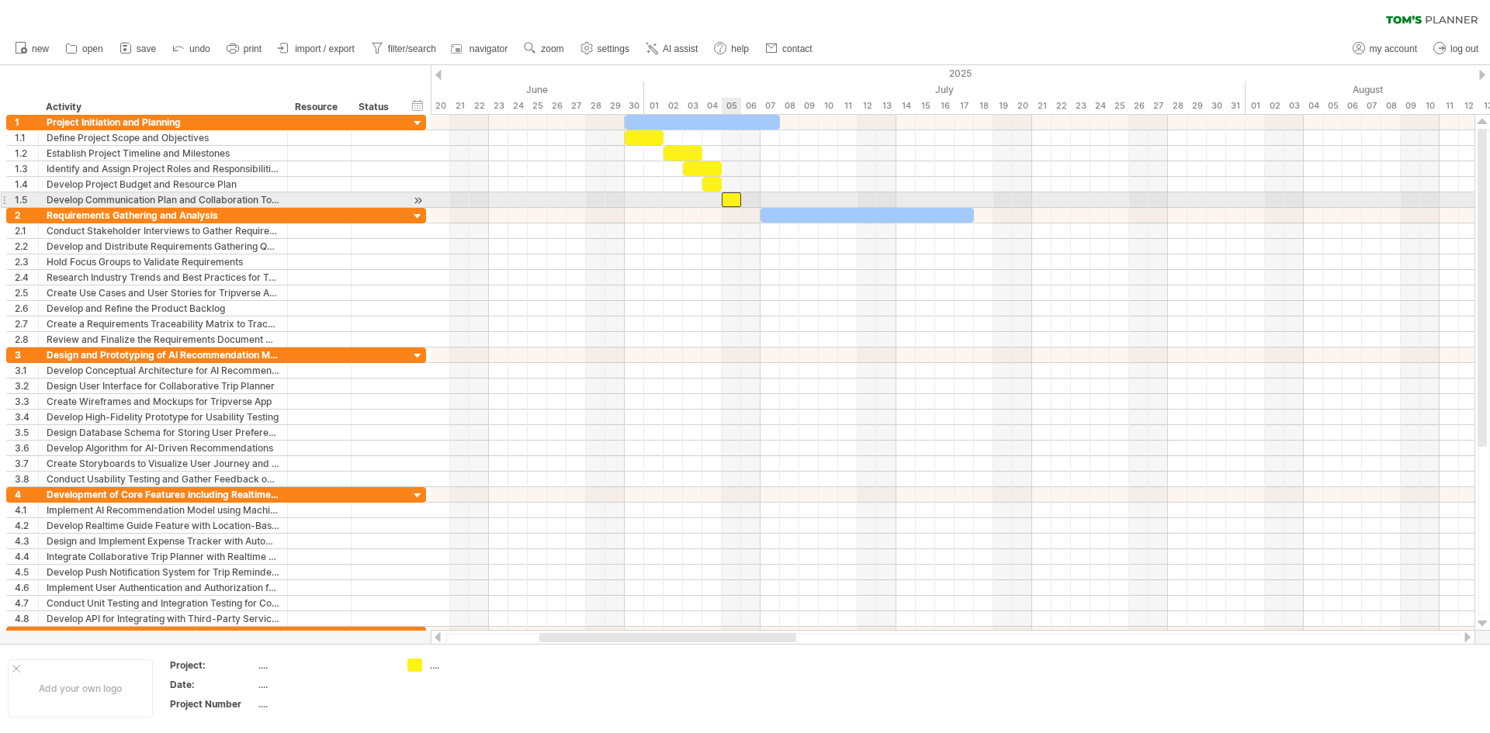
click at [727, 197] on div at bounding box center [731, 199] width 19 height 15
drag, startPoint x: 730, startPoint y: 199, endPoint x: 746, endPoint y: 200, distance: 16.4
click at [751, 199] on div at bounding box center [750, 199] width 19 height 15
drag, startPoint x: 760, startPoint y: 198, endPoint x: 777, endPoint y: 196, distance: 16.5
click at [777, 196] on span at bounding box center [780, 199] width 6 height 15
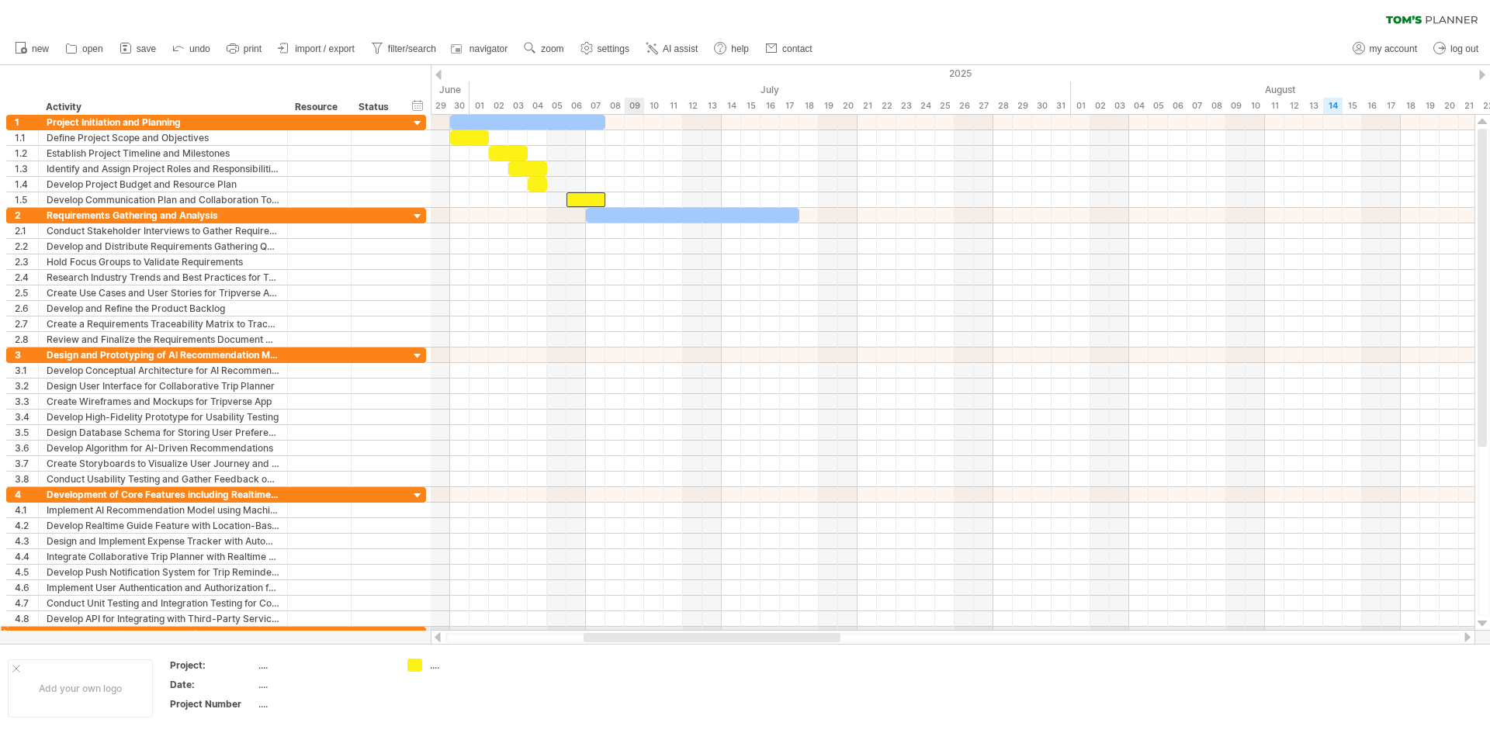
drag, startPoint x: 599, startPoint y: 636, endPoint x: 643, endPoint y: 627, distance: 45.2
click at [643, 627] on div "Trying to reach [DOMAIN_NAME] Connected again... 0% clear filter new 1" at bounding box center [745, 366] width 1490 height 733
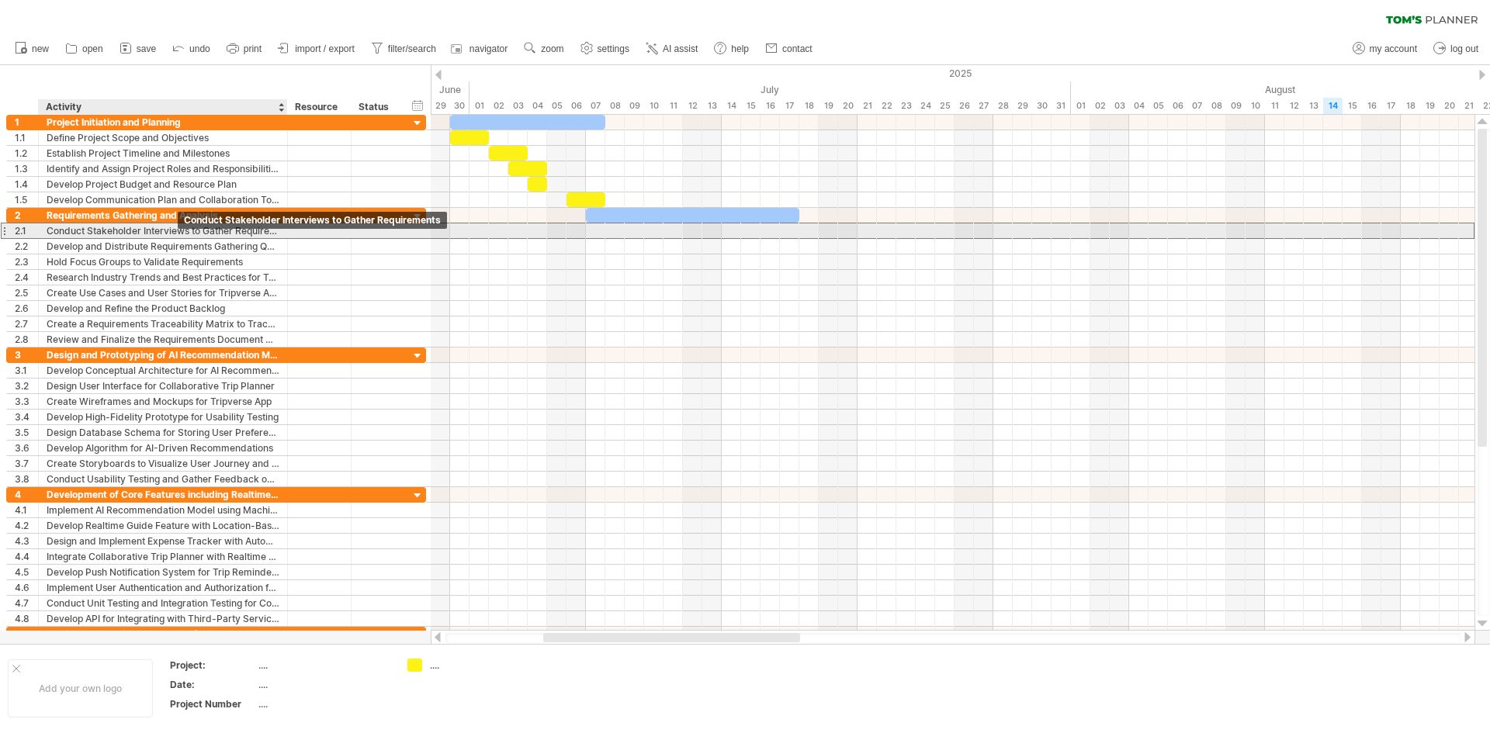
click at [155, 225] on div "Conduct Stakeholder Interviews to Gather Requirements" at bounding box center [163, 230] width 233 height 15
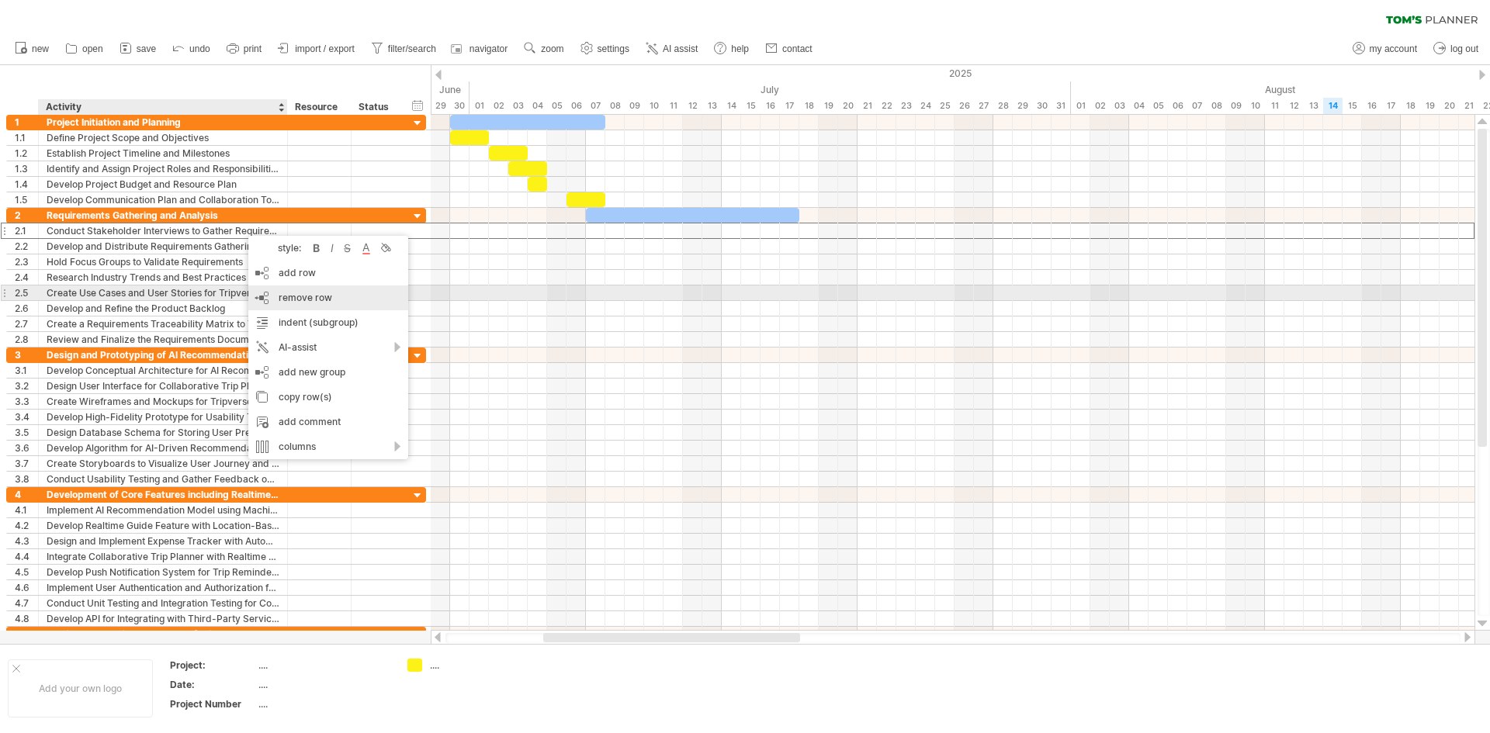
click at [291, 297] on span "remove row" at bounding box center [306, 298] width 54 height 12
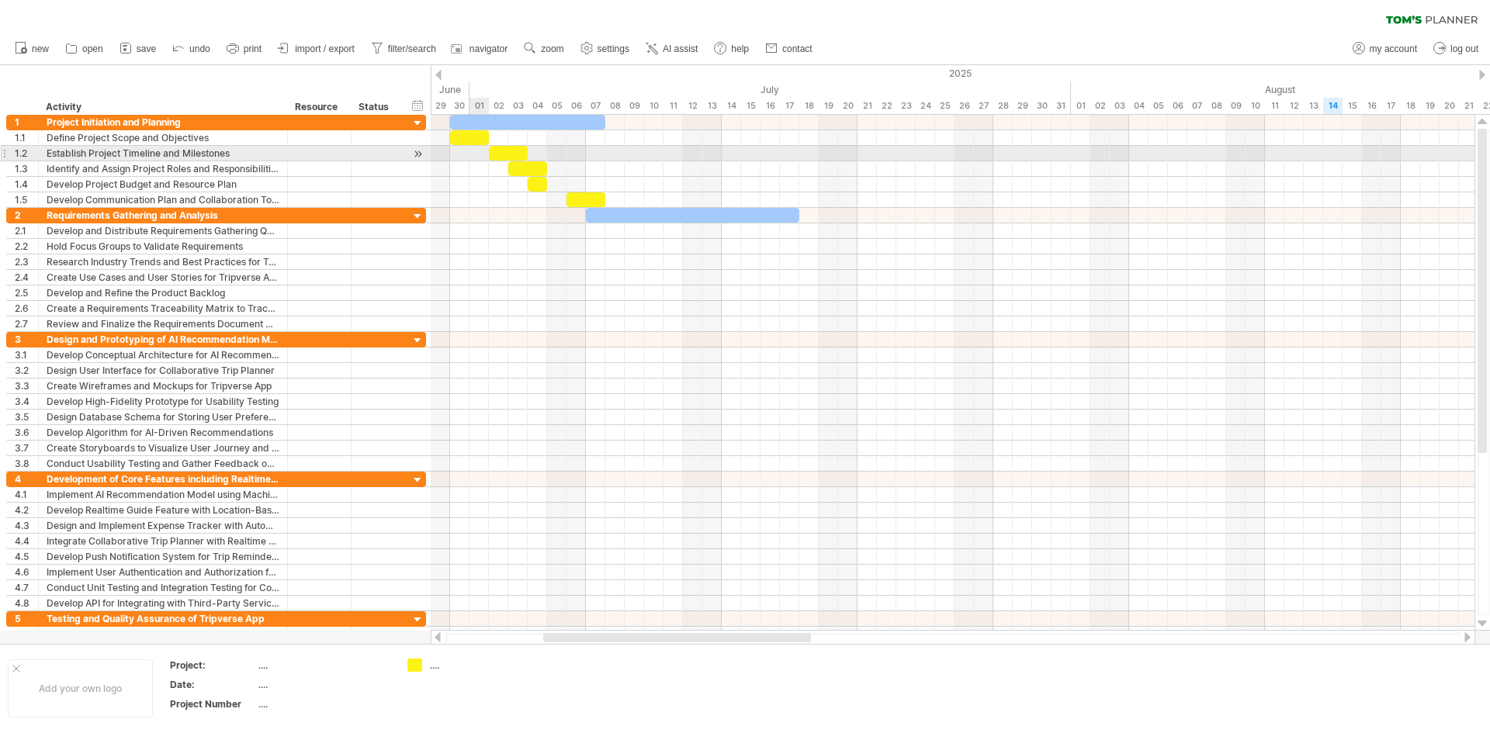
click at [479, 153] on div at bounding box center [953, 154] width 1044 height 16
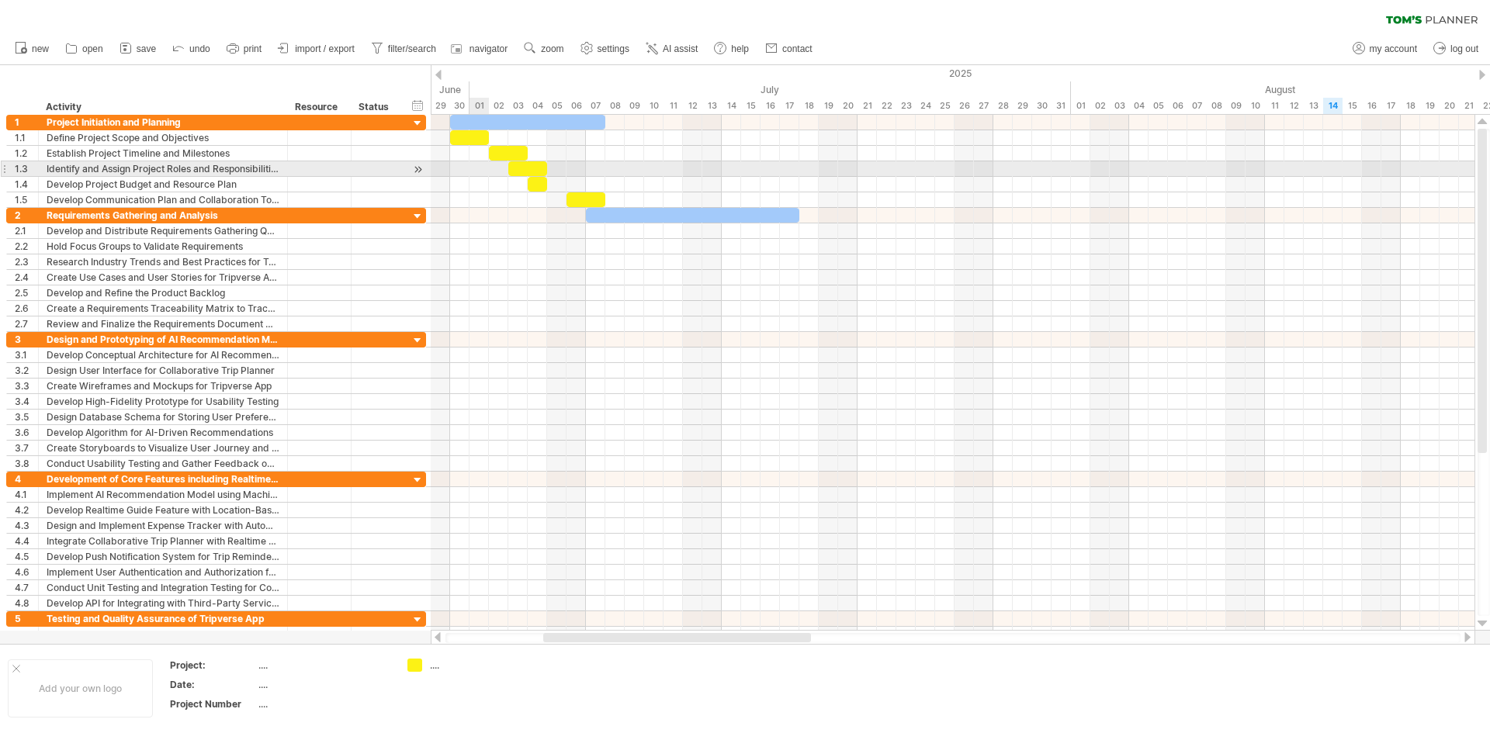
click at [482, 167] on div at bounding box center [953, 169] width 1044 height 16
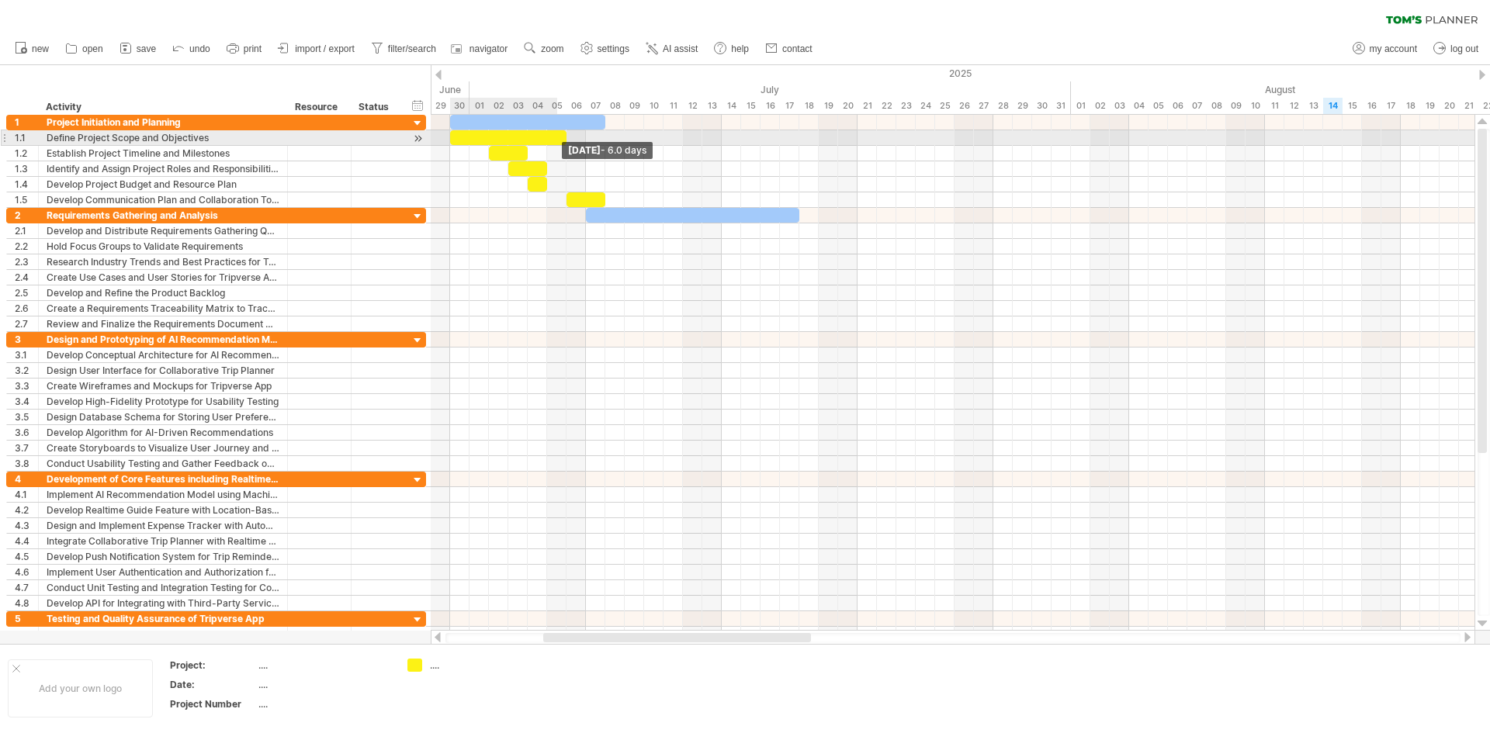
drag, startPoint x: 489, startPoint y: 137, endPoint x: 562, endPoint y: 140, distance: 73.0
click at [562, 140] on div at bounding box center [508, 137] width 116 height 15
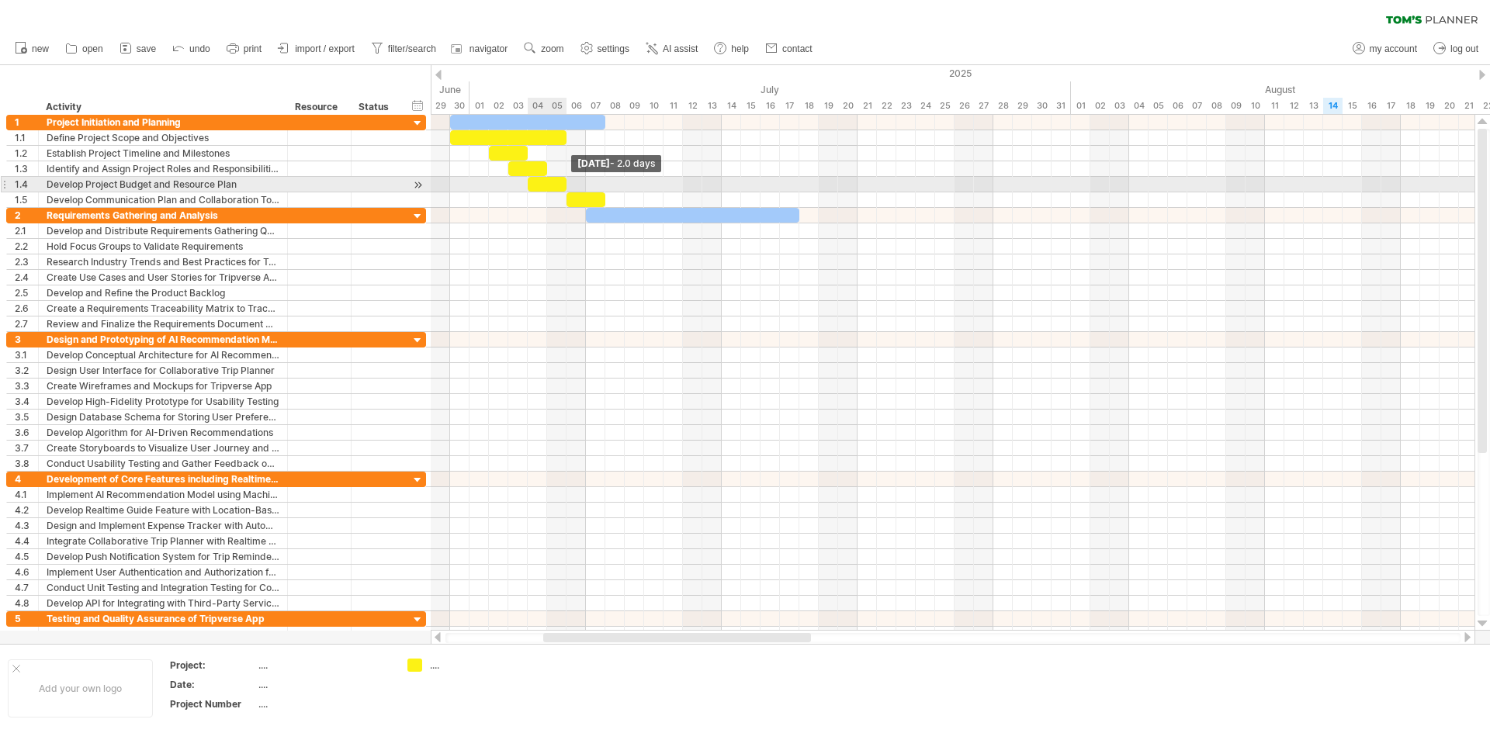
drag, startPoint x: 548, startPoint y: 185, endPoint x: 565, endPoint y: 185, distance: 17.1
click at [565, 185] on span at bounding box center [566, 184] width 6 height 15
drag, startPoint x: 565, startPoint y: 185, endPoint x: 549, endPoint y: 185, distance: 15.5
click at [549, 185] on span at bounding box center [547, 184] width 6 height 15
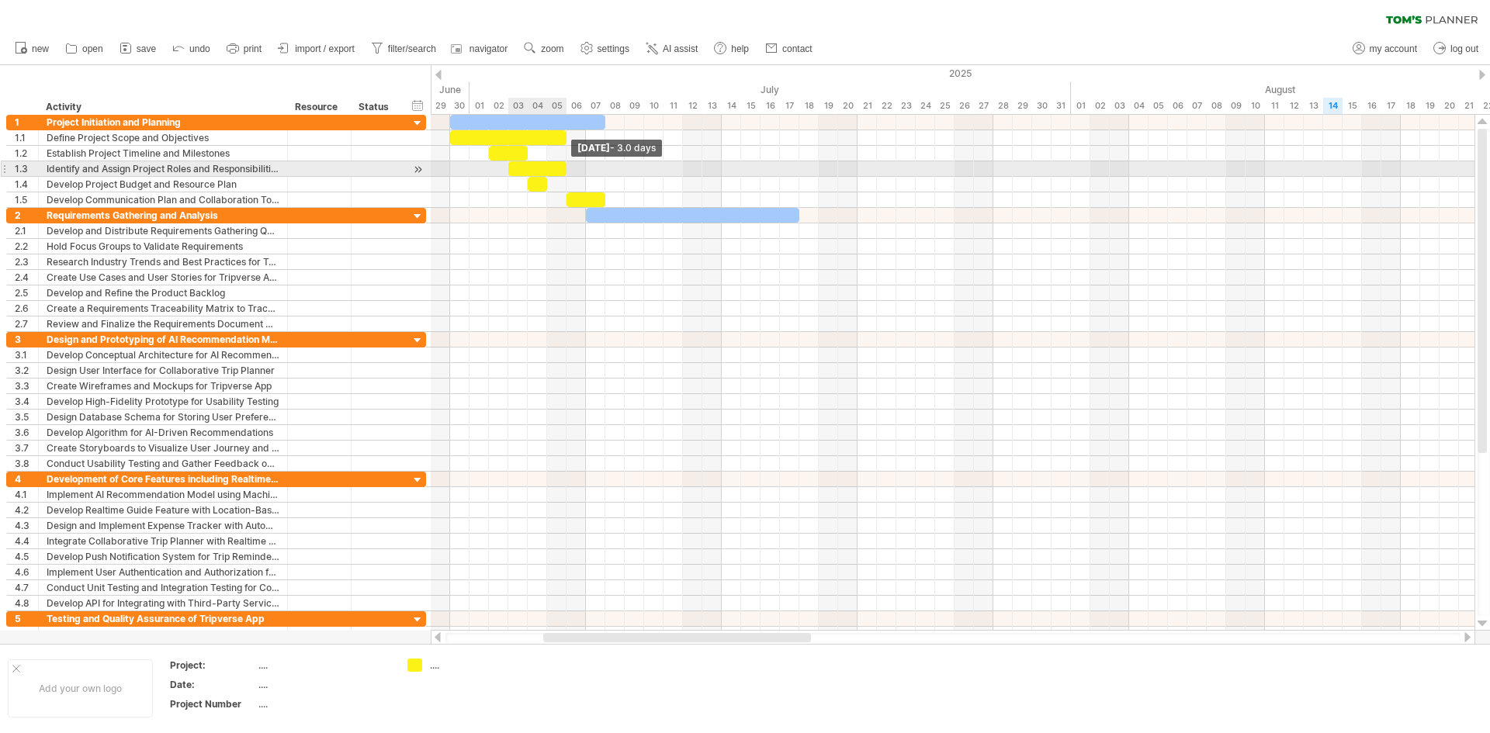
drag, startPoint x: 549, startPoint y: 170, endPoint x: 569, endPoint y: 170, distance: 19.4
click at [569, 170] on span at bounding box center [566, 168] width 6 height 15
drag, startPoint x: 565, startPoint y: 168, endPoint x: 583, endPoint y: 170, distance: 17.9
click at [583, 170] on span at bounding box center [586, 168] width 6 height 15
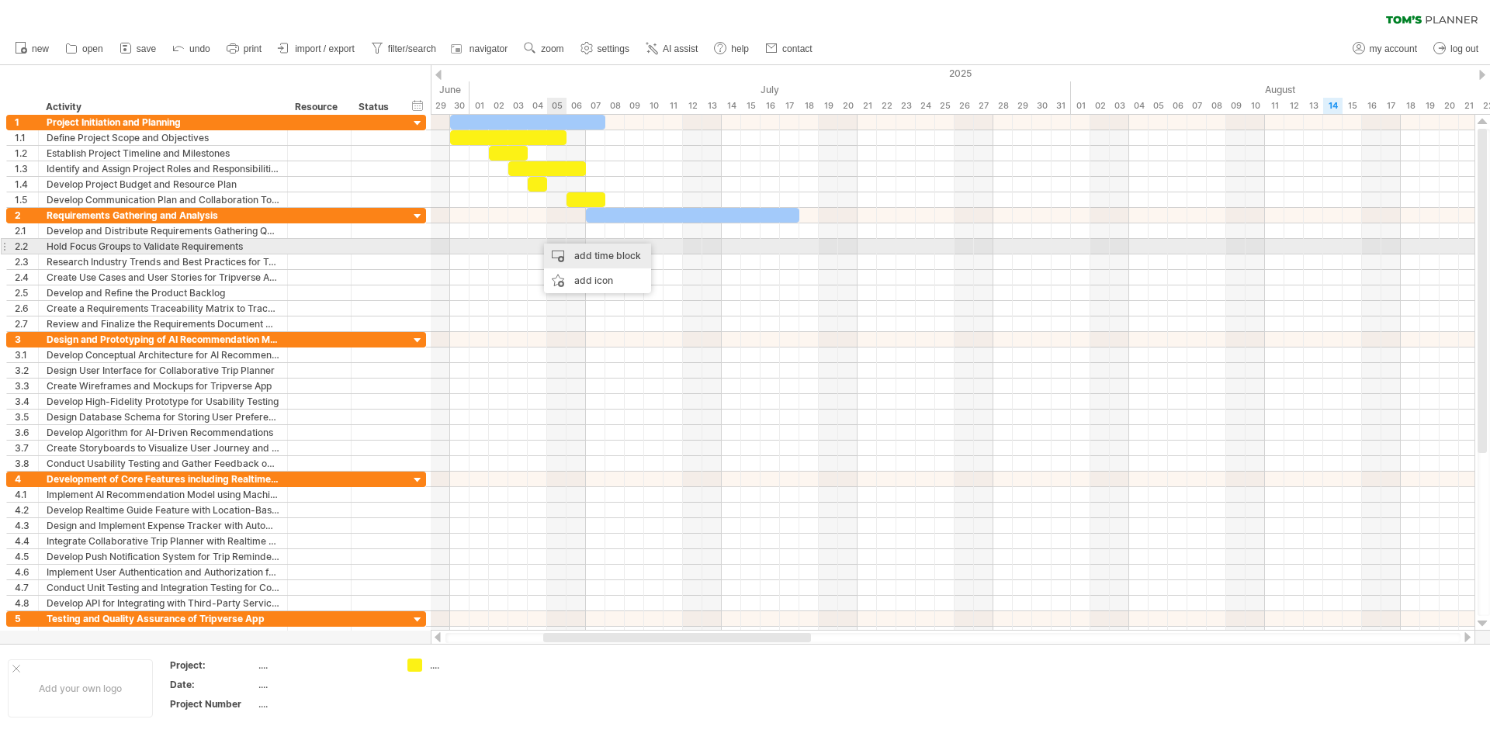
click at [552, 244] on div "add time block" at bounding box center [597, 256] width 107 height 25
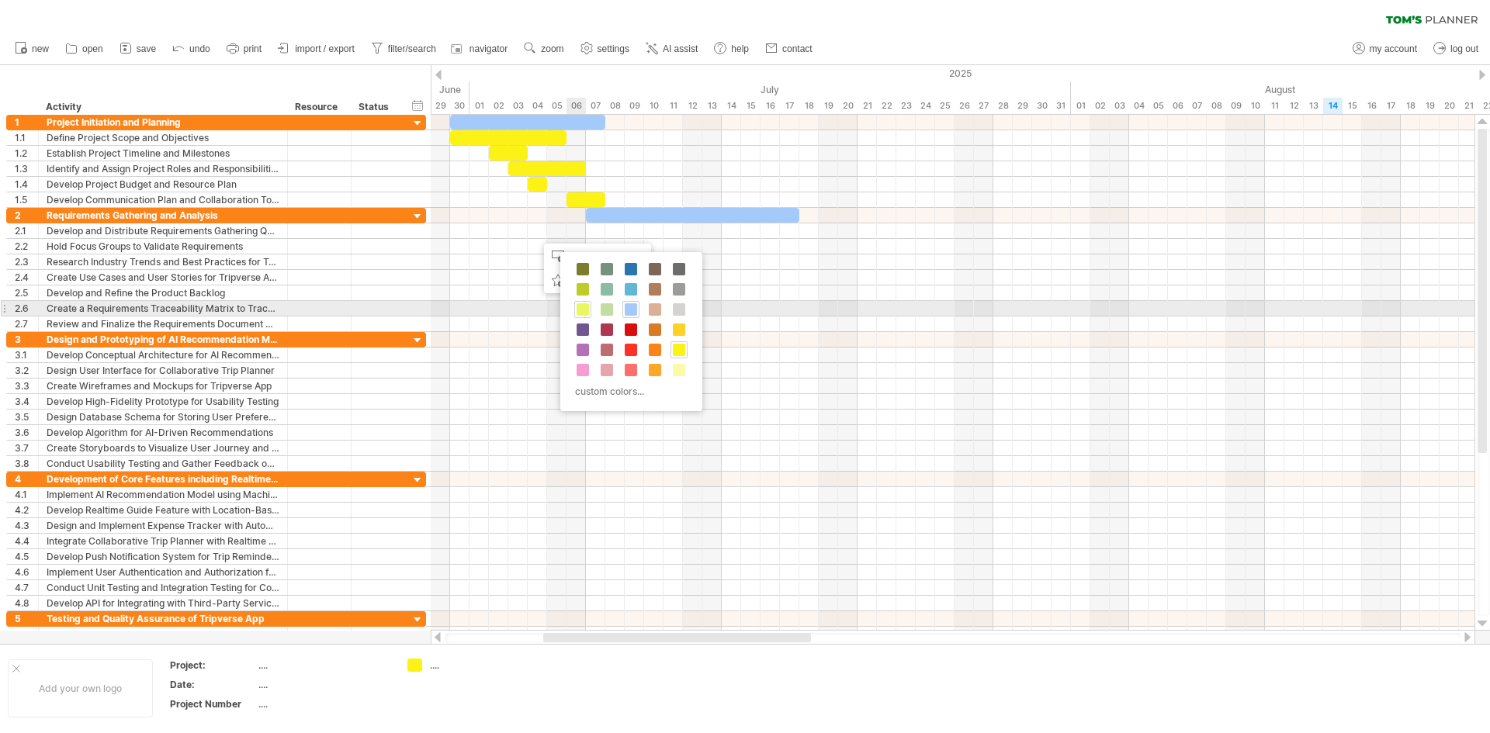
click at [587, 301] on div at bounding box center [582, 309] width 17 height 17
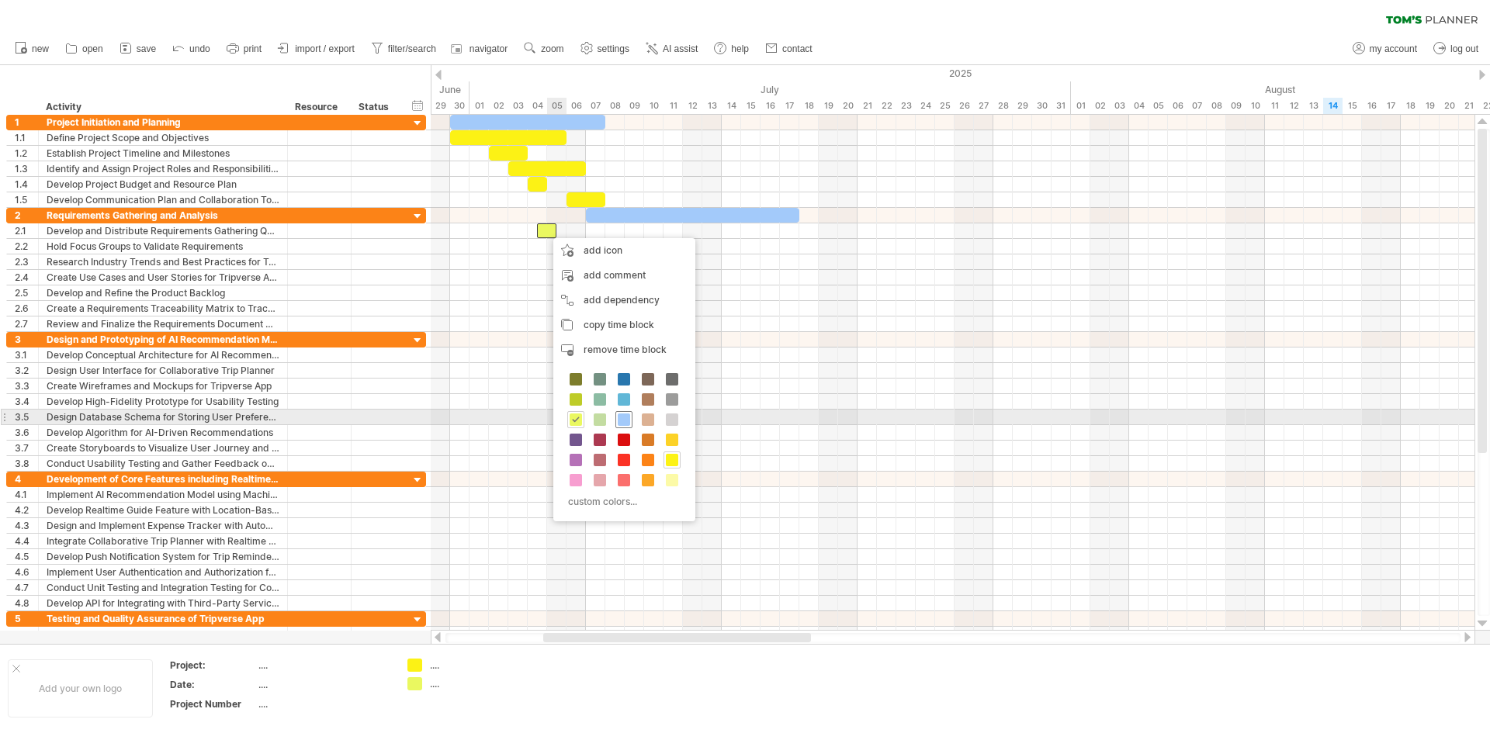
click at [628, 417] on span at bounding box center [624, 420] width 12 height 12
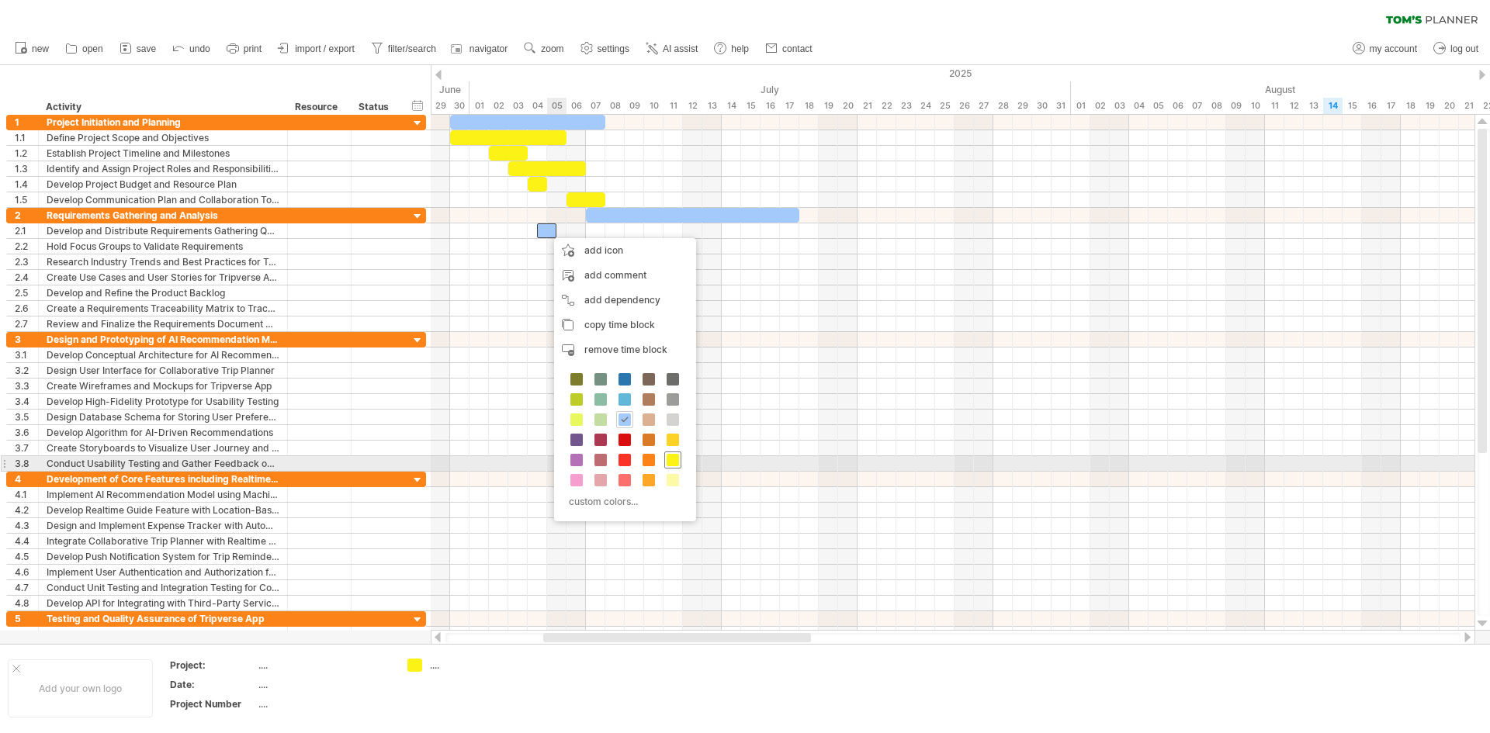
click at [673, 466] on span at bounding box center [672, 460] width 12 height 12
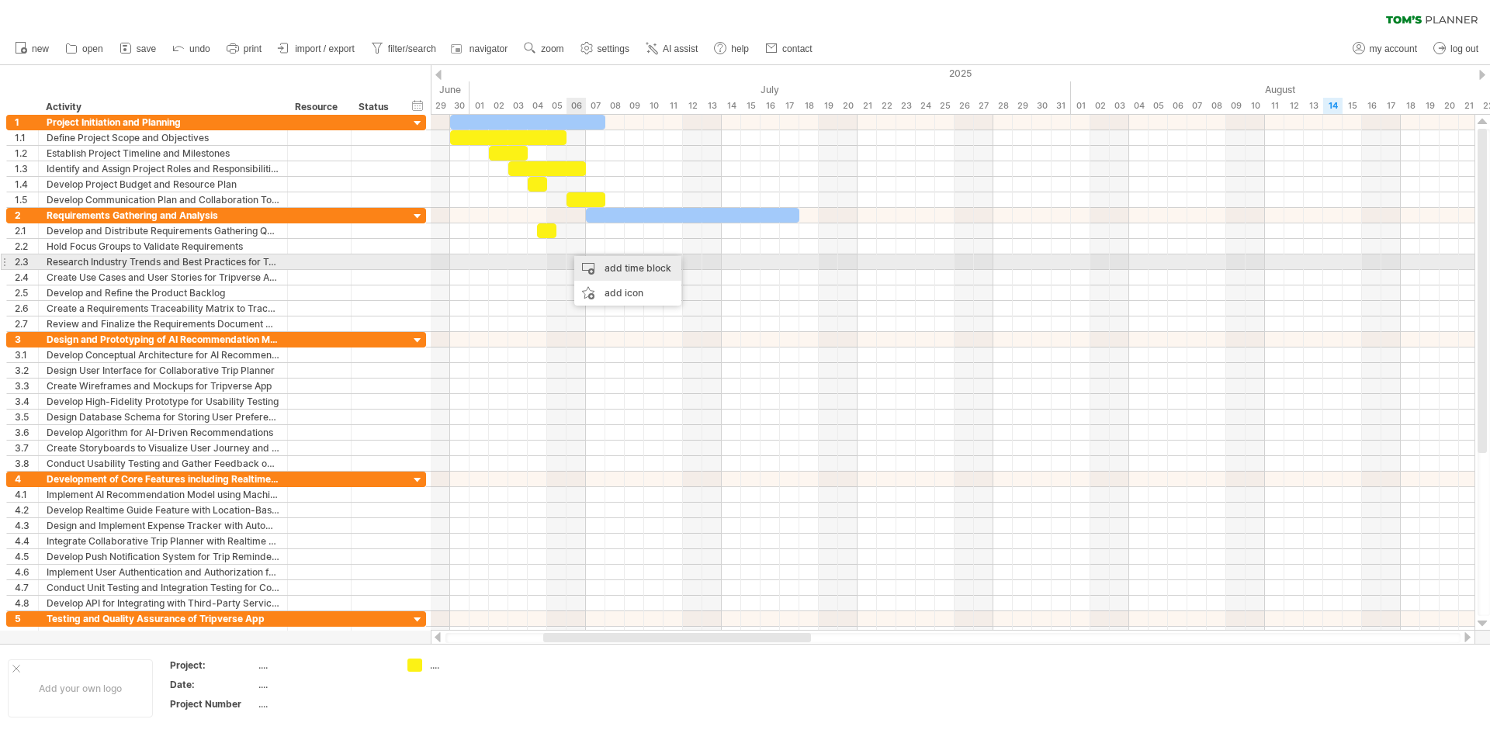
click at [601, 265] on div "add time block" at bounding box center [627, 268] width 107 height 25
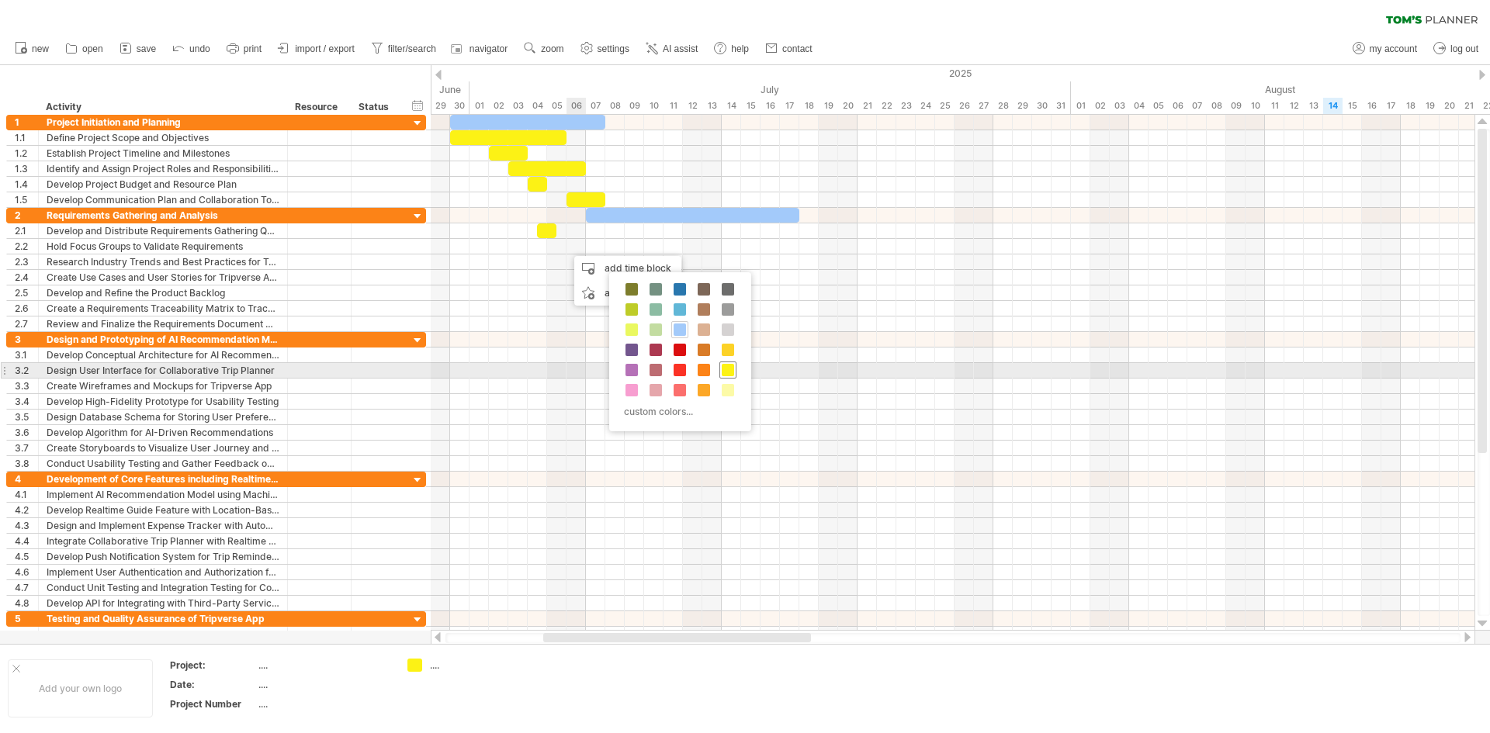
click at [725, 369] on span at bounding box center [728, 370] width 12 height 12
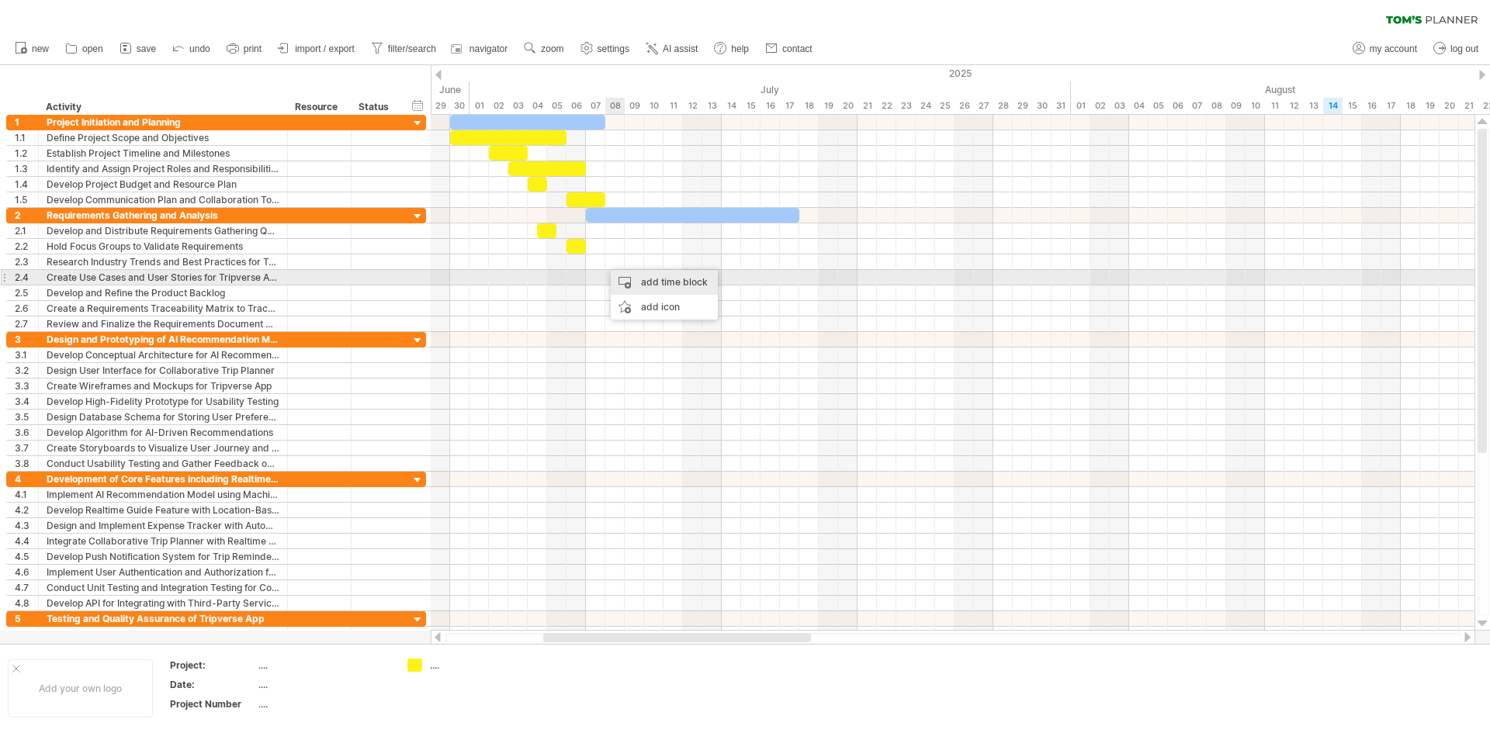
click at [634, 281] on div "add time block" at bounding box center [664, 282] width 107 height 25
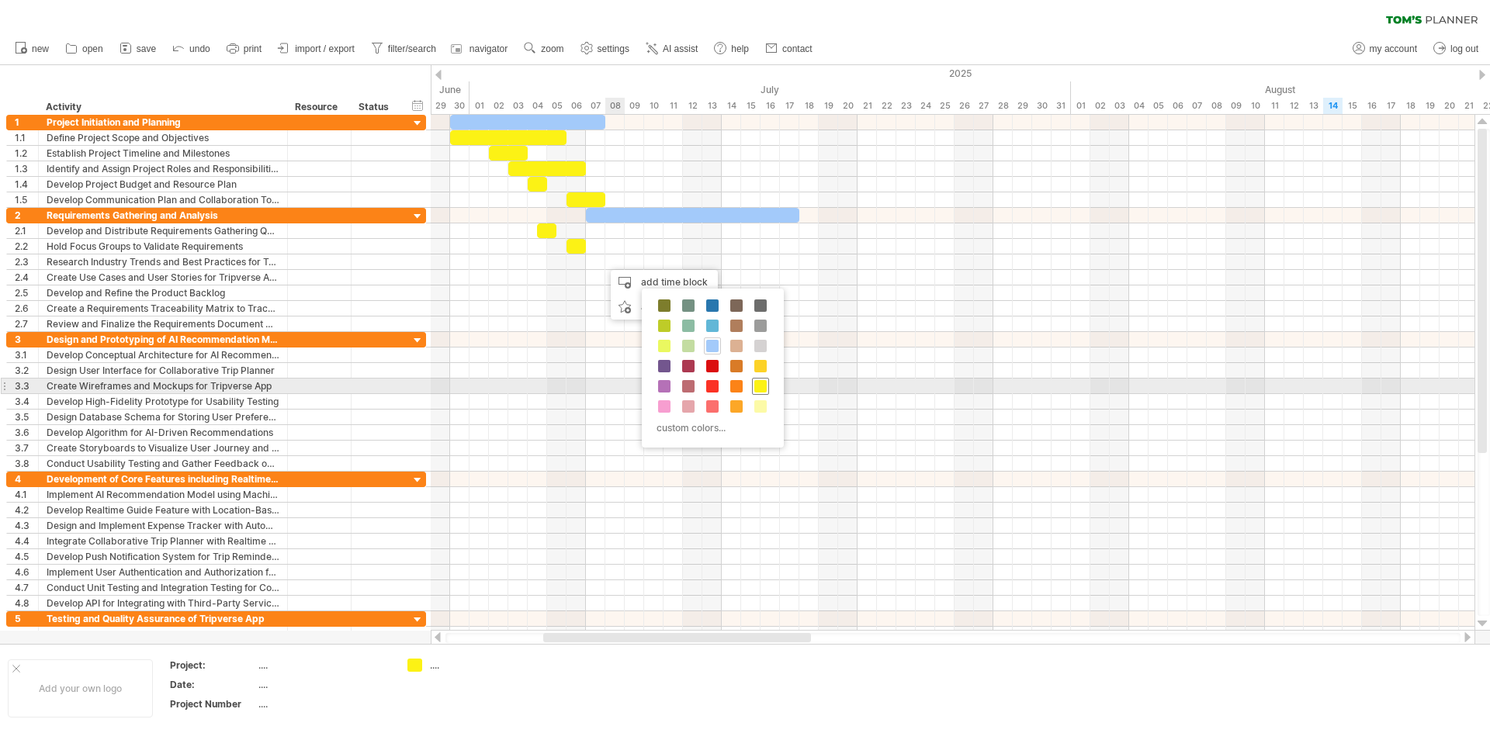
click at [761, 380] on span at bounding box center [760, 386] width 12 height 12
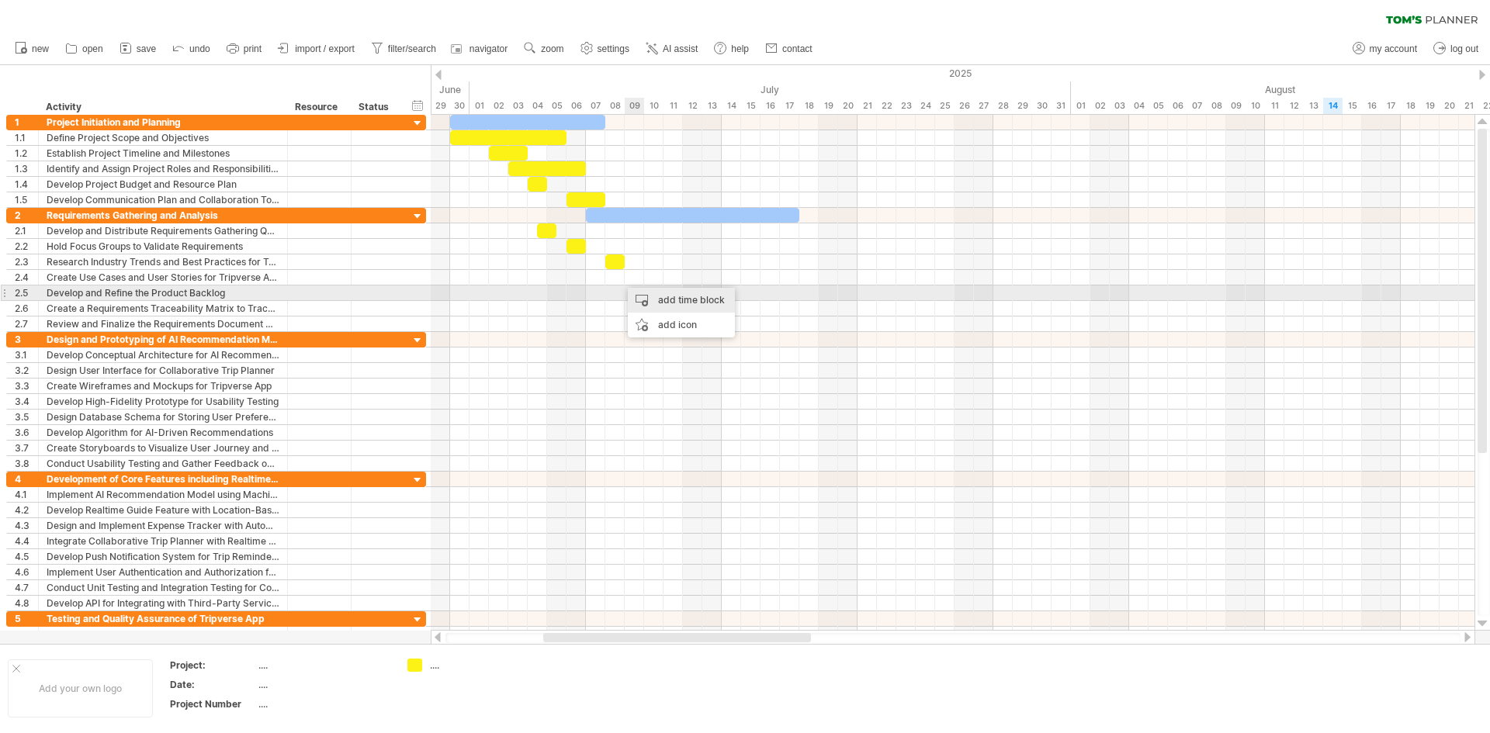
click at [638, 294] on div "add time block" at bounding box center [681, 300] width 107 height 25
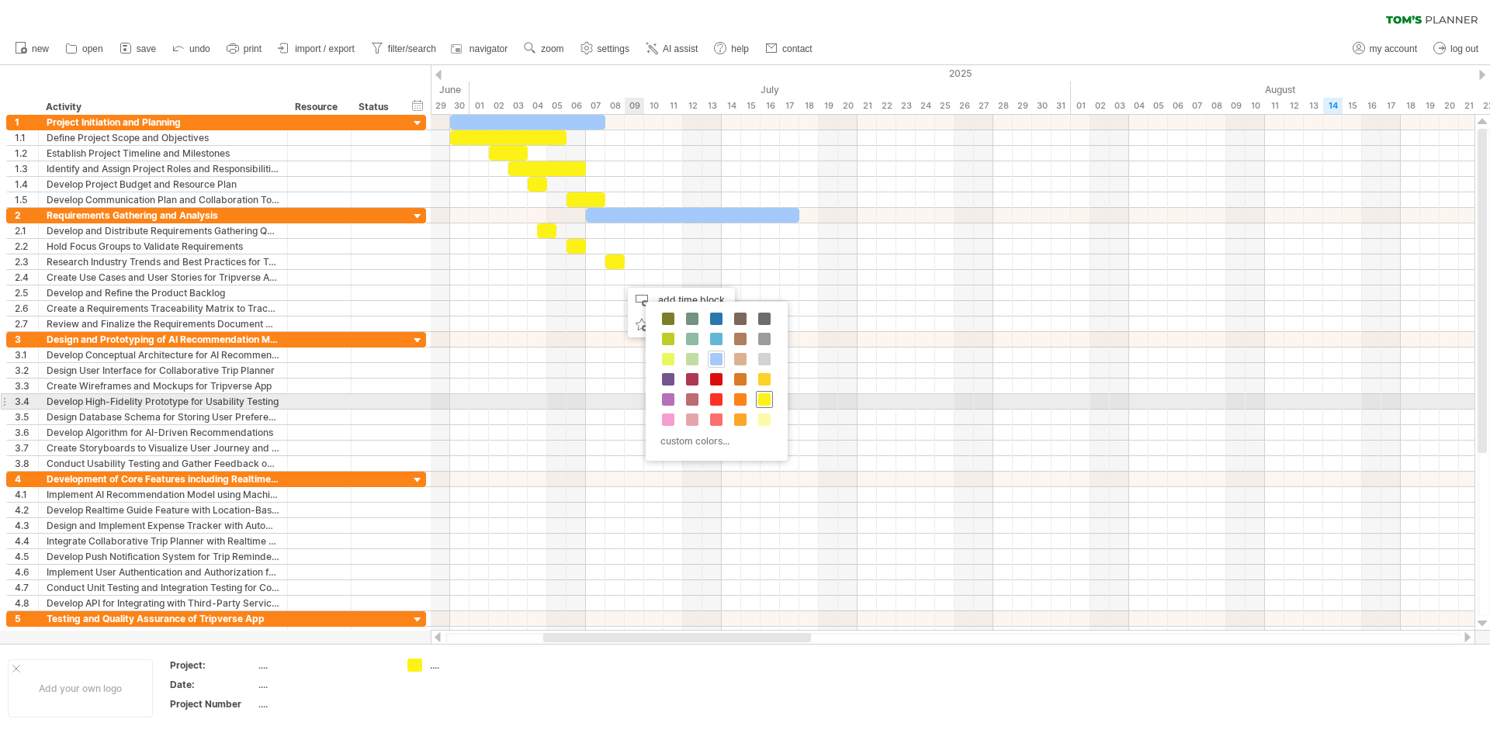
click at [765, 403] on span at bounding box center [764, 399] width 12 height 12
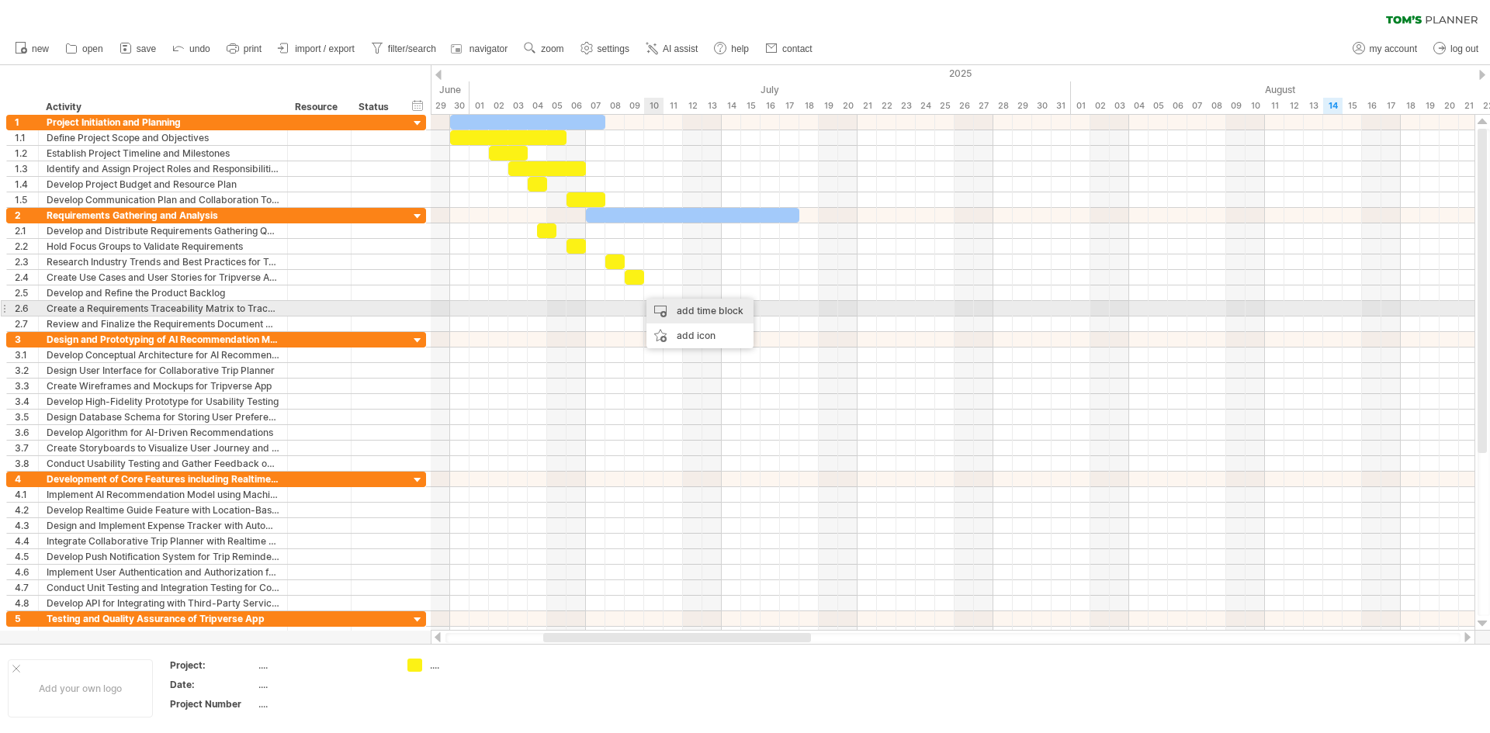
click at [671, 311] on div "add time block" at bounding box center [699, 311] width 107 height 25
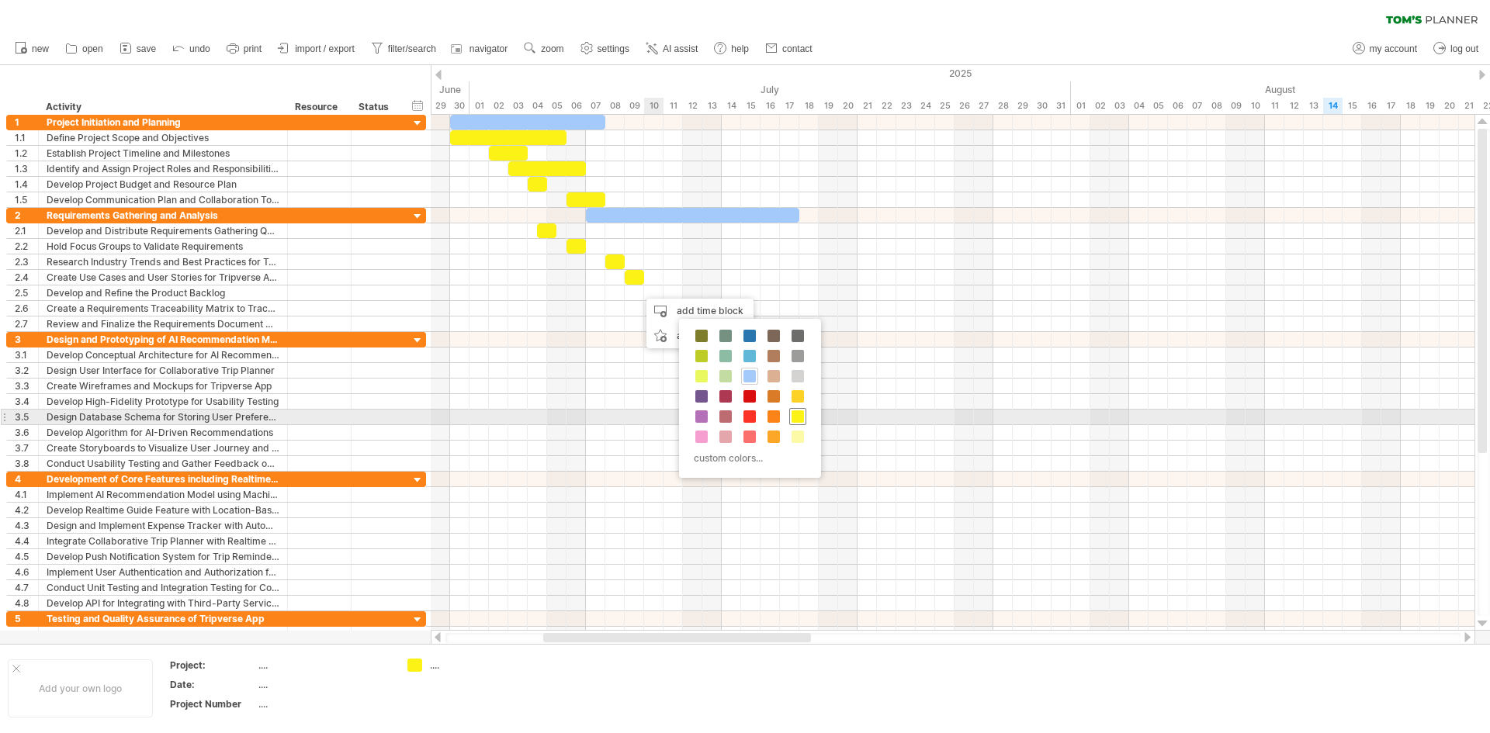
click at [796, 415] on span at bounding box center [797, 416] width 12 height 12
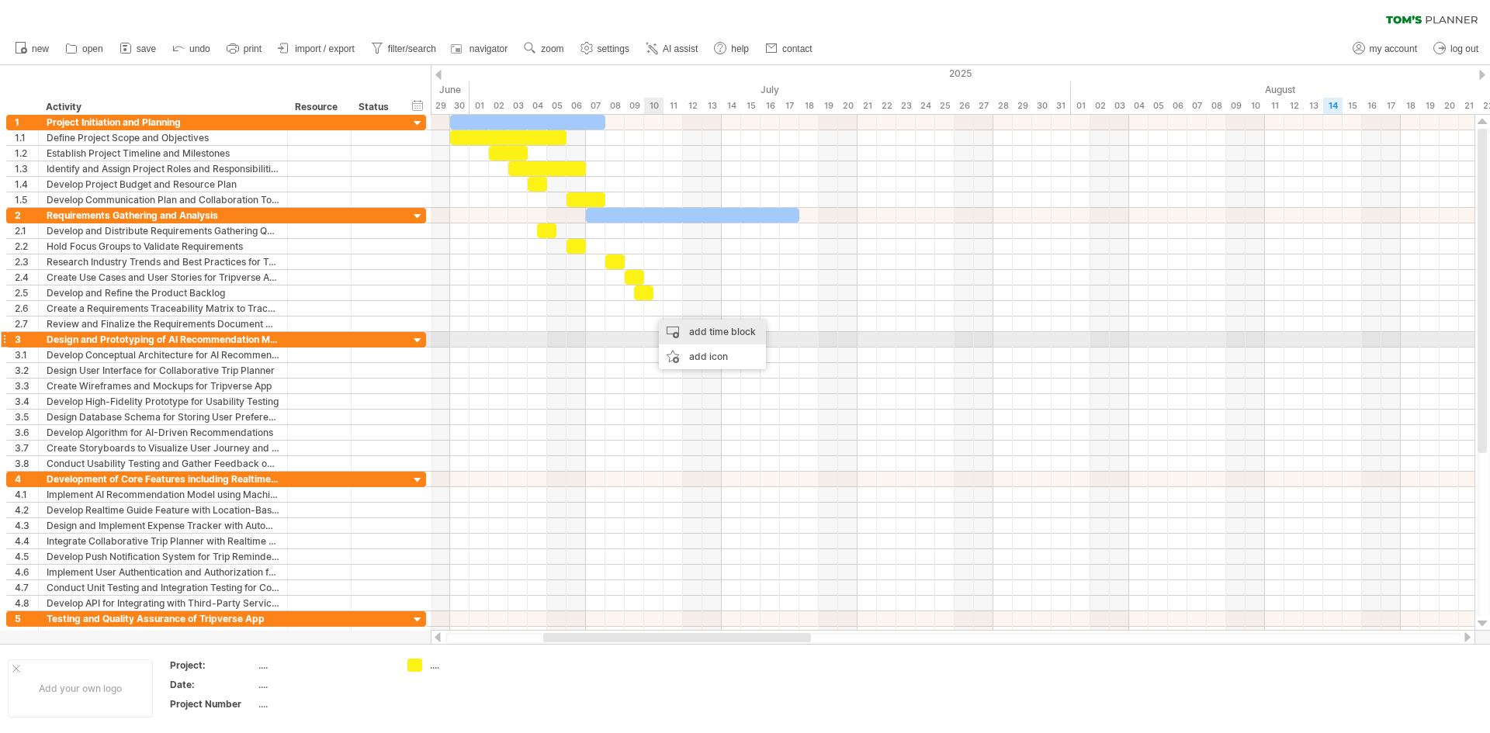
click at [692, 334] on div "add time block" at bounding box center [712, 332] width 107 height 25
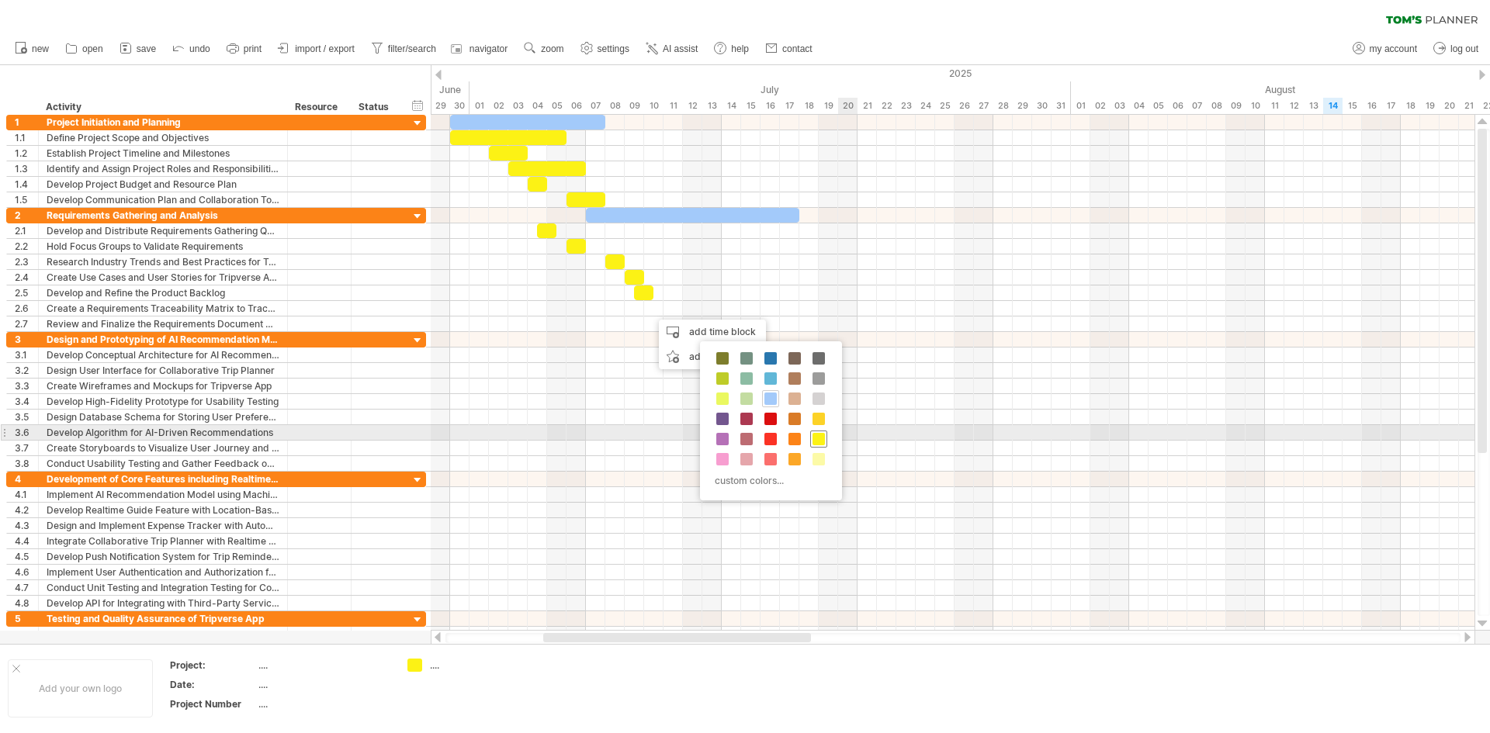
click at [822, 431] on div at bounding box center [818, 439] width 17 height 17
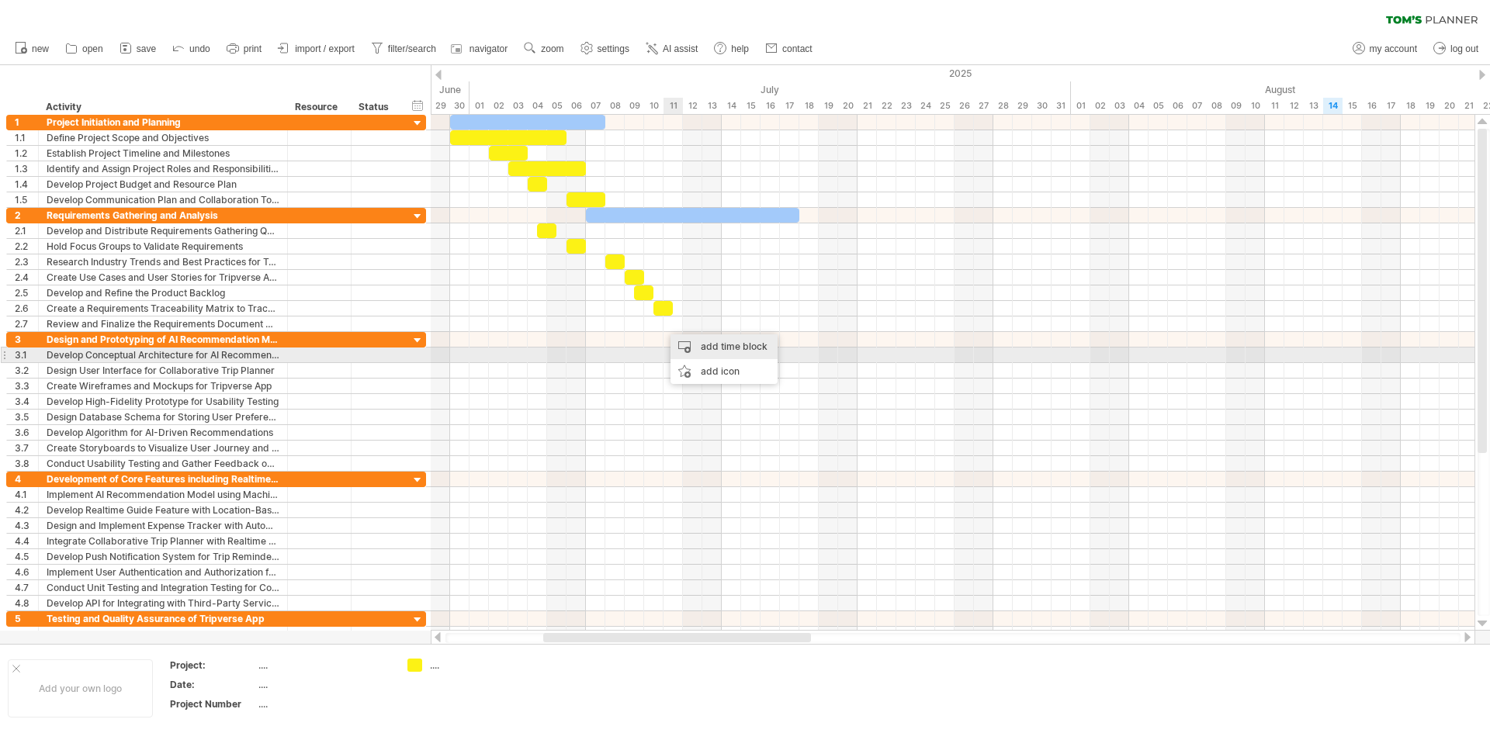
click at [736, 352] on div "add time block" at bounding box center [723, 346] width 107 height 25
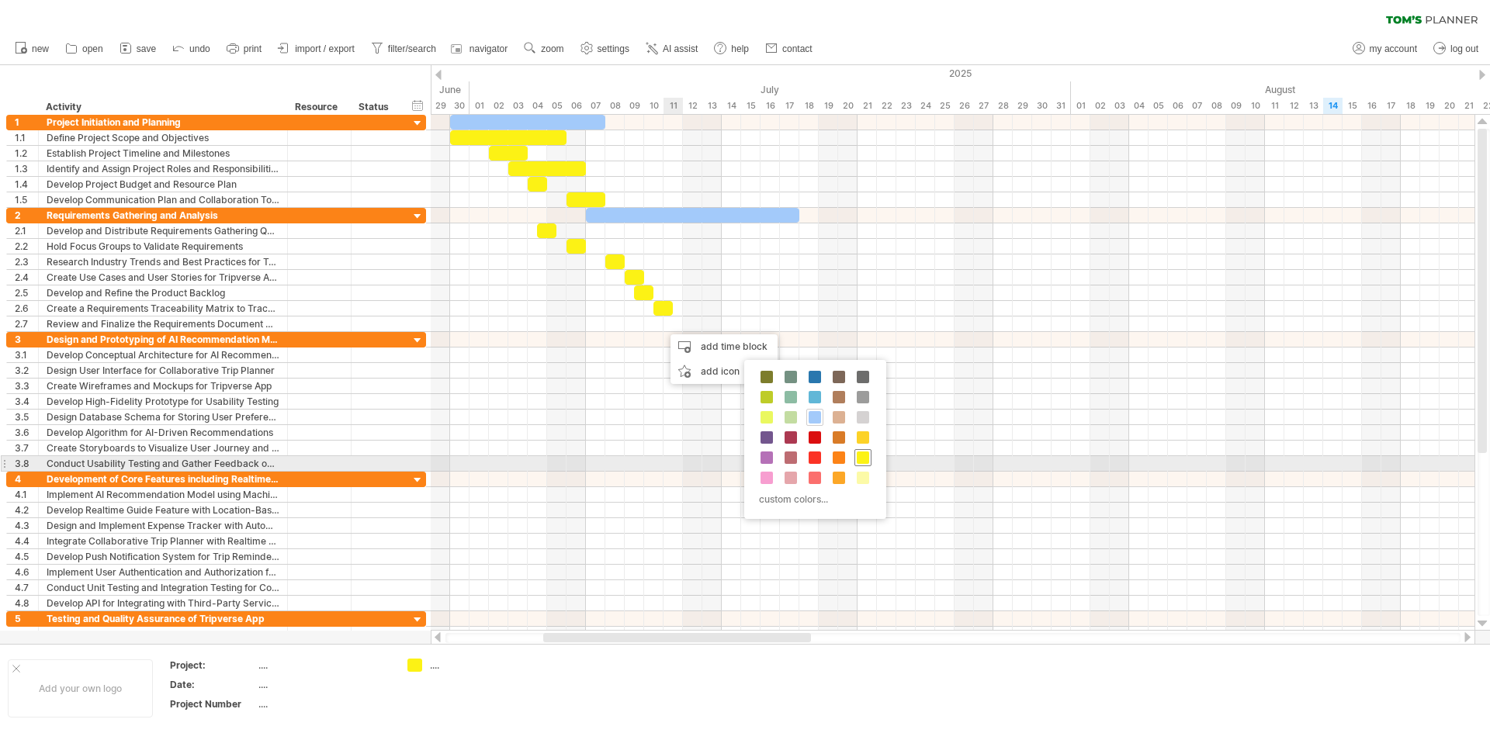
click at [866, 460] on span at bounding box center [863, 458] width 12 height 12
